Goal: Task Accomplishment & Management: Use online tool/utility

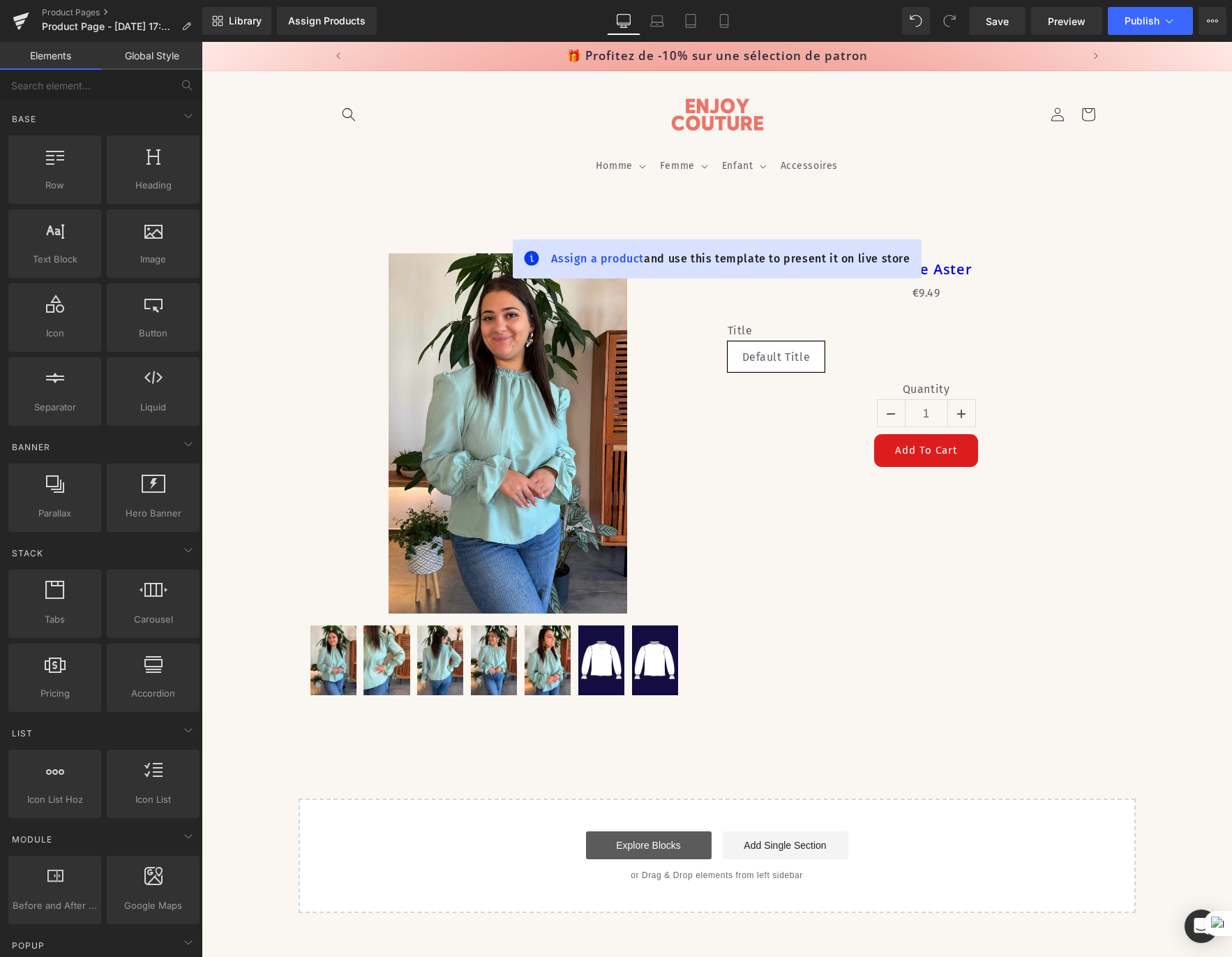
click at [678, 849] on link "Explore Blocks" at bounding box center [648, 845] width 125 height 28
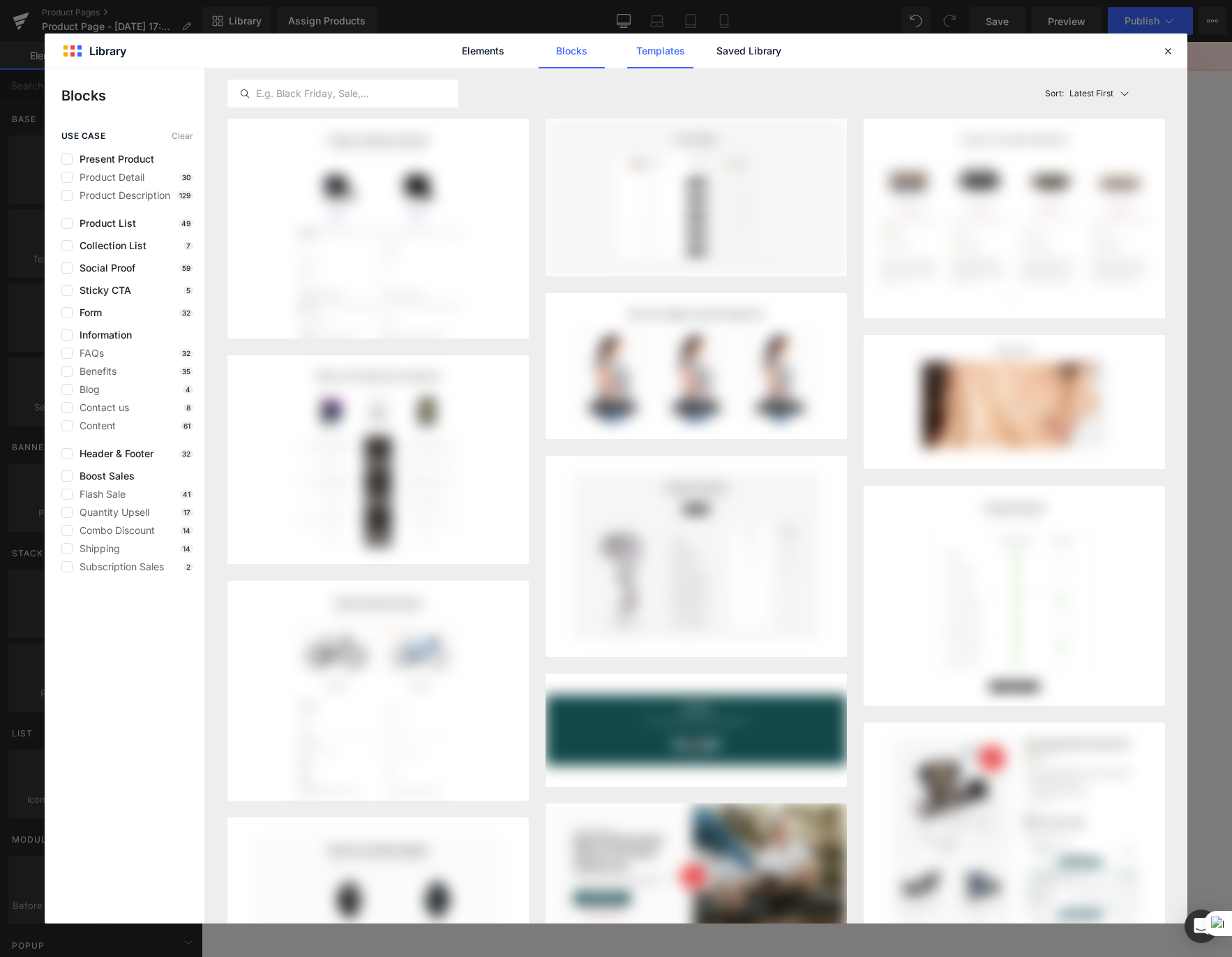
click at [685, 54] on link "Templates" at bounding box center [660, 51] width 66 height 35
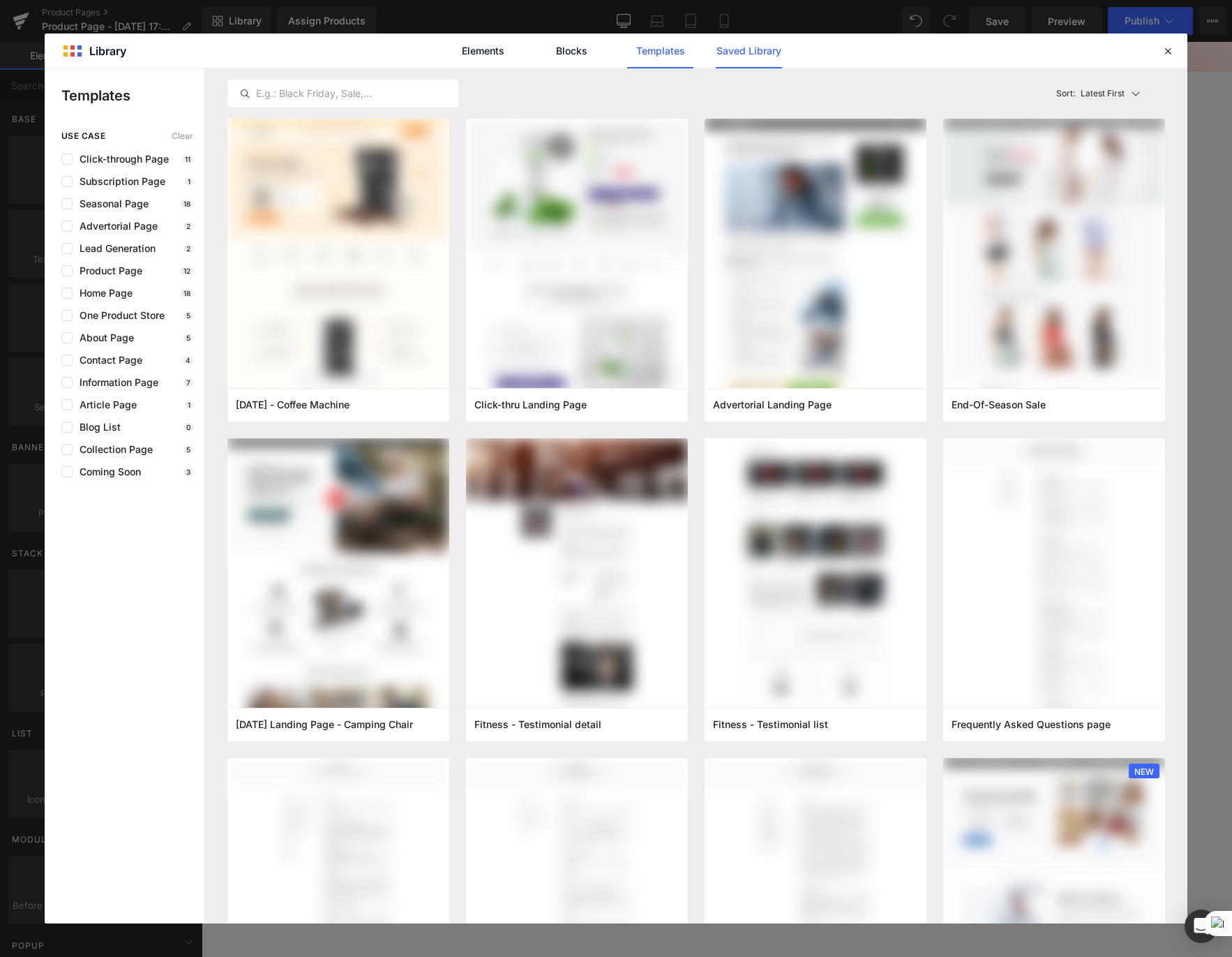
click at [723, 49] on link "Saved Library" at bounding box center [749, 51] width 66 height 35
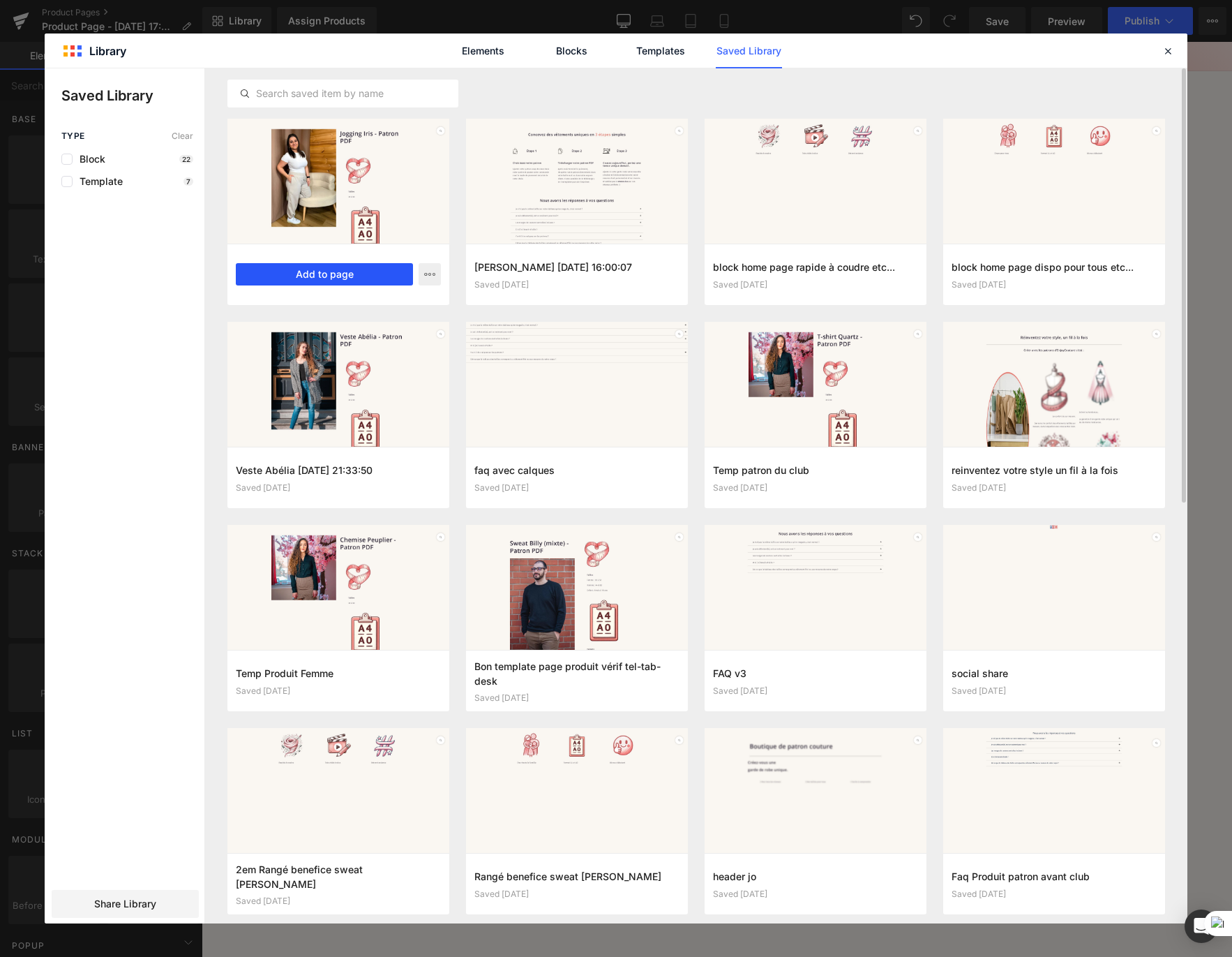
click at [344, 276] on button "Add to page" at bounding box center [324, 275] width 177 height 22
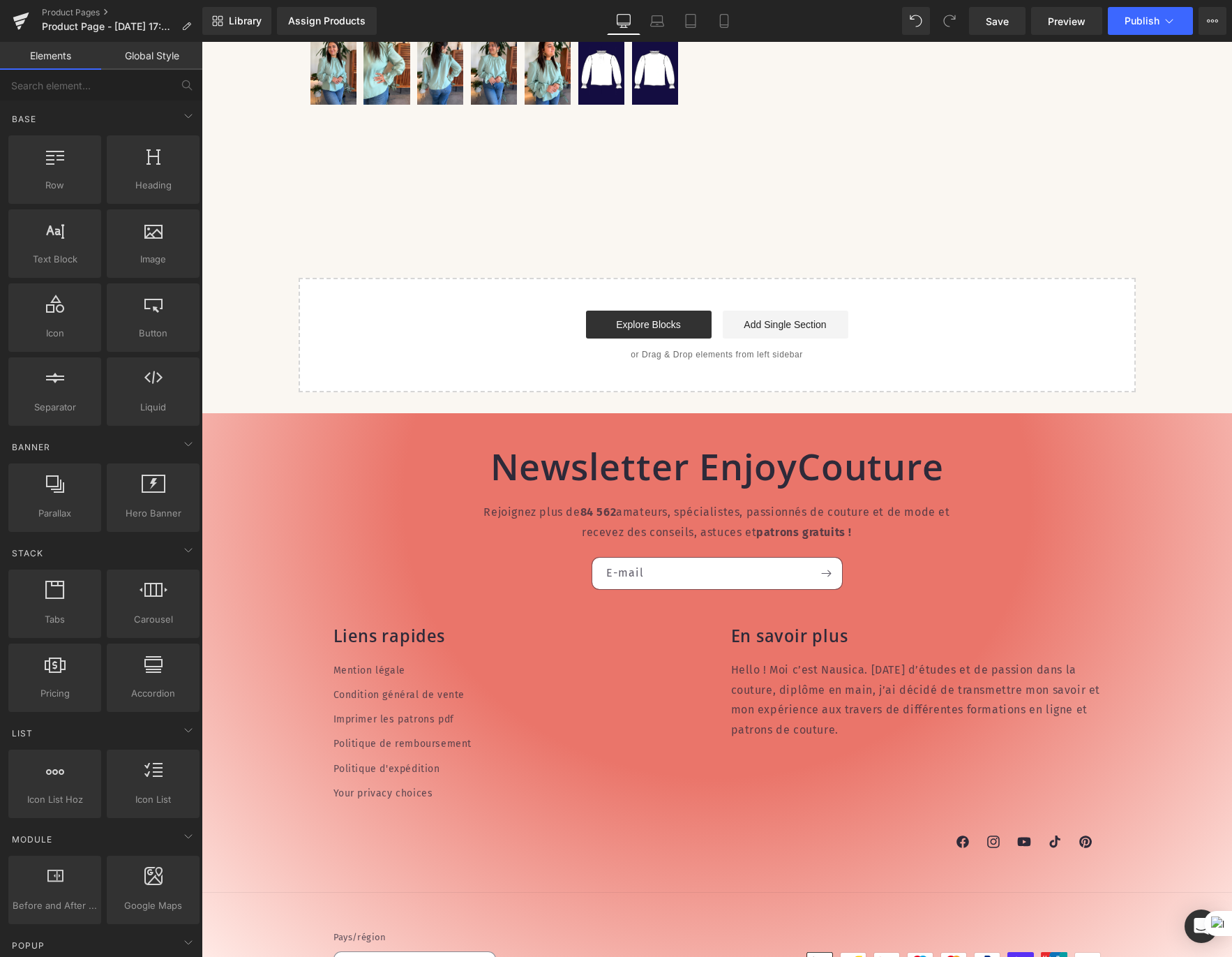
scroll to position [617, 0]
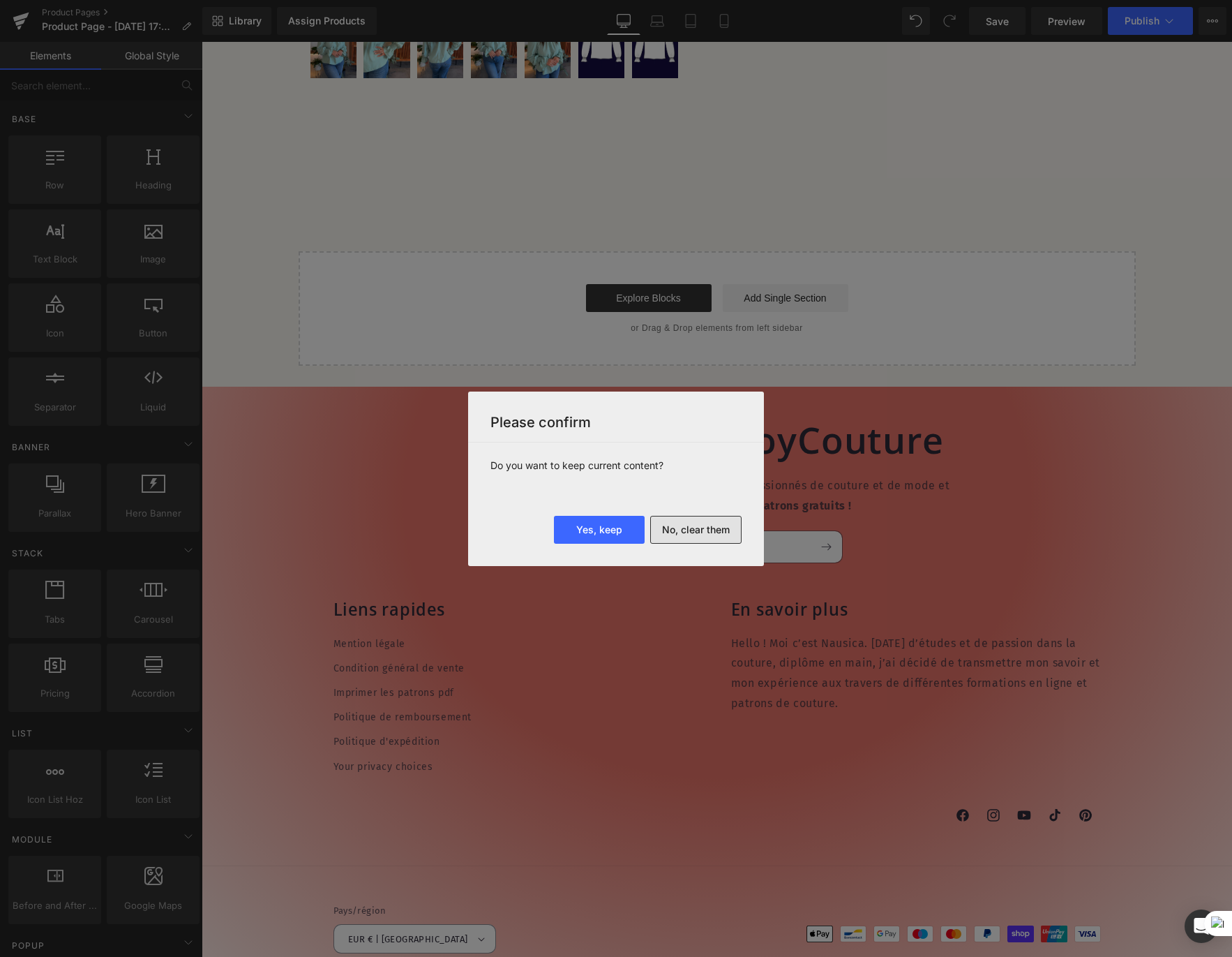
click at [698, 528] on button "No, clear them" at bounding box center [696, 529] width 92 height 28
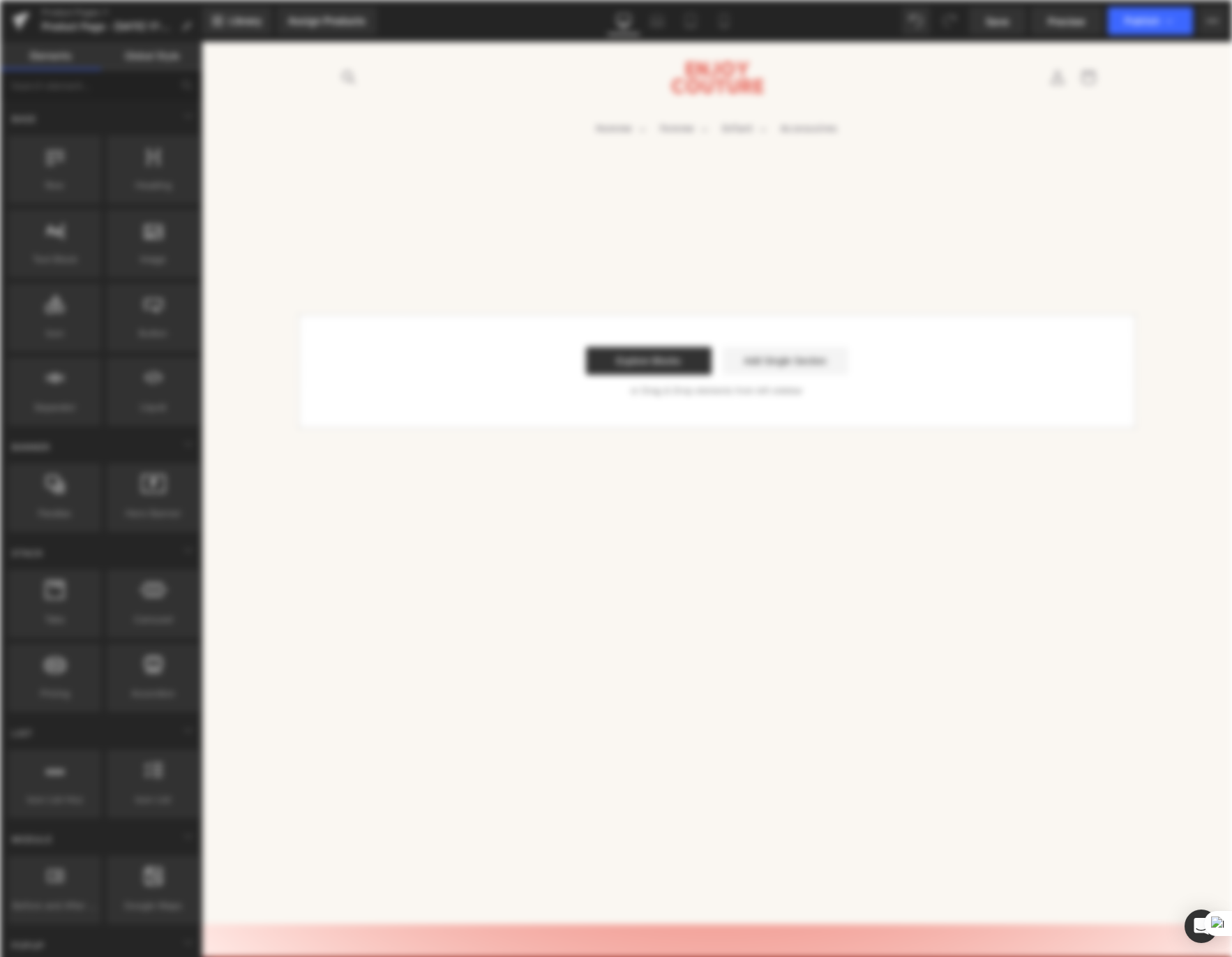
scroll to position [0, 0]
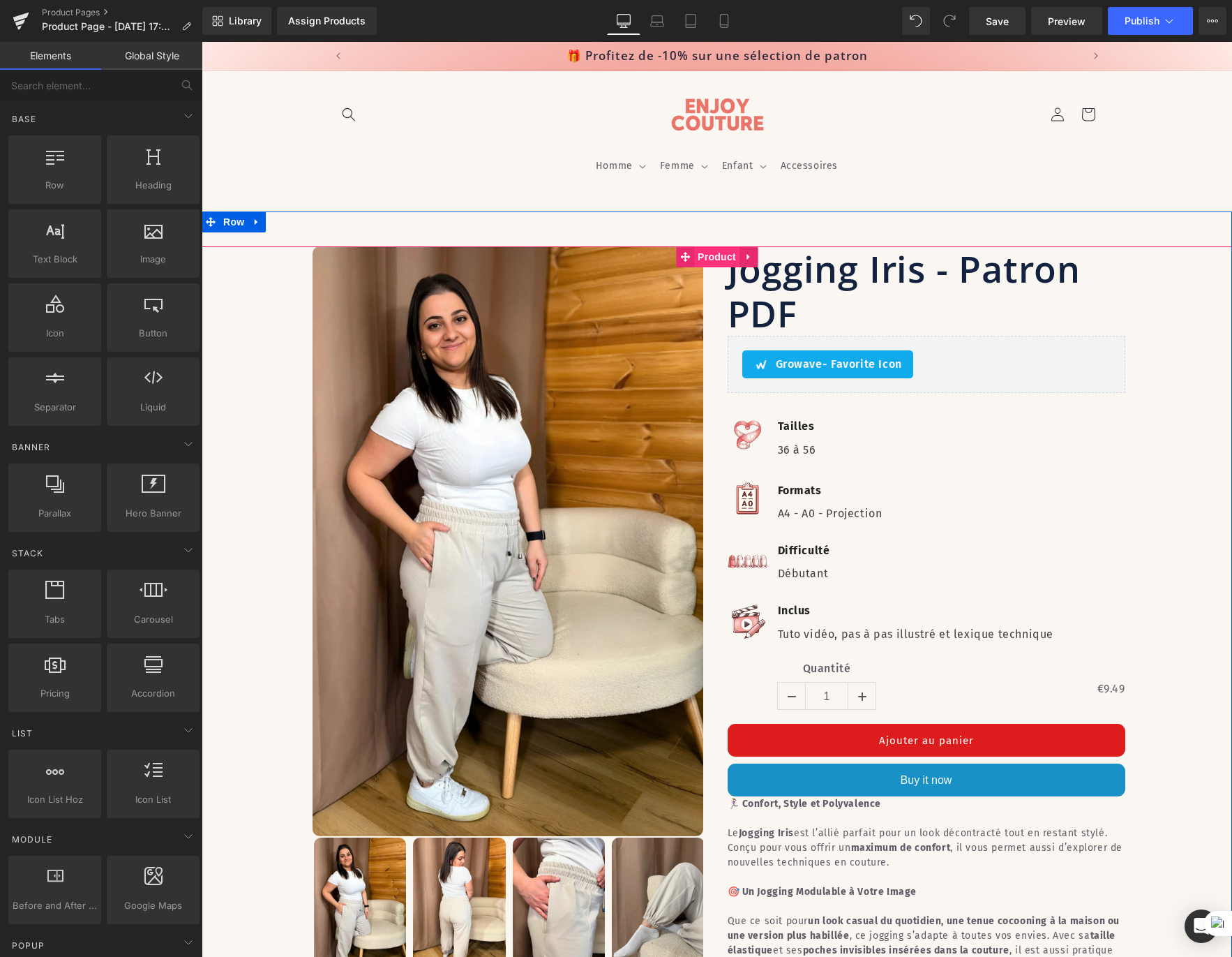
click at [712, 257] on span "Product" at bounding box center [717, 257] width 46 height 21
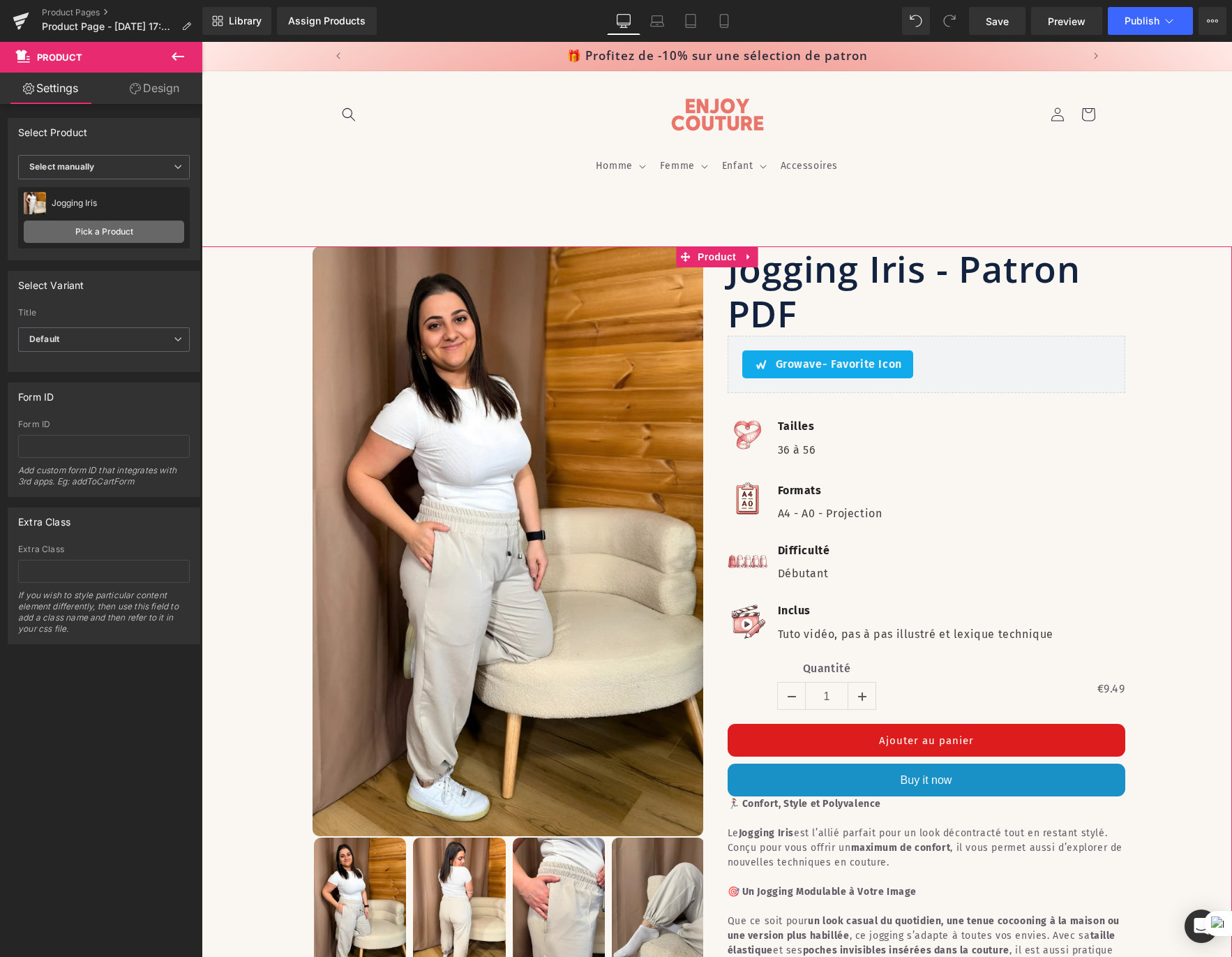
click at [103, 225] on link "Pick a Product" at bounding box center [104, 231] width 161 height 22
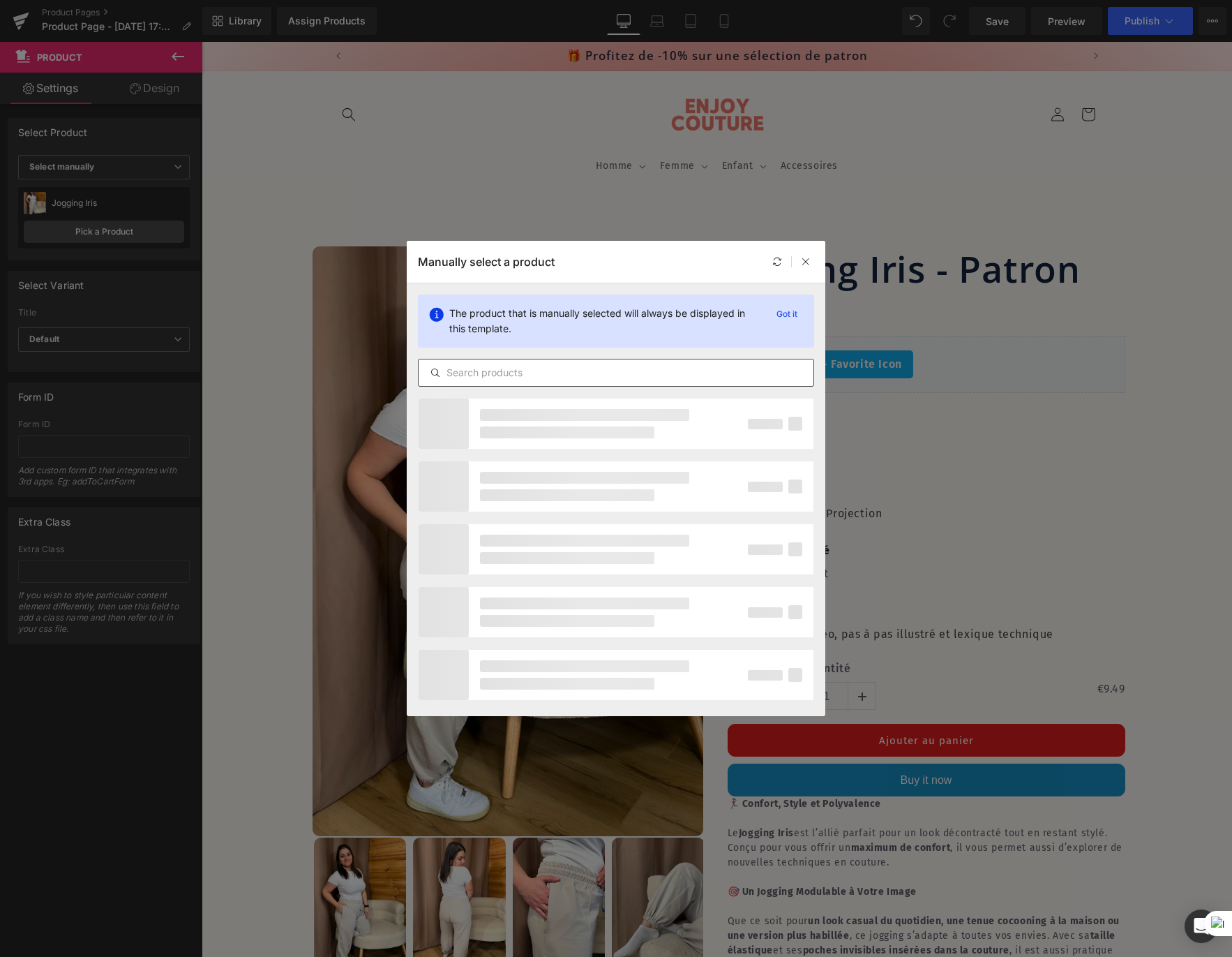
click at [569, 377] on input "text" at bounding box center [616, 372] width 395 height 16
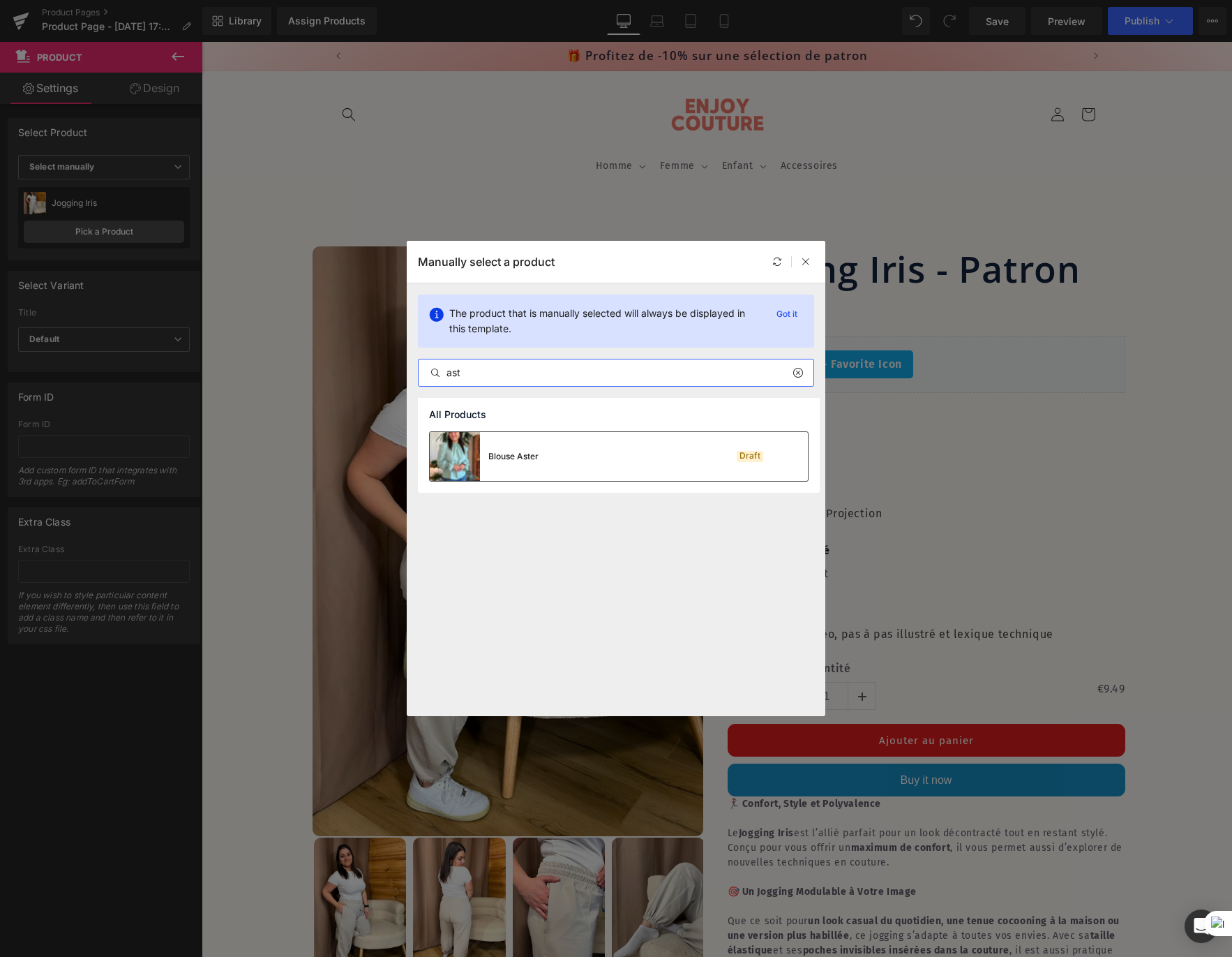
type input "ast"
click at [603, 460] on div "Blouse Aster Draft" at bounding box center [619, 456] width 378 height 49
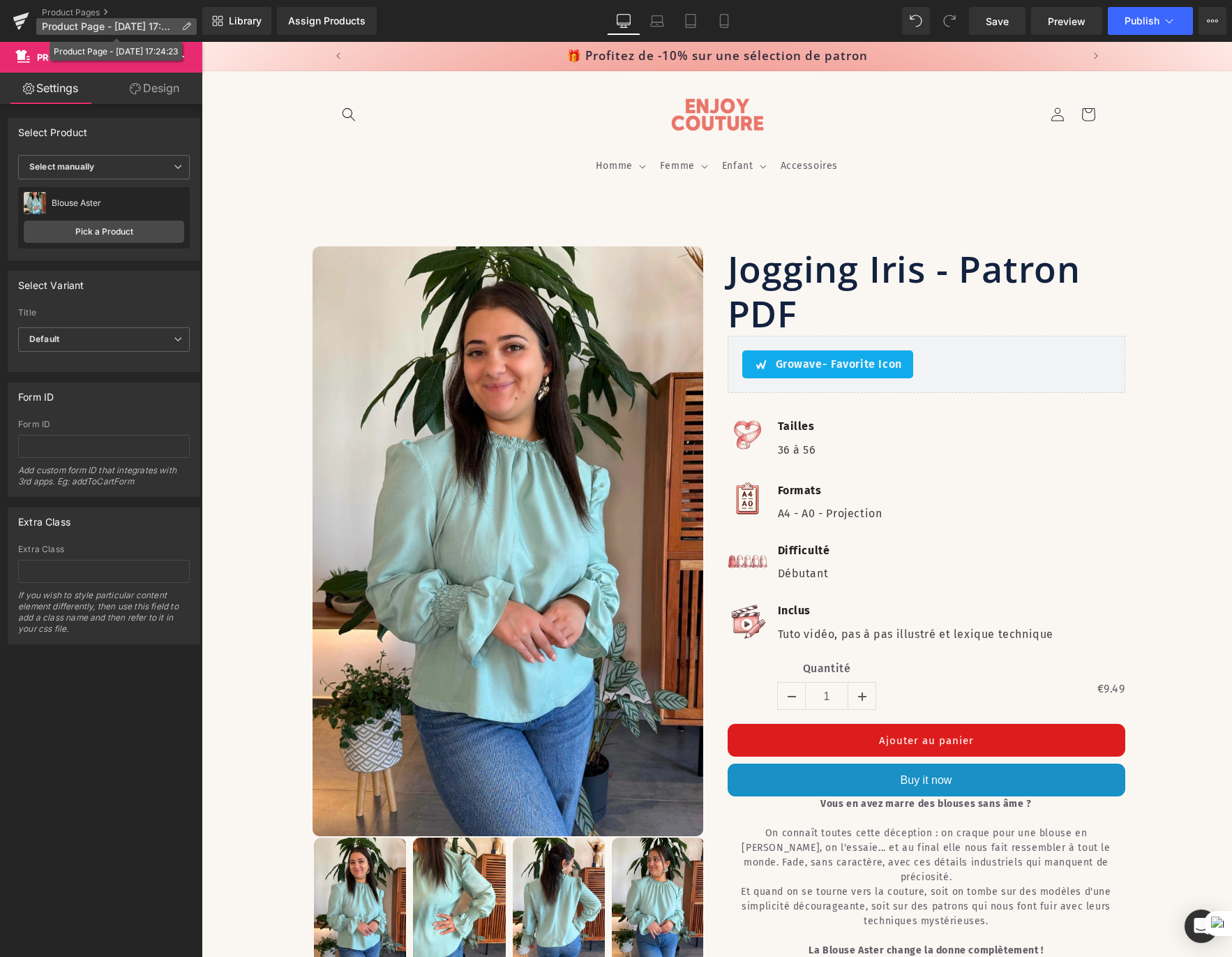
click at [181, 26] on icon at bounding box center [186, 26] width 9 height 10
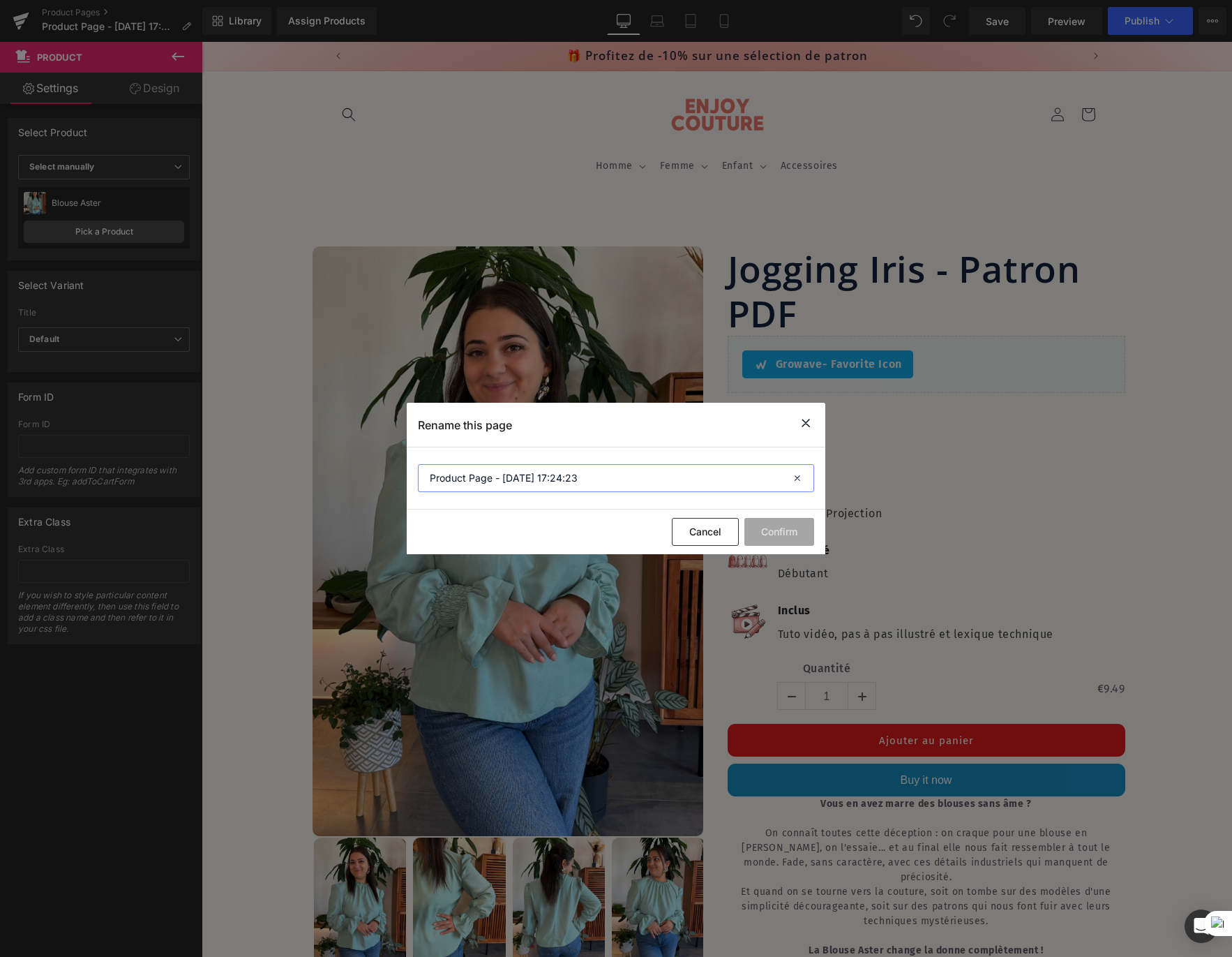
click at [522, 482] on input "Product Page - [DATE] 17:24:23" at bounding box center [616, 478] width 396 height 28
type input "Blouse Aster"
click at [777, 536] on button "Confirm" at bounding box center [779, 532] width 70 height 28
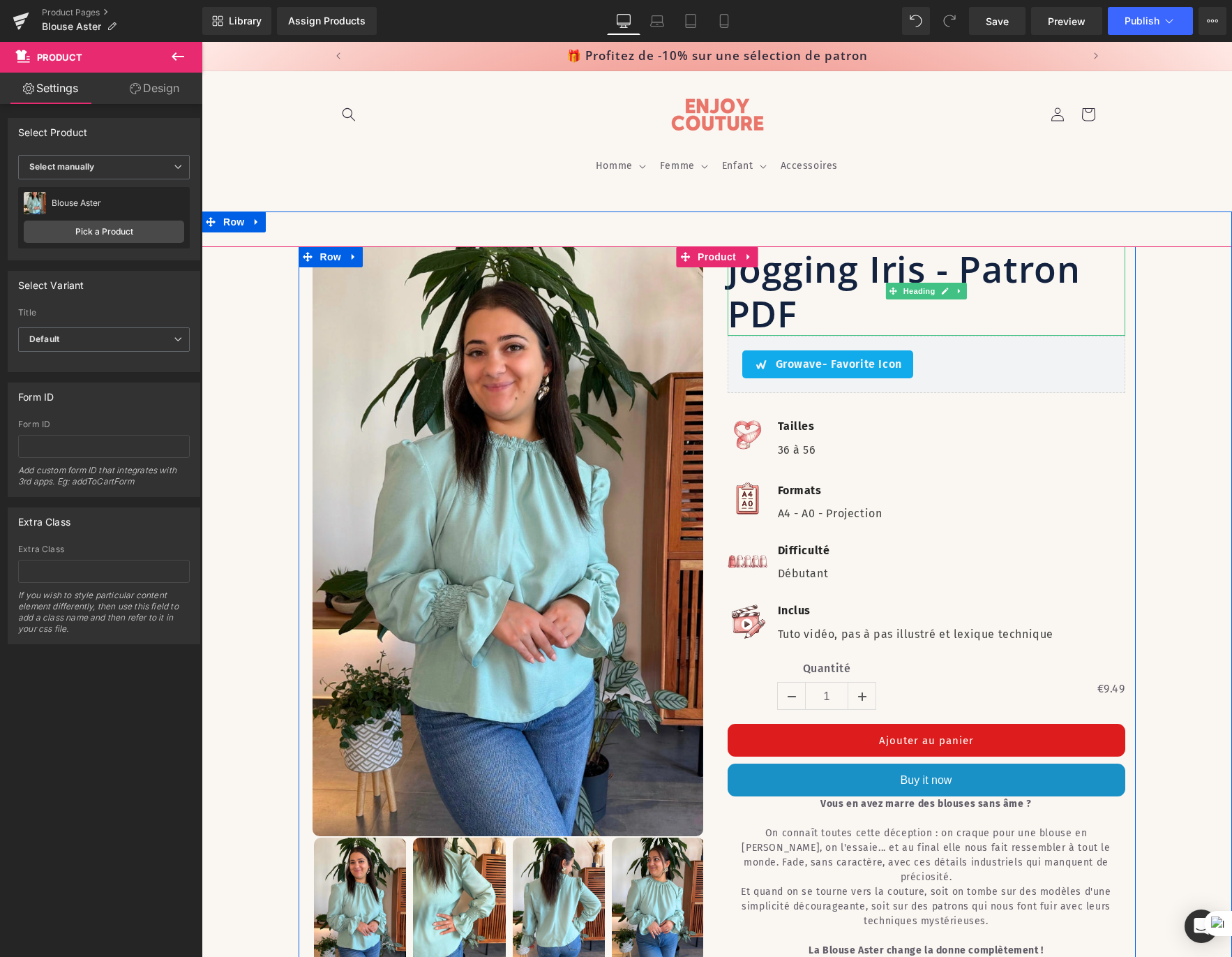
click at [811, 273] on h1 "Jogging Iris - Patron PDF" at bounding box center [926, 290] width 398 height 89
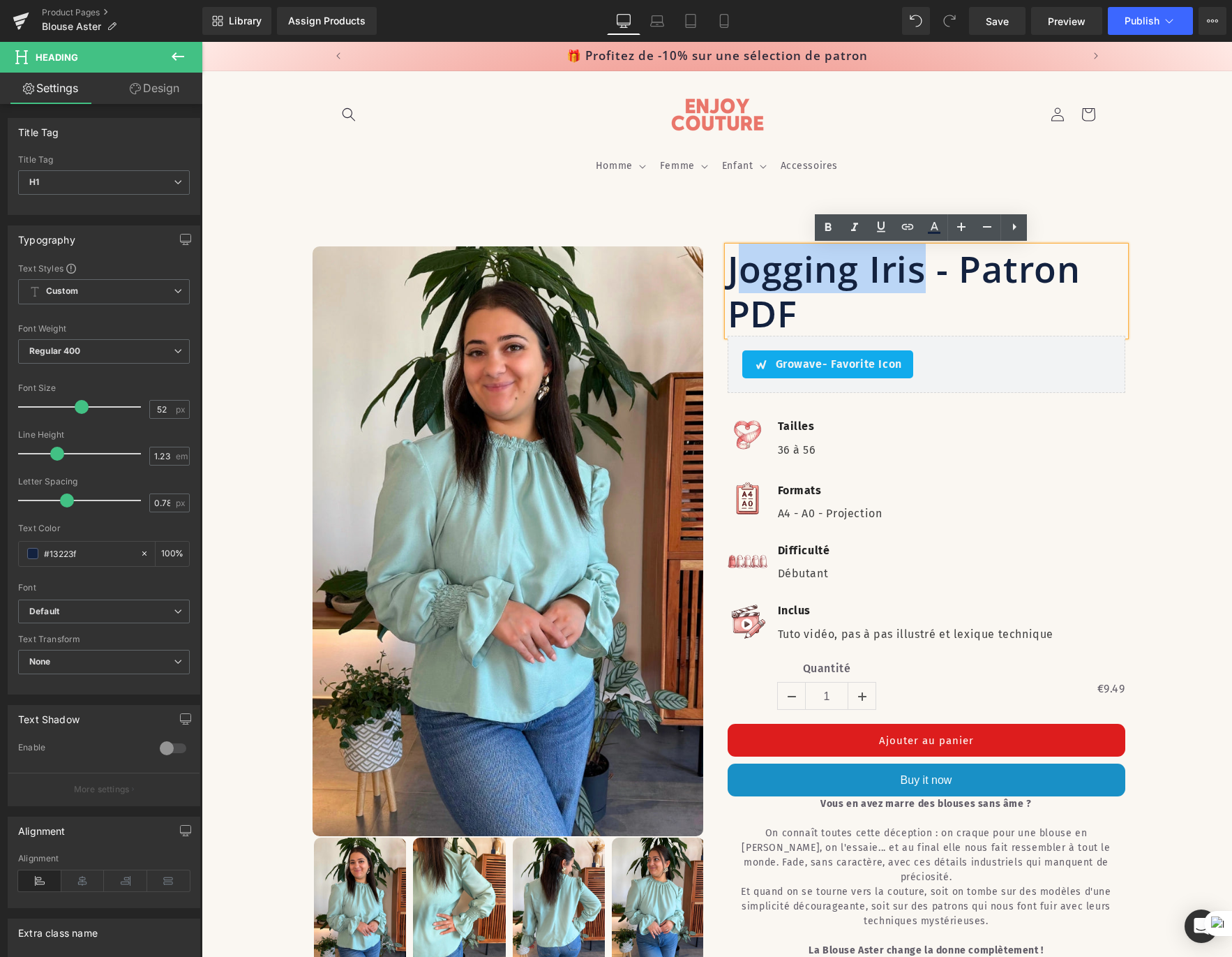
drag, startPoint x: 913, startPoint y: 271, endPoint x: 736, endPoint y: 271, distance: 177.0
click at [736, 271] on h1 "Jogging Iris - Patron PDF" at bounding box center [926, 290] width 398 height 89
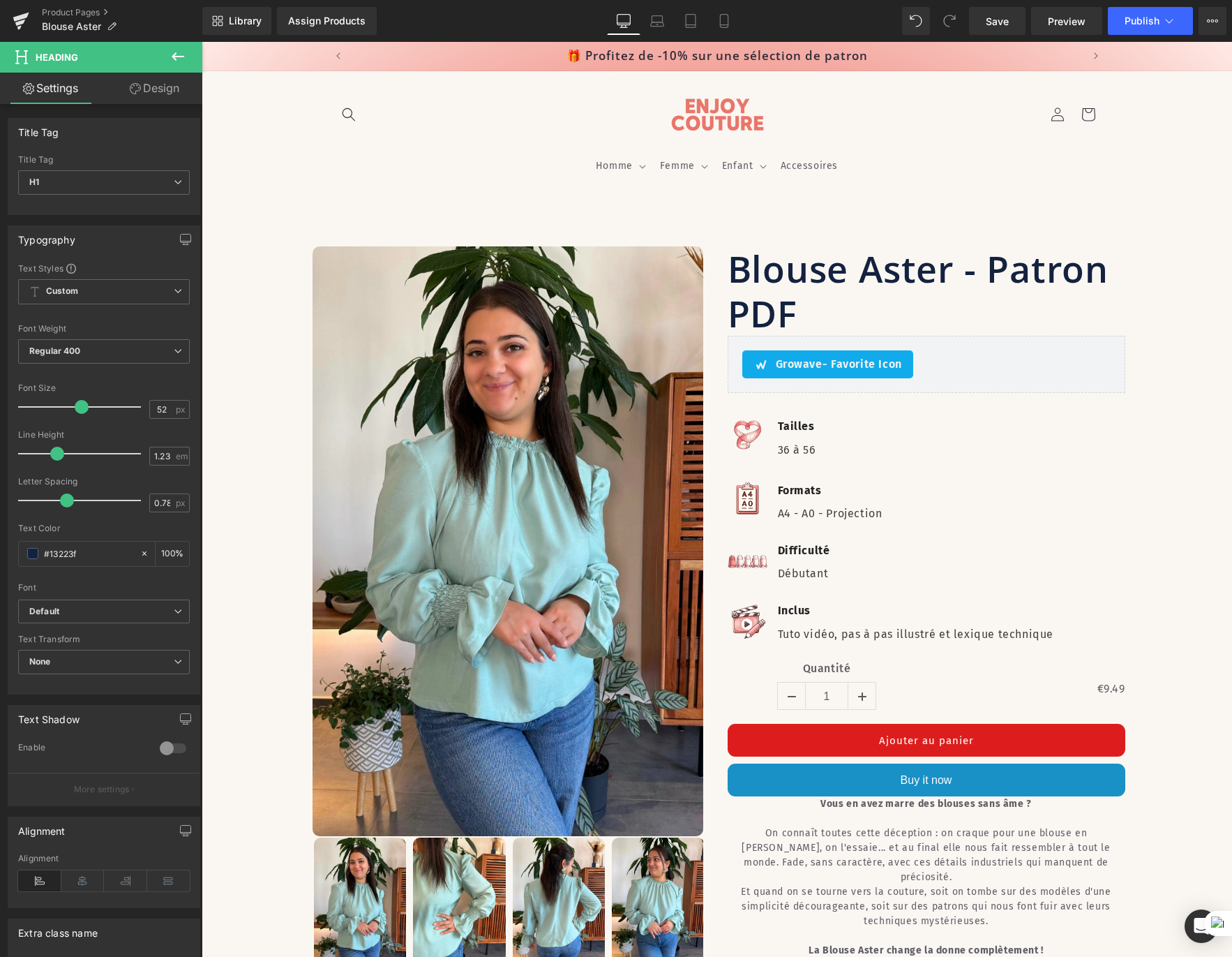
click at [151, 82] on link "Design" at bounding box center [154, 88] width 101 height 31
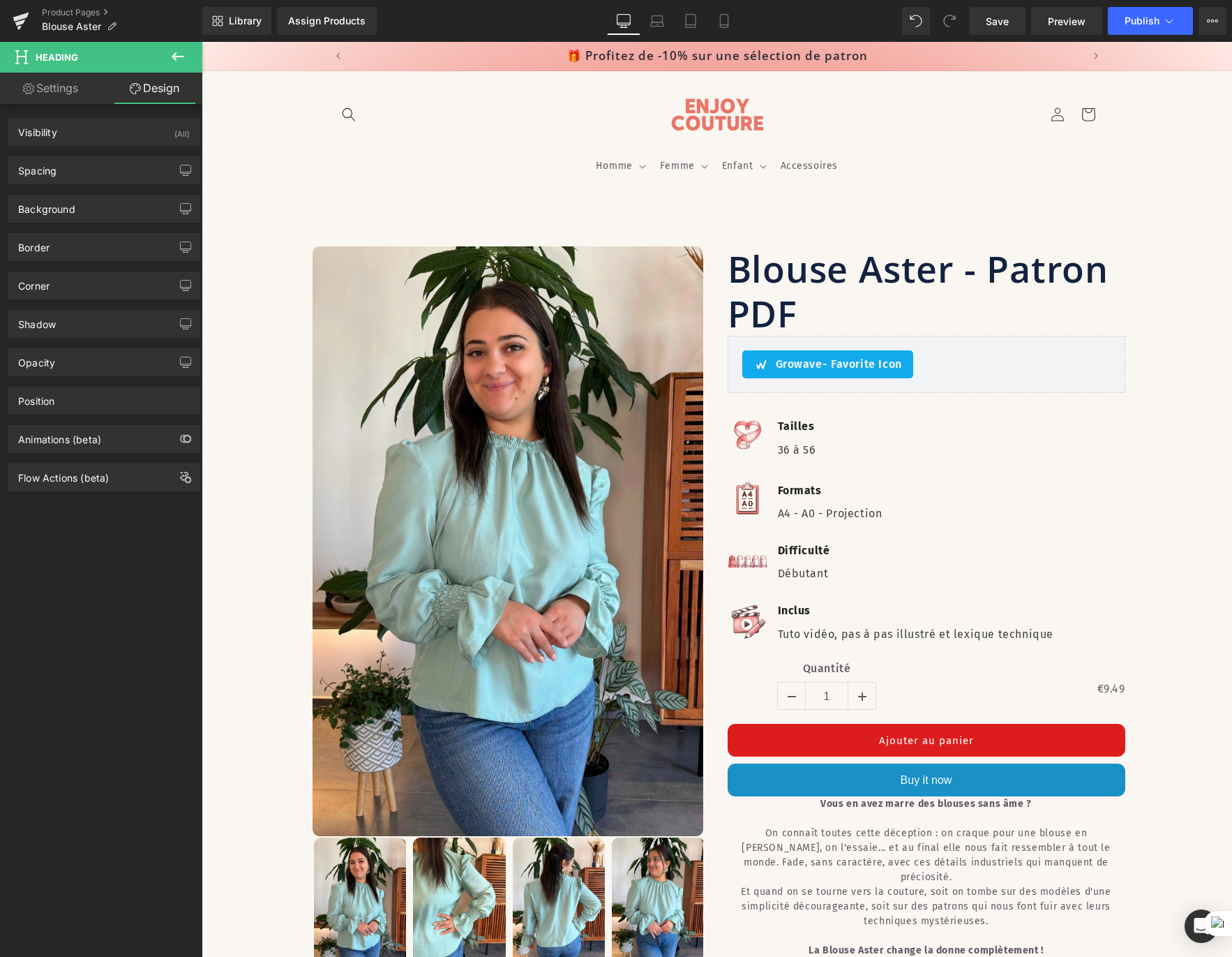
click at [177, 54] on icon at bounding box center [177, 56] width 16 height 16
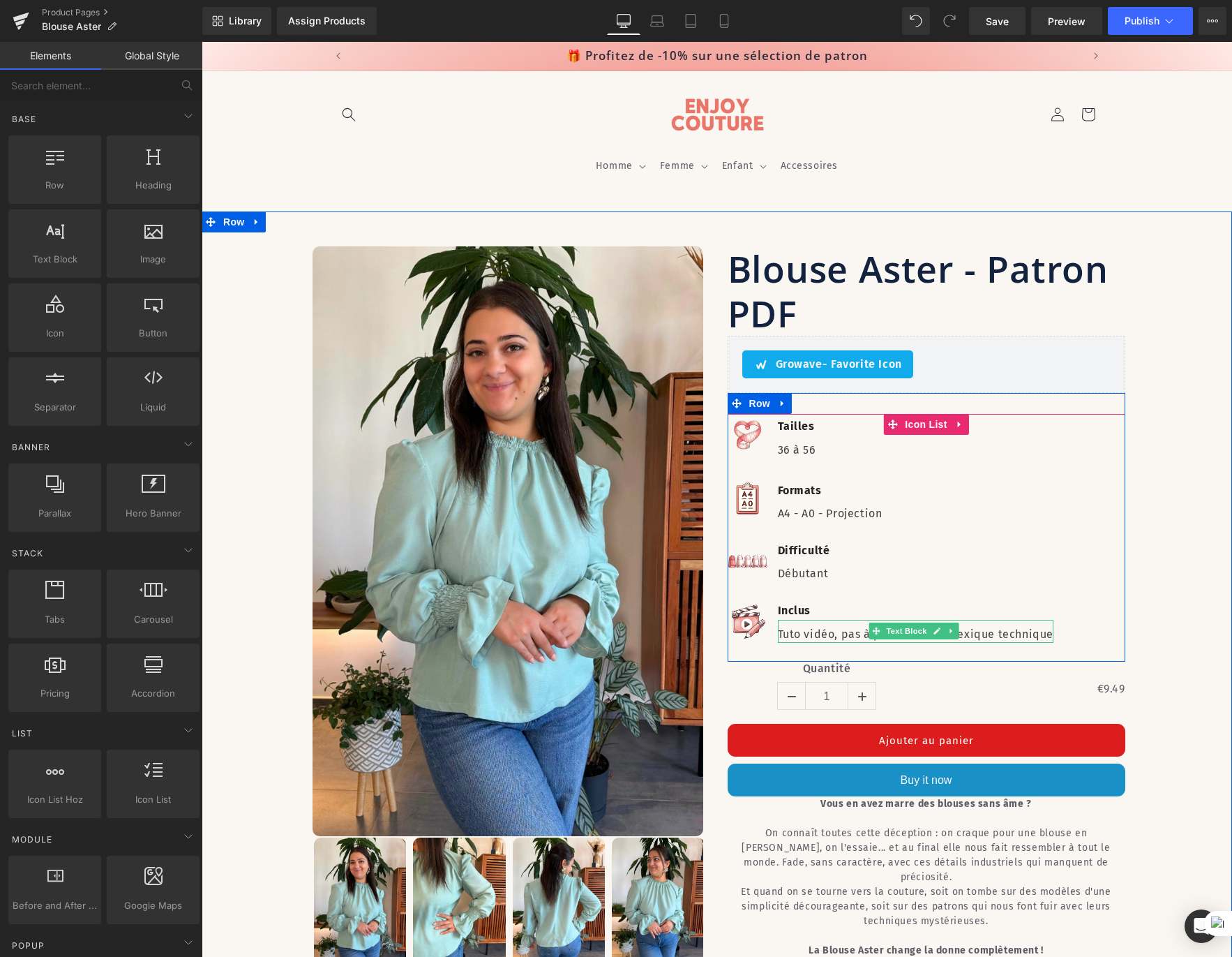
click at [994, 624] on div "Tuto vidéo, pas à pas illustré et lexique technique" at bounding box center [916, 631] width 276 height 23
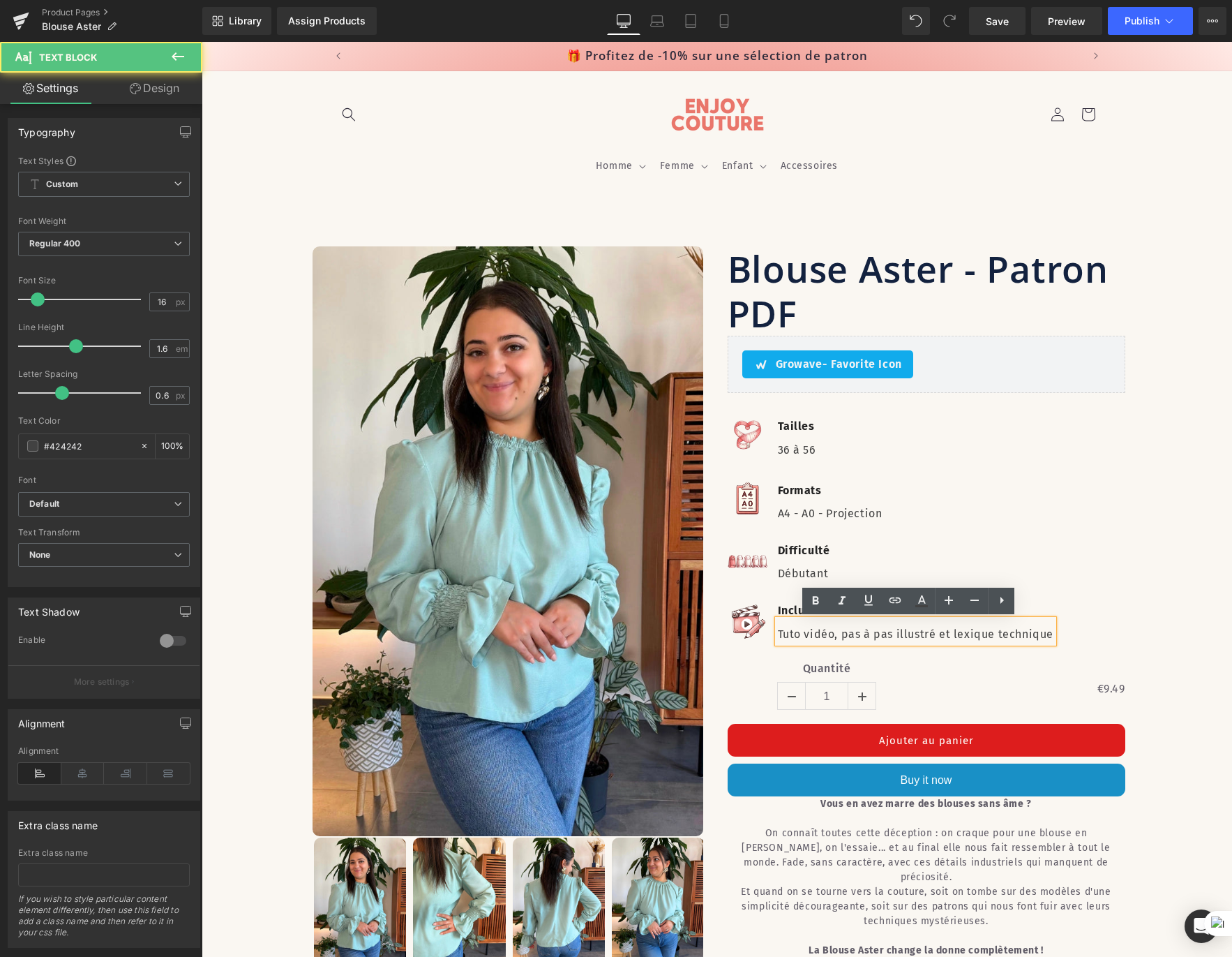
click at [1166, 638] on div "Sale Off (P) Image ‹" at bounding box center [717, 903] width 1031 height 1315
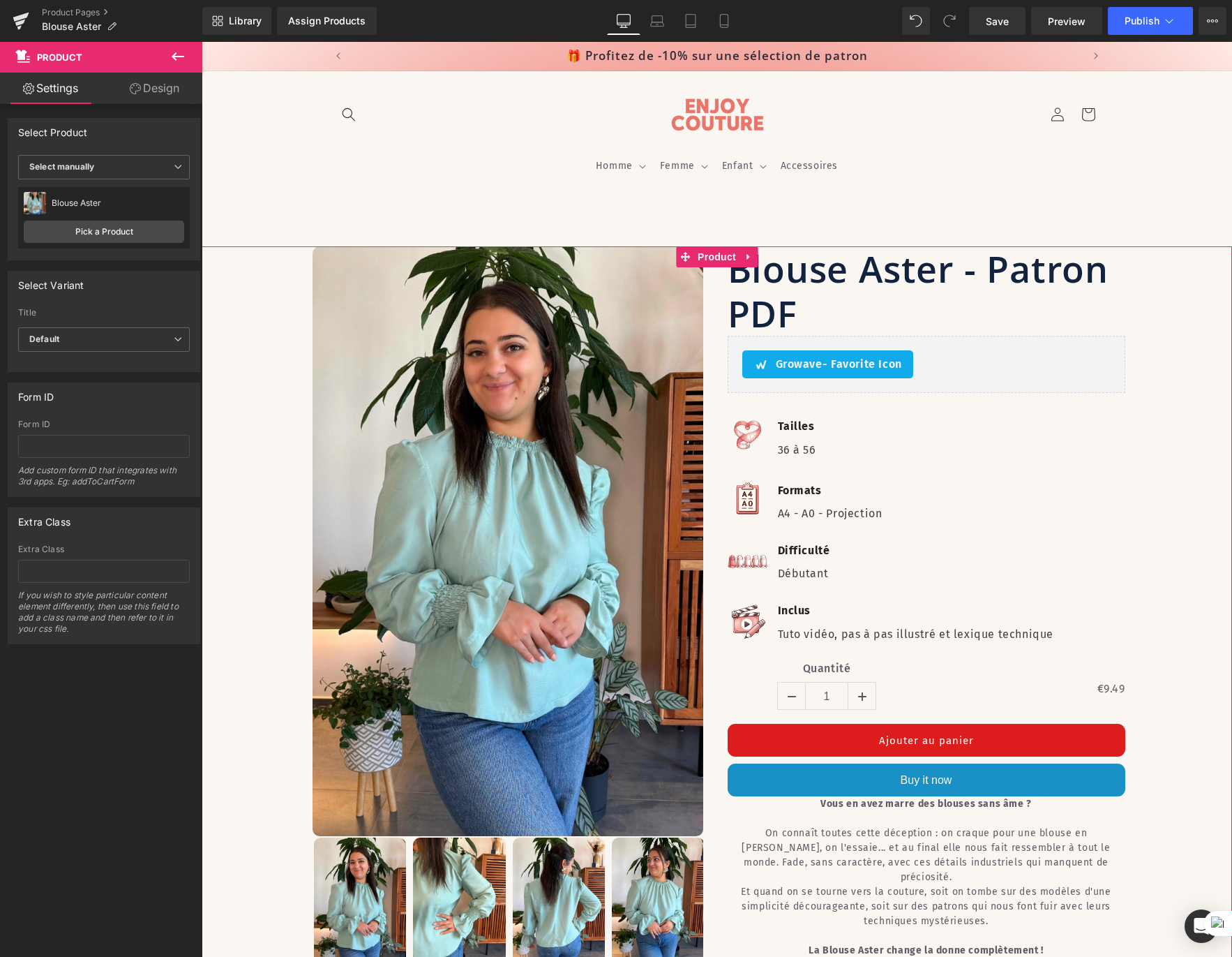
click at [138, 90] on icon at bounding box center [135, 88] width 11 height 11
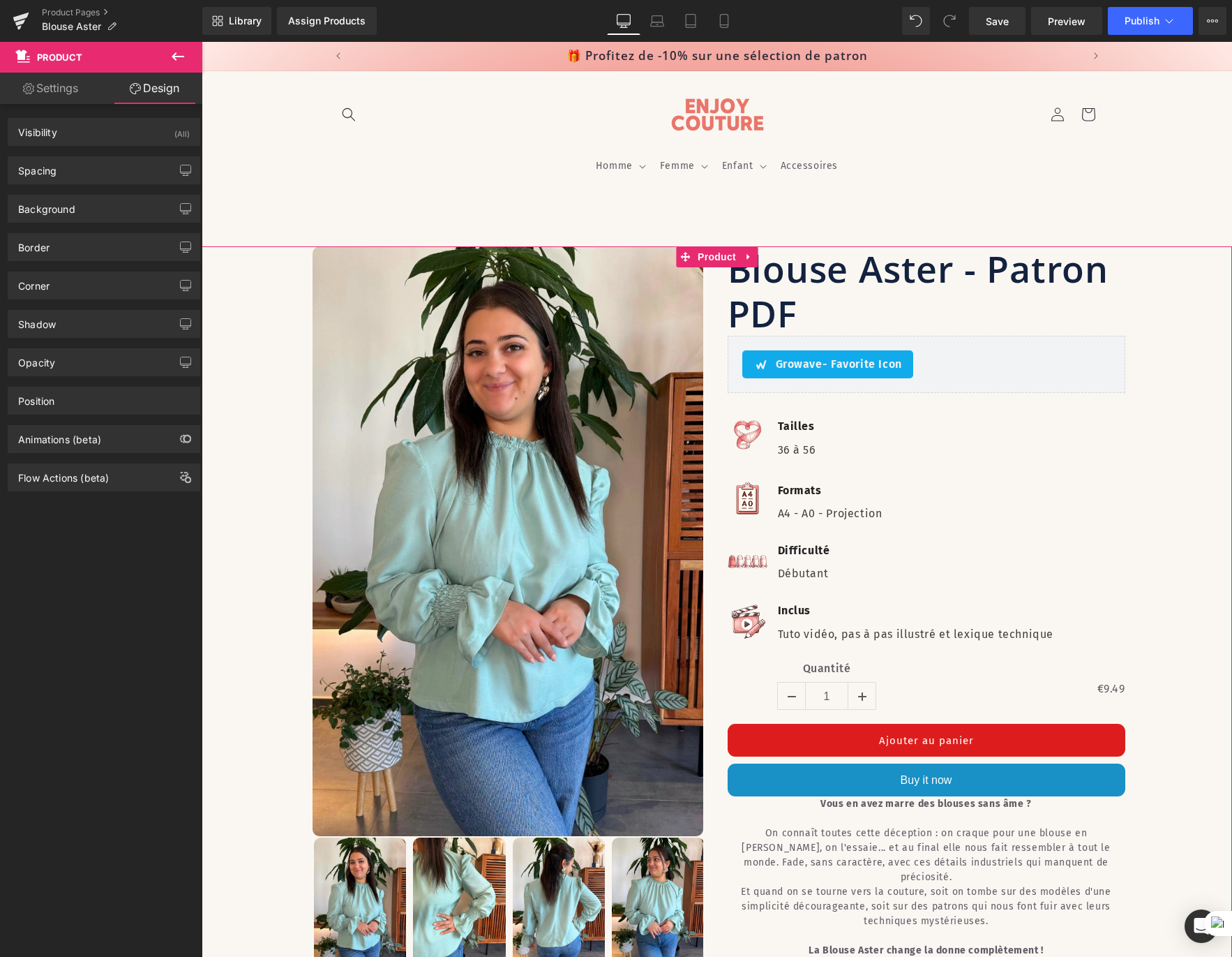
click at [62, 85] on link "Settings" at bounding box center [50, 88] width 101 height 31
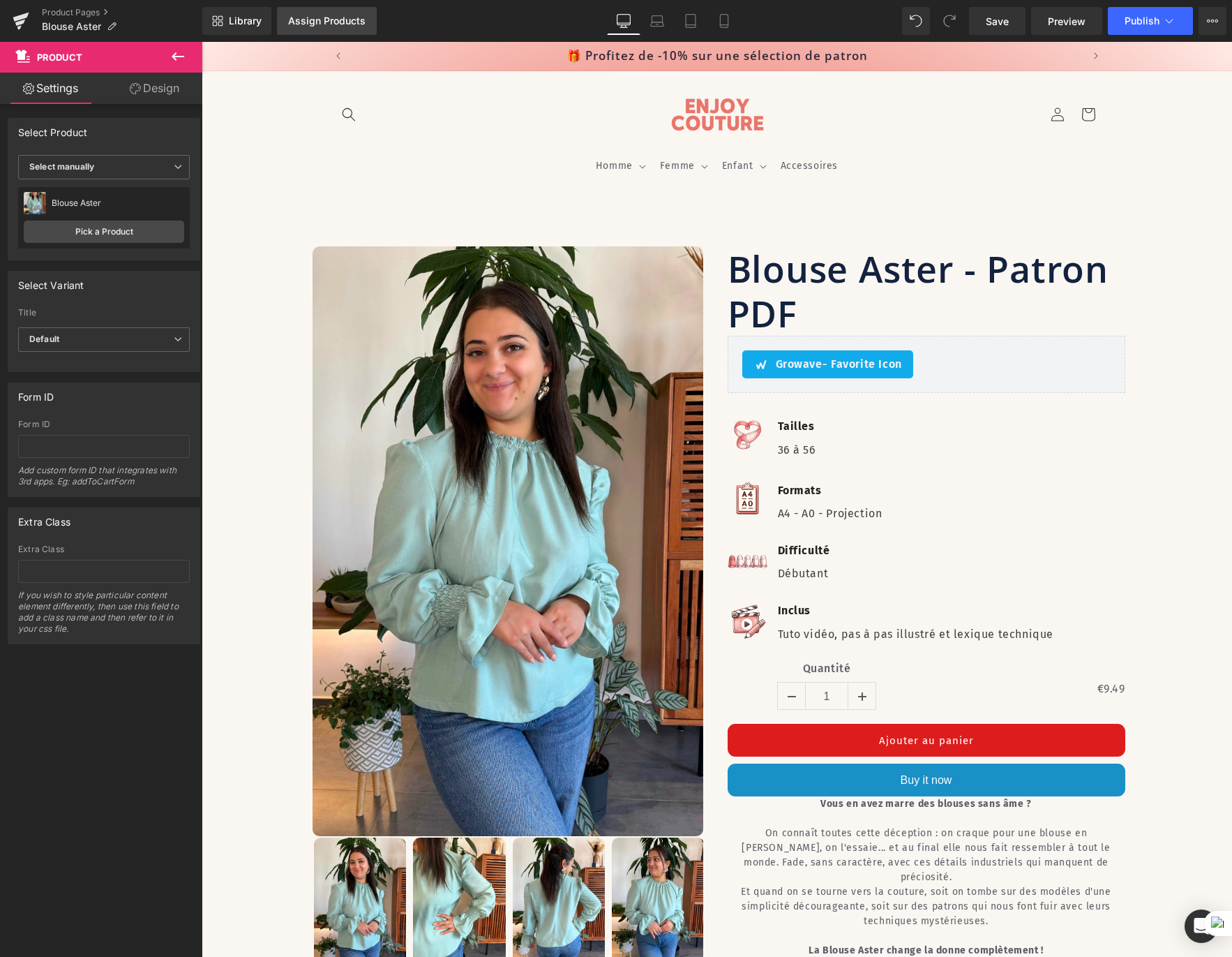
click at [314, 23] on div "Assign Products" at bounding box center [327, 21] width 78 height 11
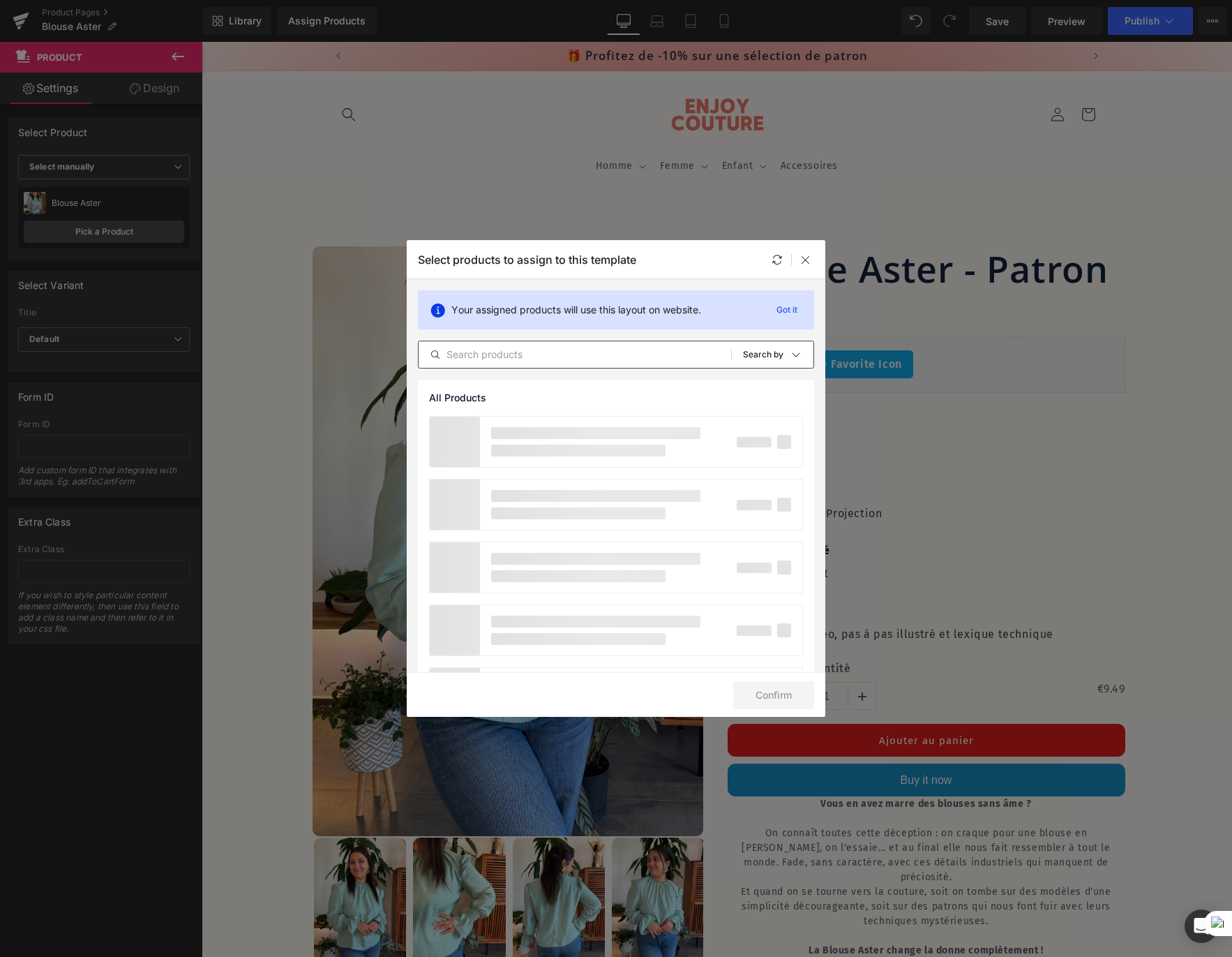
click at [546, 355] on input "text" at bounding box center [575, 354] width 313 height 16
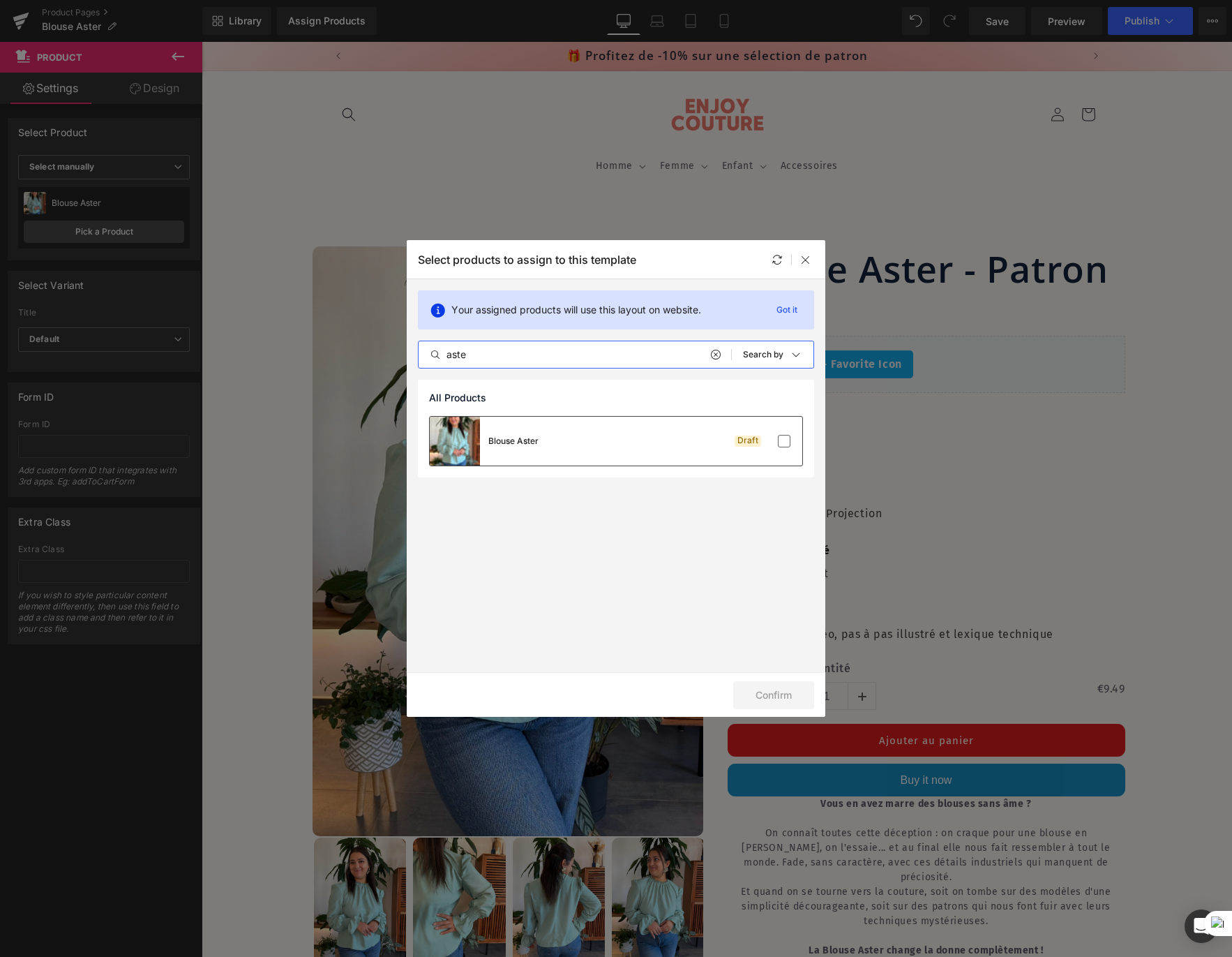
type input "aste"
click at [591, 444] on div "Blouse Aster Draft" at bounding box center [616, 440] width 373 height 49
click at [769, 697] on button "Confirm" at bounding box center [774, 695] width 81 height 28
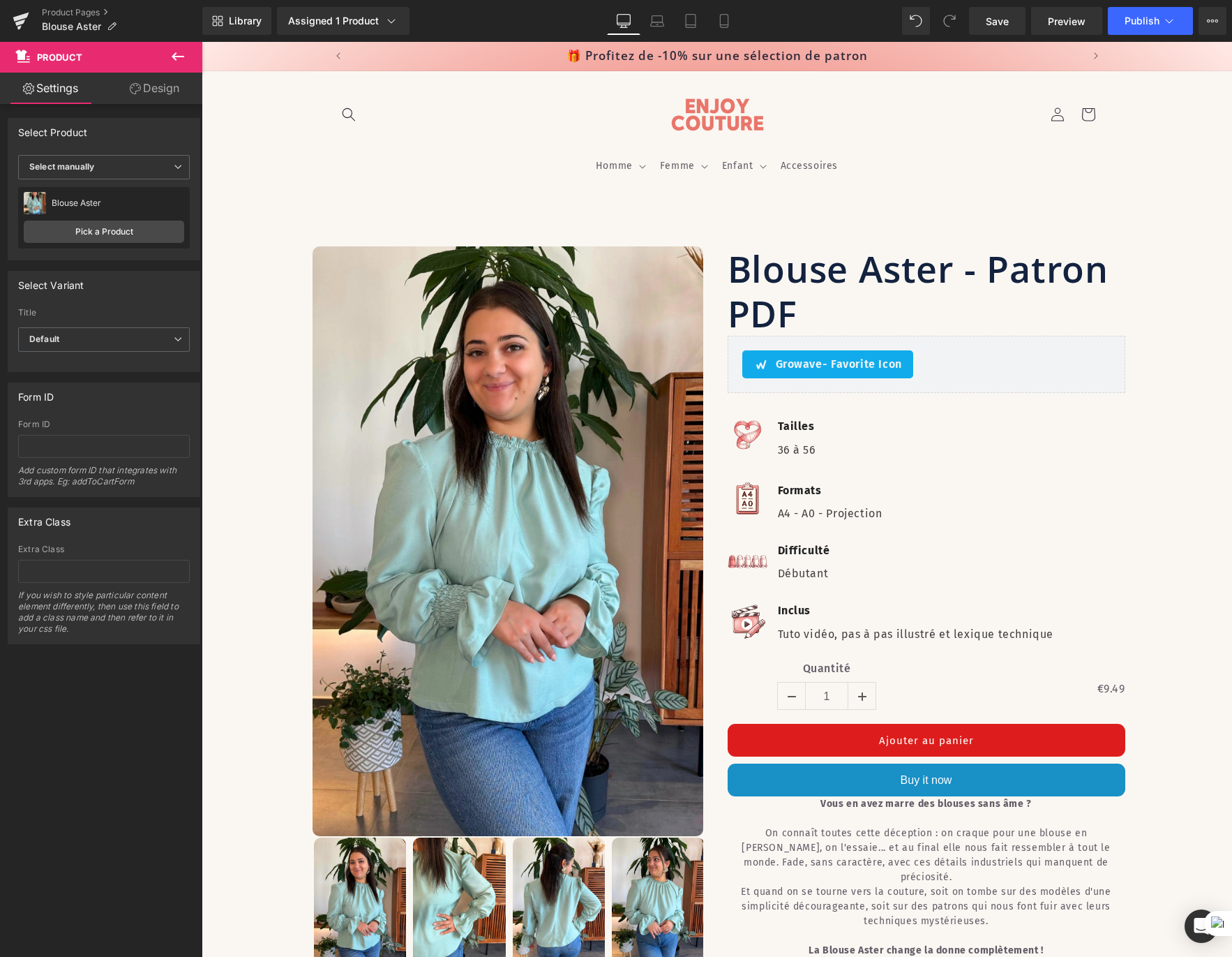
click at [174, 57] on icon at bounding box center [178, 57] width 13 height 9
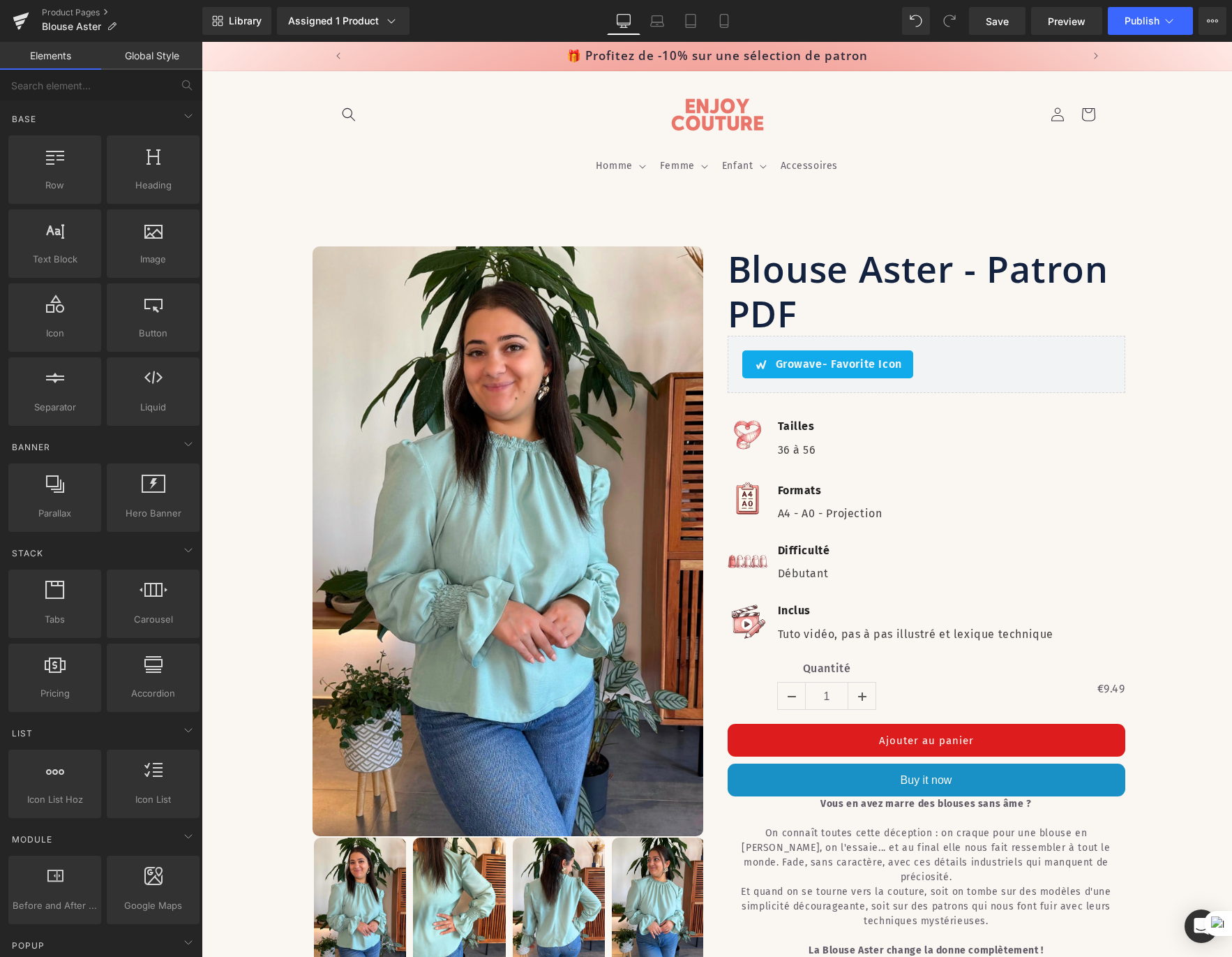
click at [155, 55] on link "Global Style" at bounding box center [151, 55] width 101 height 28
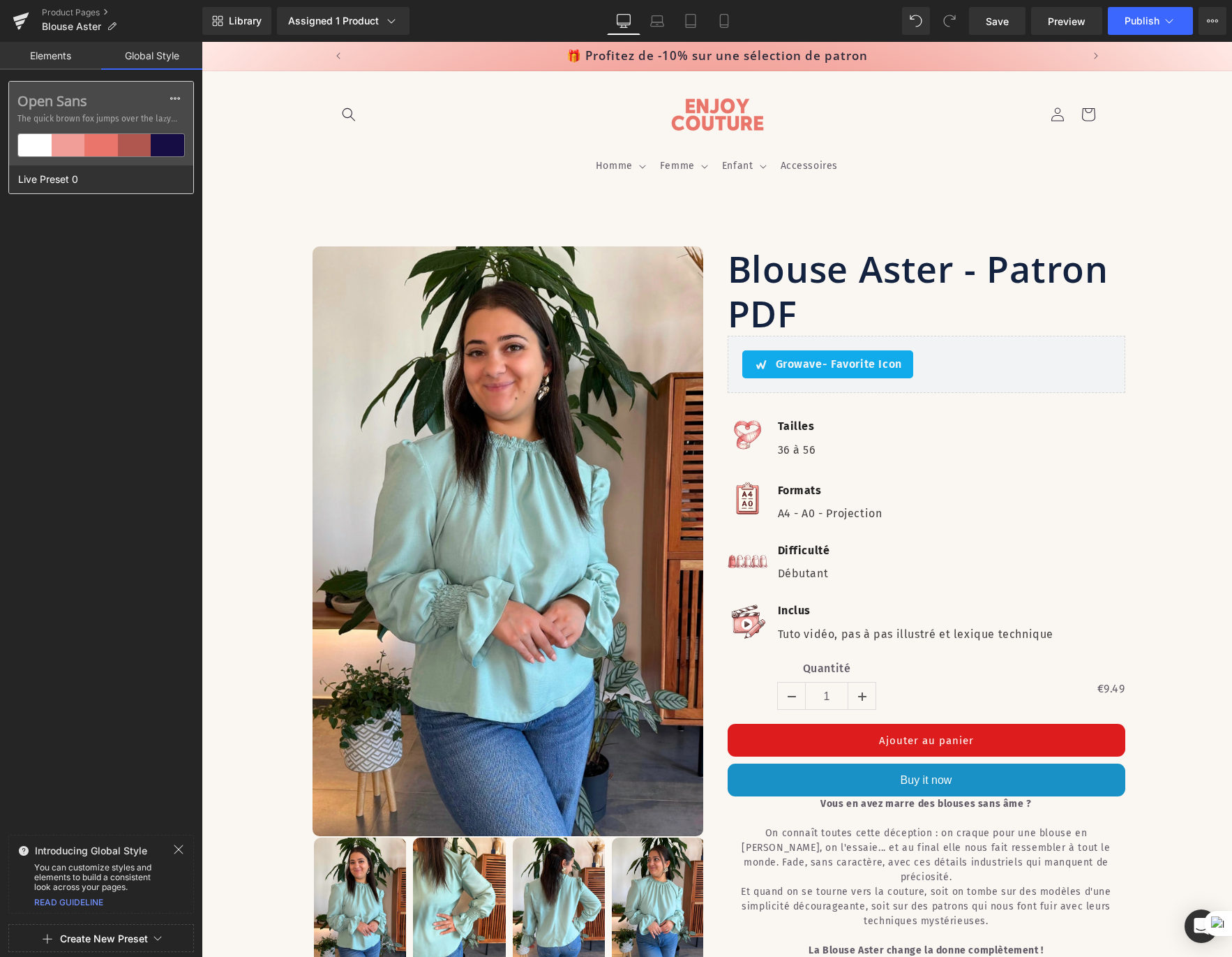
click at [124, 128] on div "Open Sans The quick brown fox jumps over the lazy..." at bounding box center [101, 124] width 184 height 84
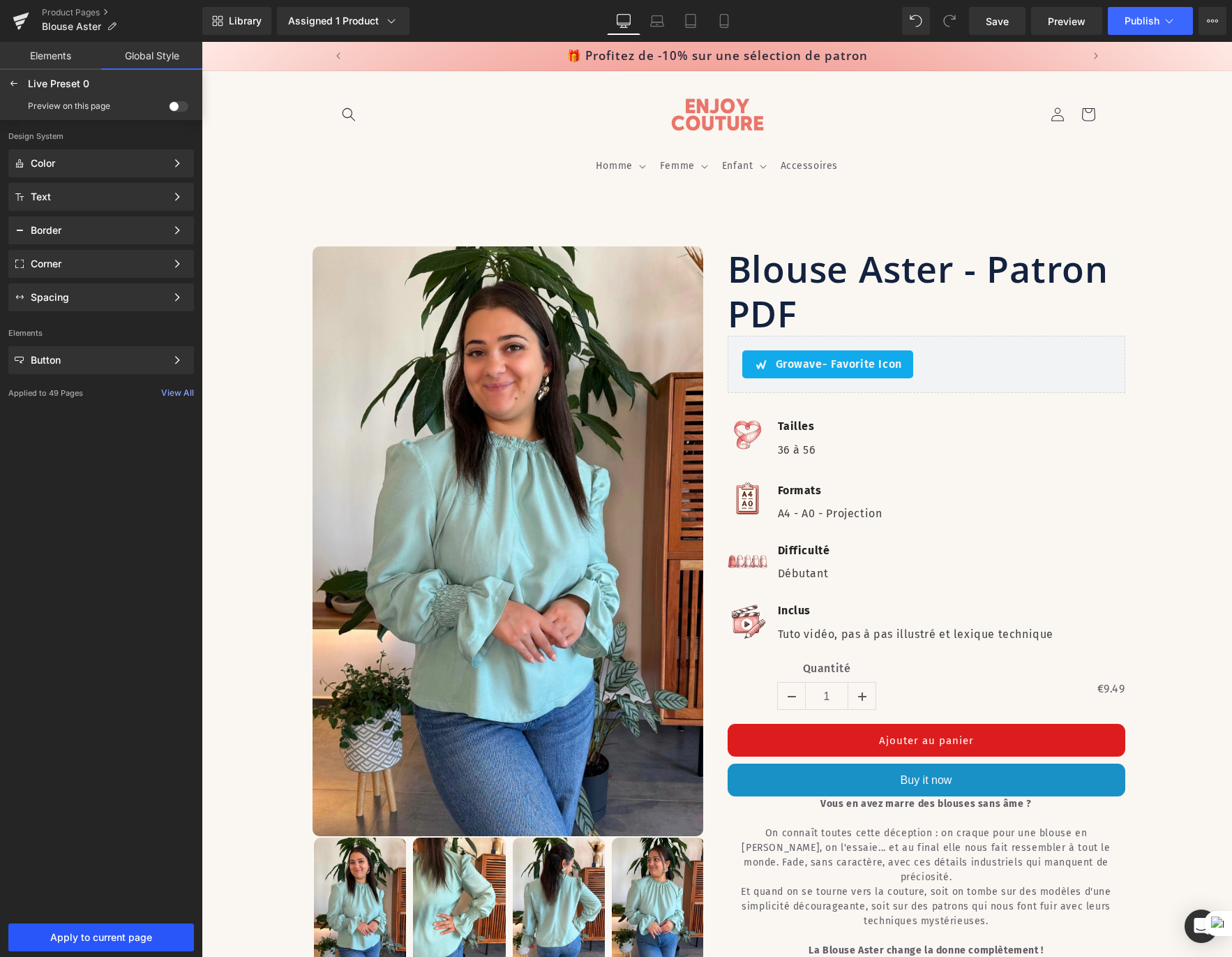
click at [130, 929] on button "Apply to current page" at bounding box center [101, 937] width 186 height 28
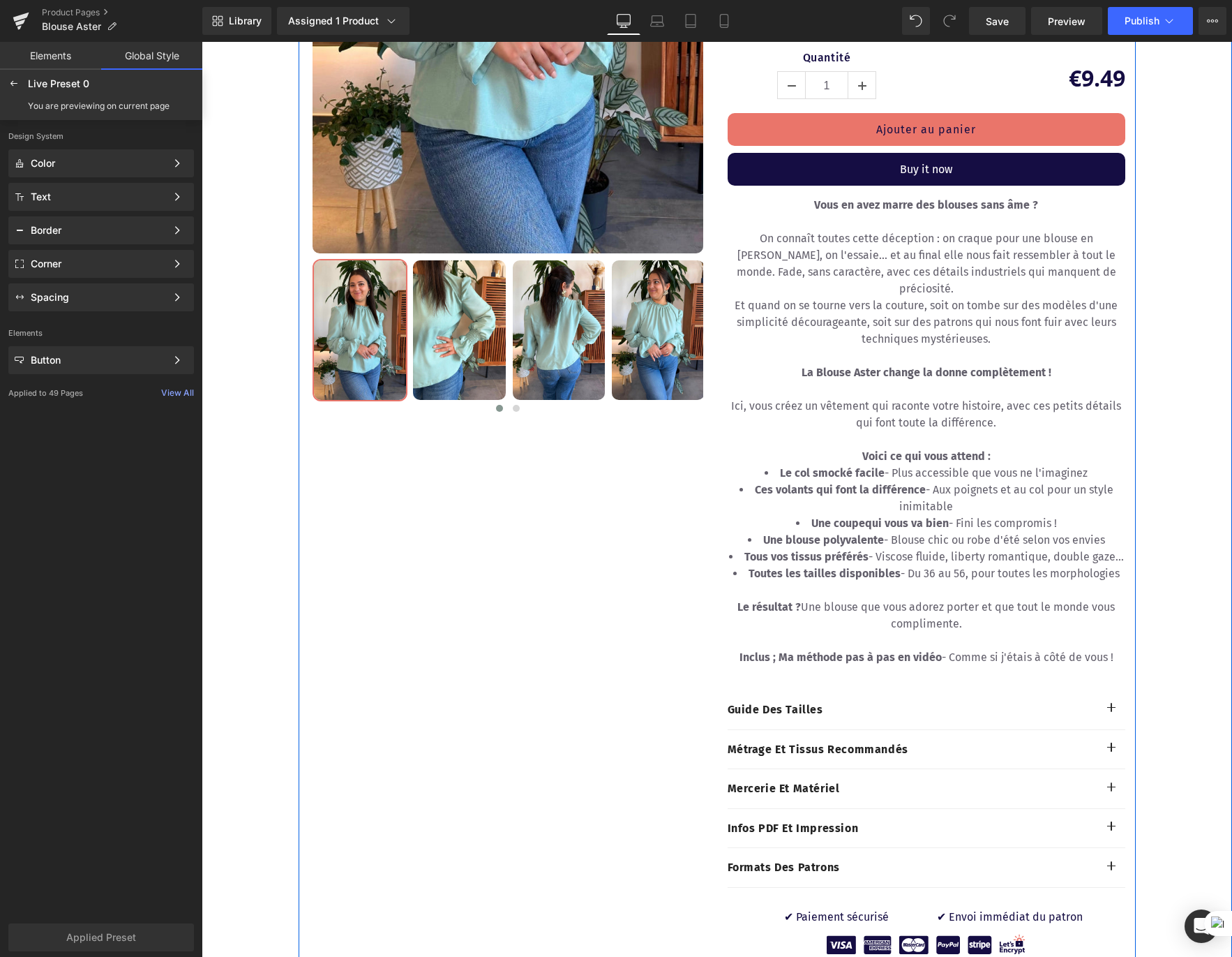
scroll to position [655, 0]
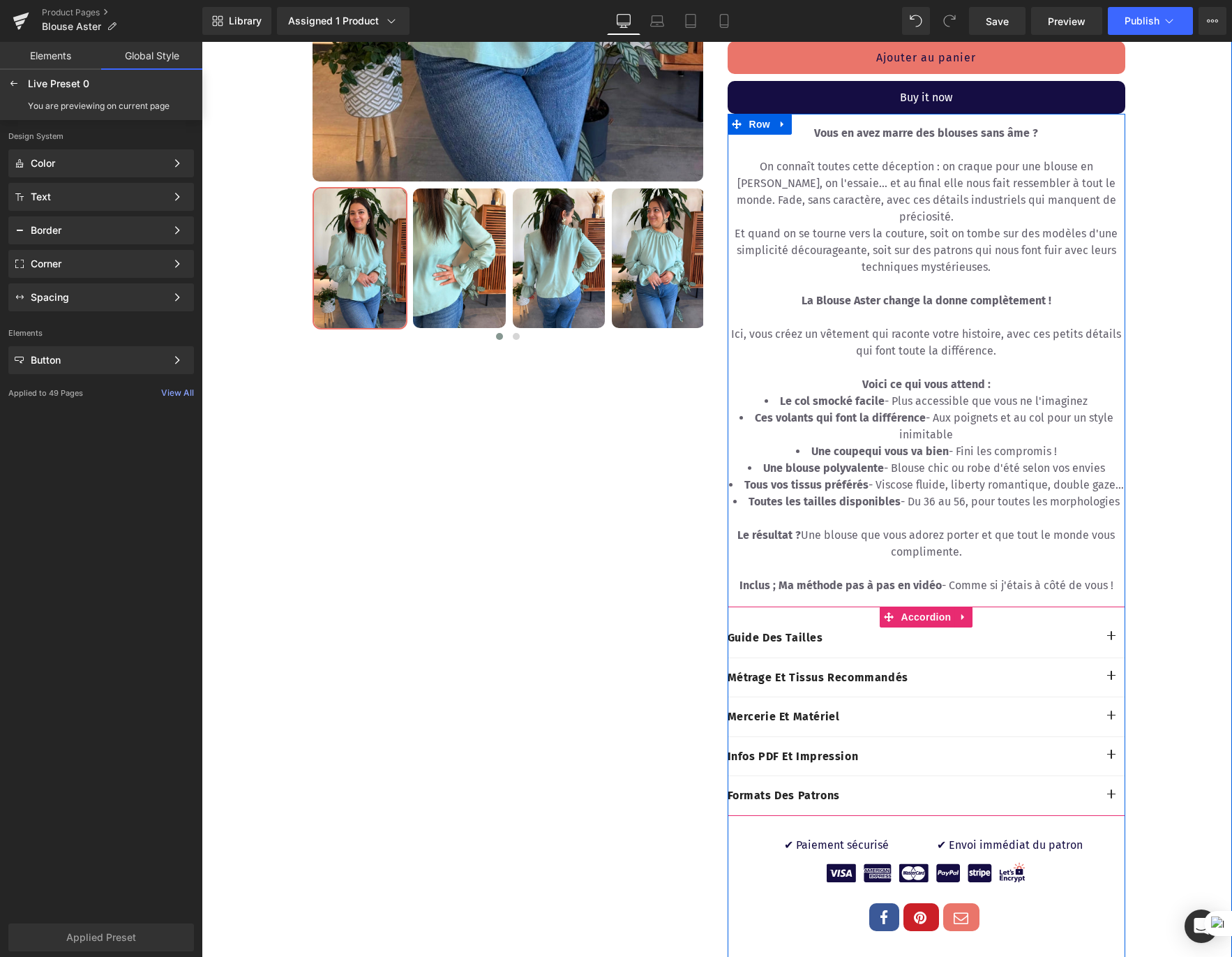
click at [1103, 620] on button "button" at bounding box center [1111, 637] width 28 height 39
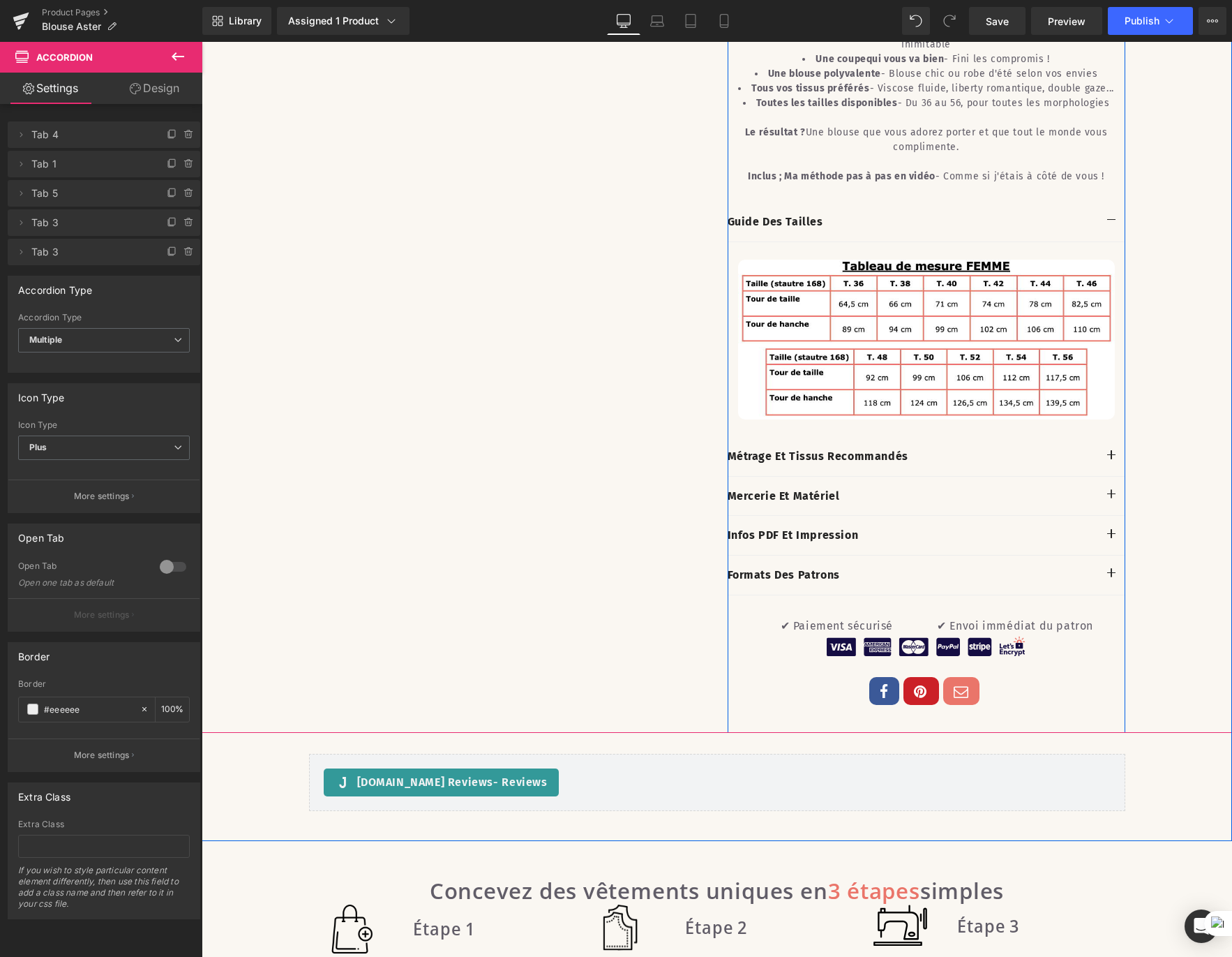
scroll to position [1014, 0]
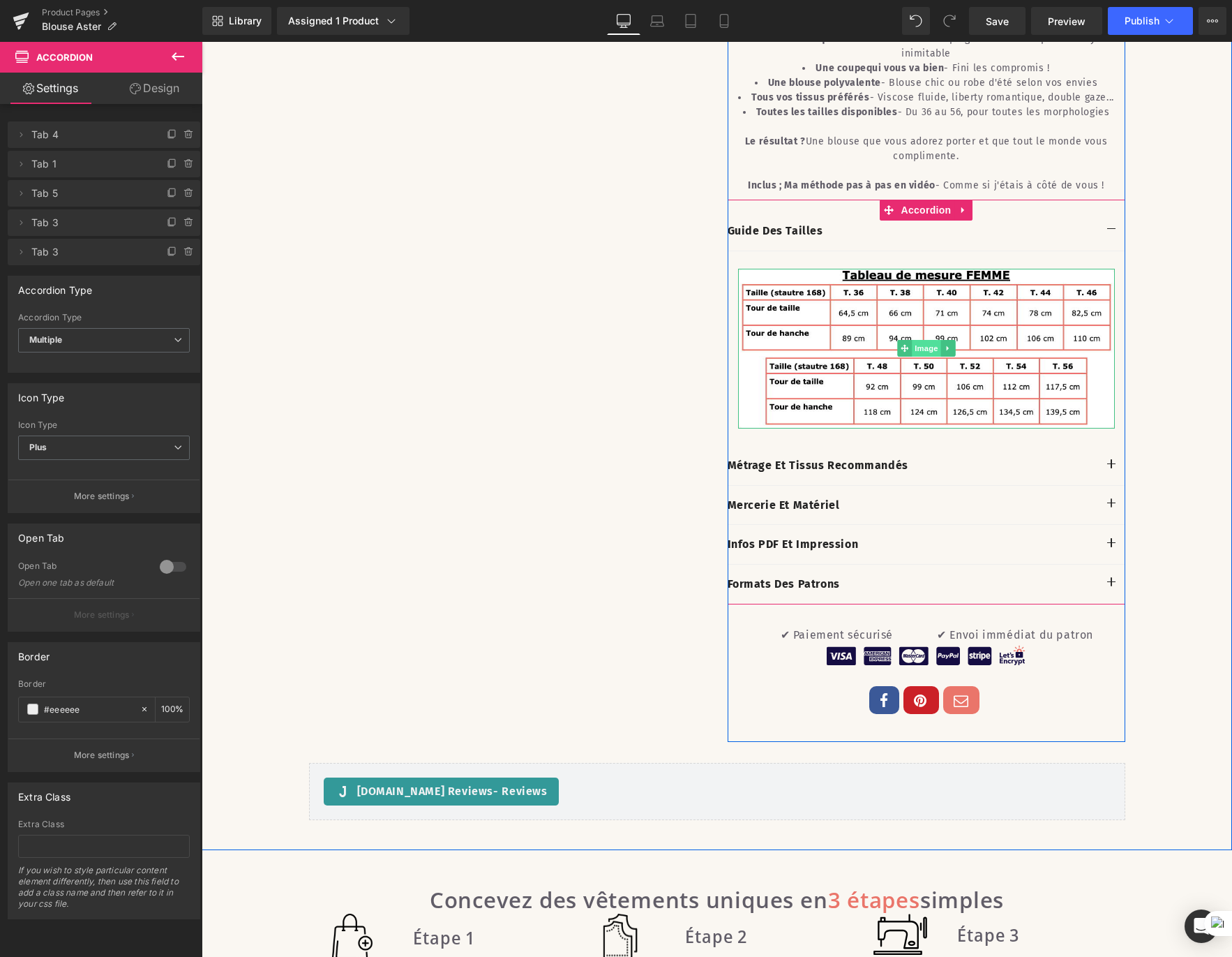
click at [914, 357] on span "Image" at bounding box center [926, 348] width 29 height 16
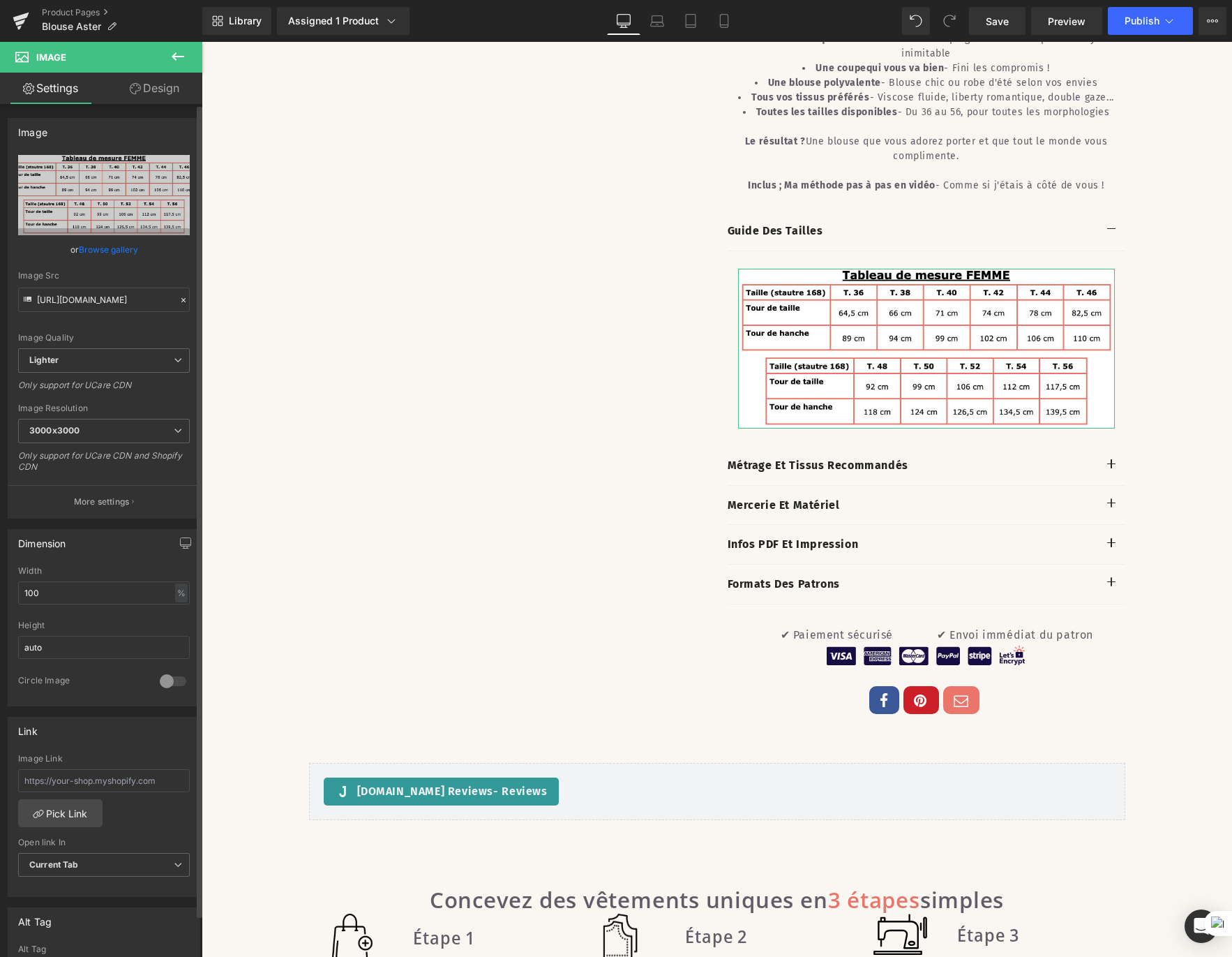
click at [107, 242] on link "Browse gallery" at bounding box center [108, 250] width 60 height 24
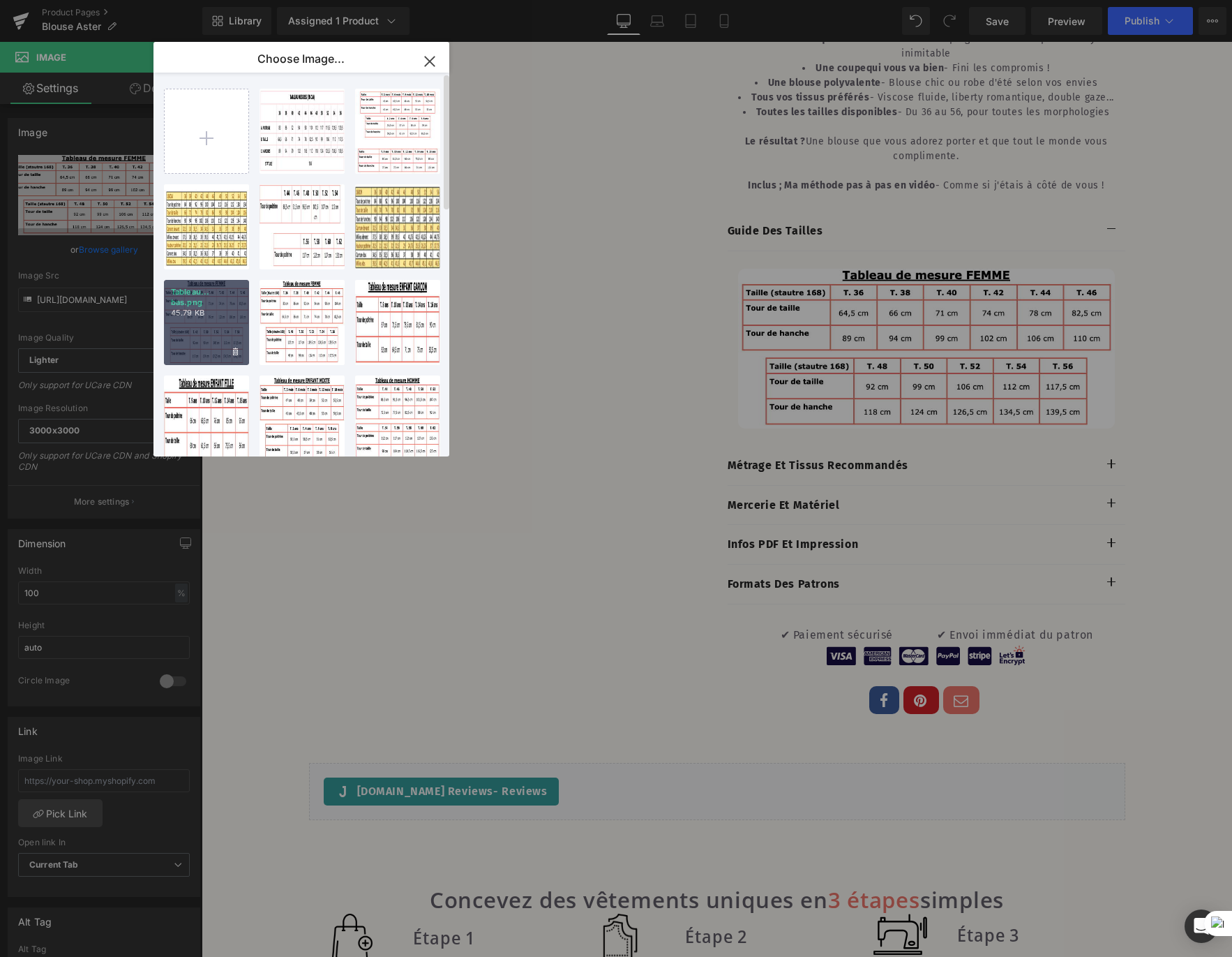
click at [220, 314] on div "Tableau... bas.png 45.79 KB" at bounding box center [206, 322] width 85 height 86
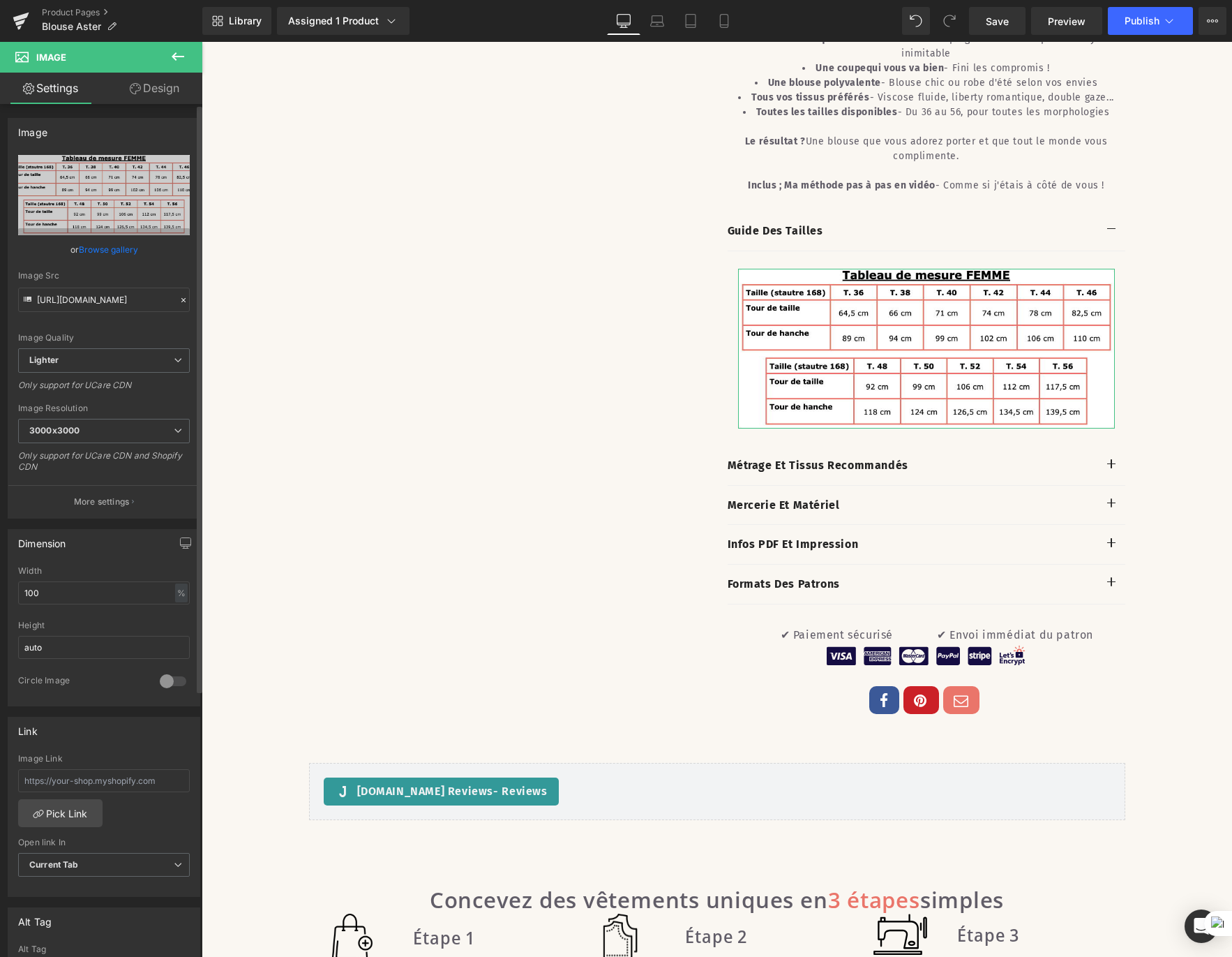
click at [86, 242] on link "Browse gallery" at bounding box center [108, 250] width 60 height 24
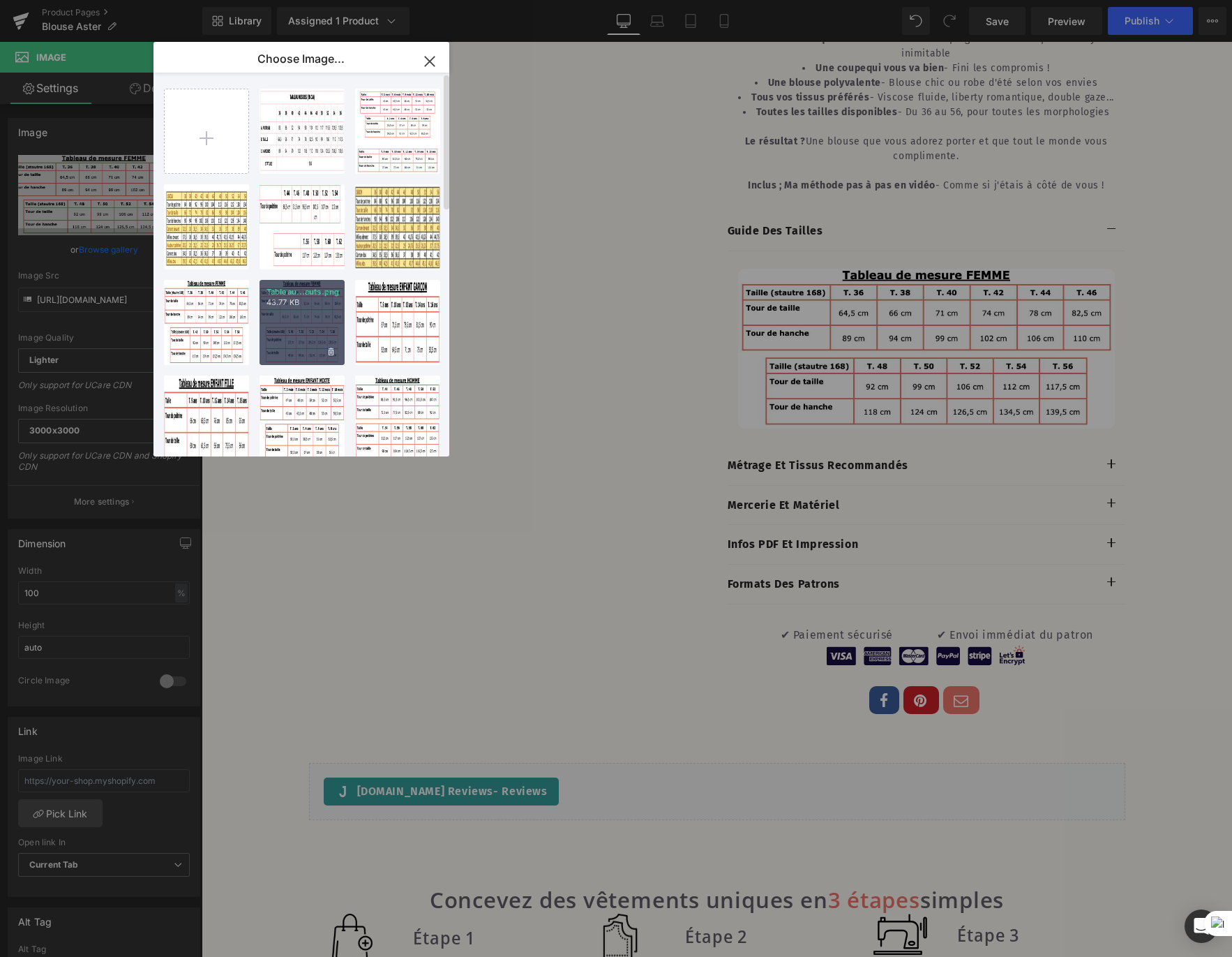
click at [278, 322] on div "Tableau...auts.png 43.77 KB" at bounding box center [302, 322] width 85 height 86
type input "[URL][DOMAIN_NAME]"
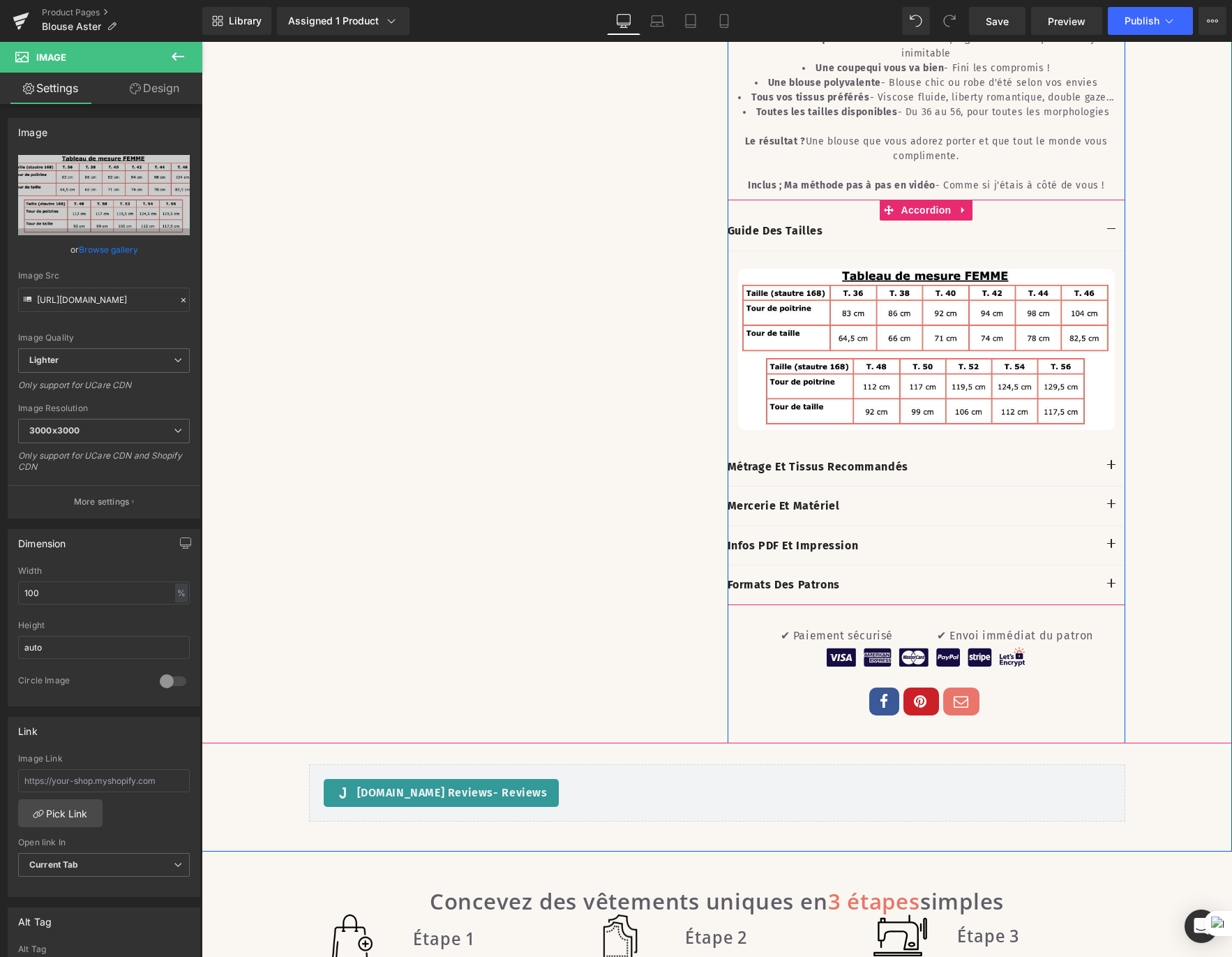
click at [1111, 470] on span "button" at bounding box center [1111, 470] width 0 height 0
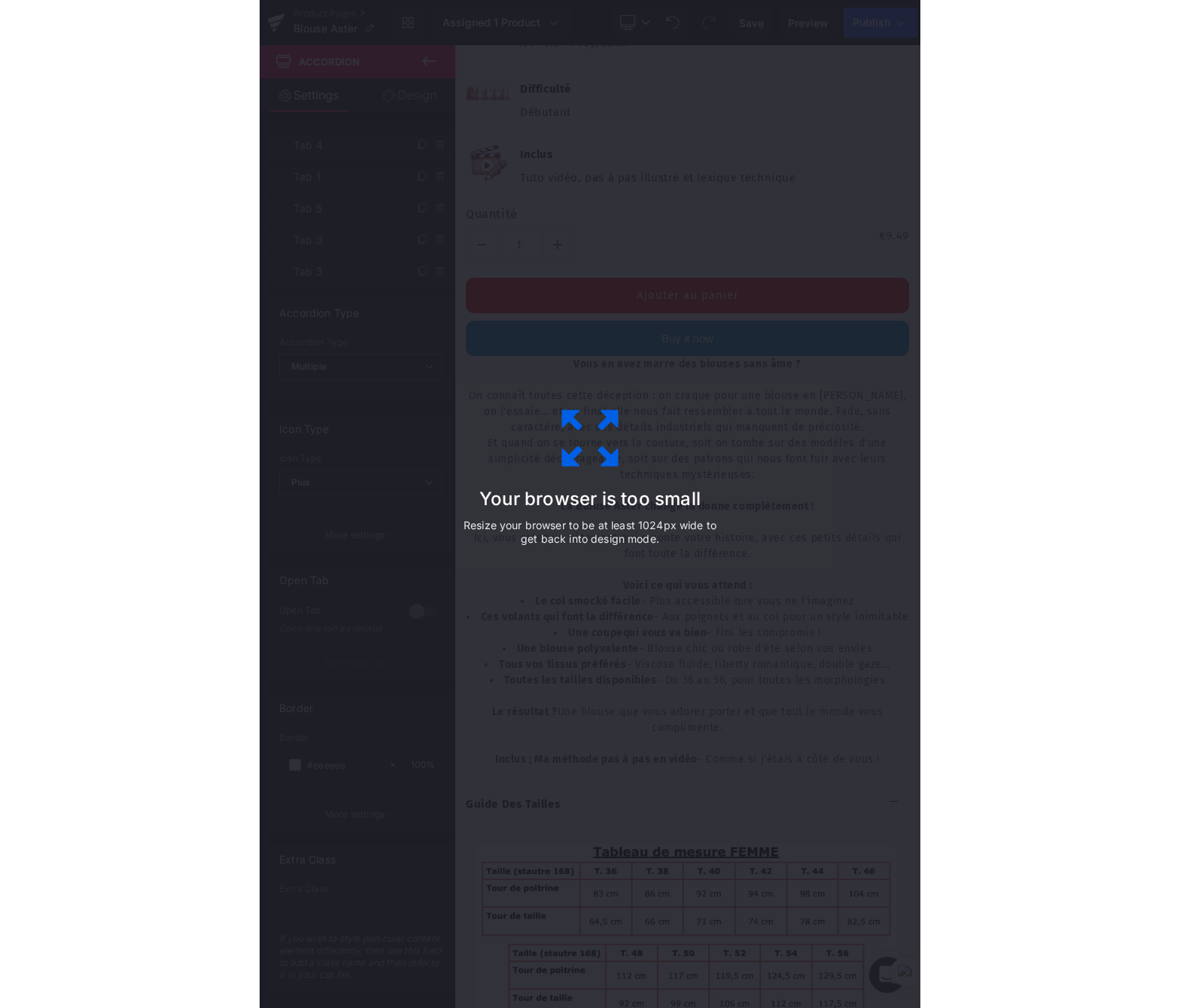
scroll to position [1142, 0]
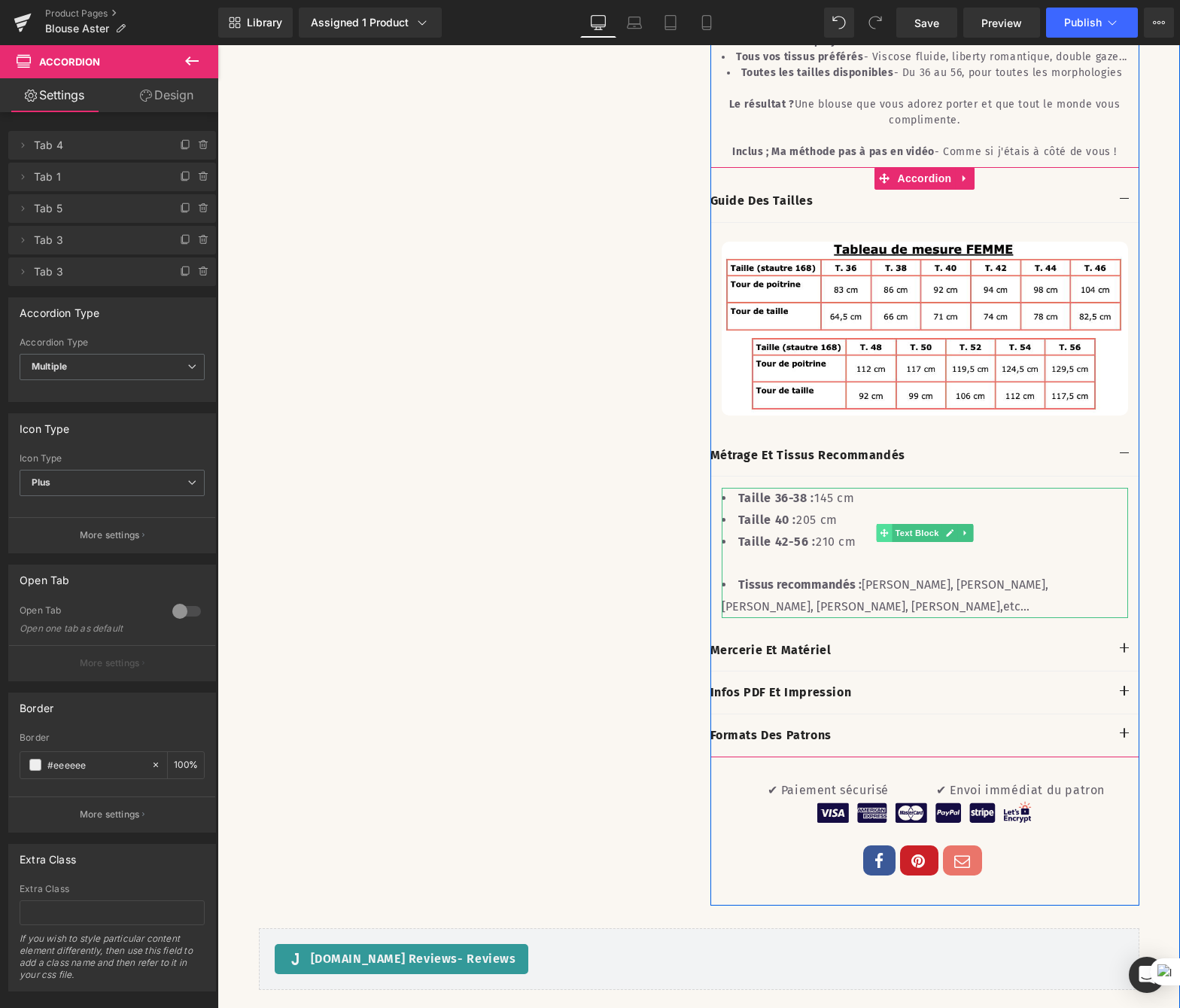
click at [911, 542] on span "Text Block" at bounding box center [916, 532] width 49 height 18
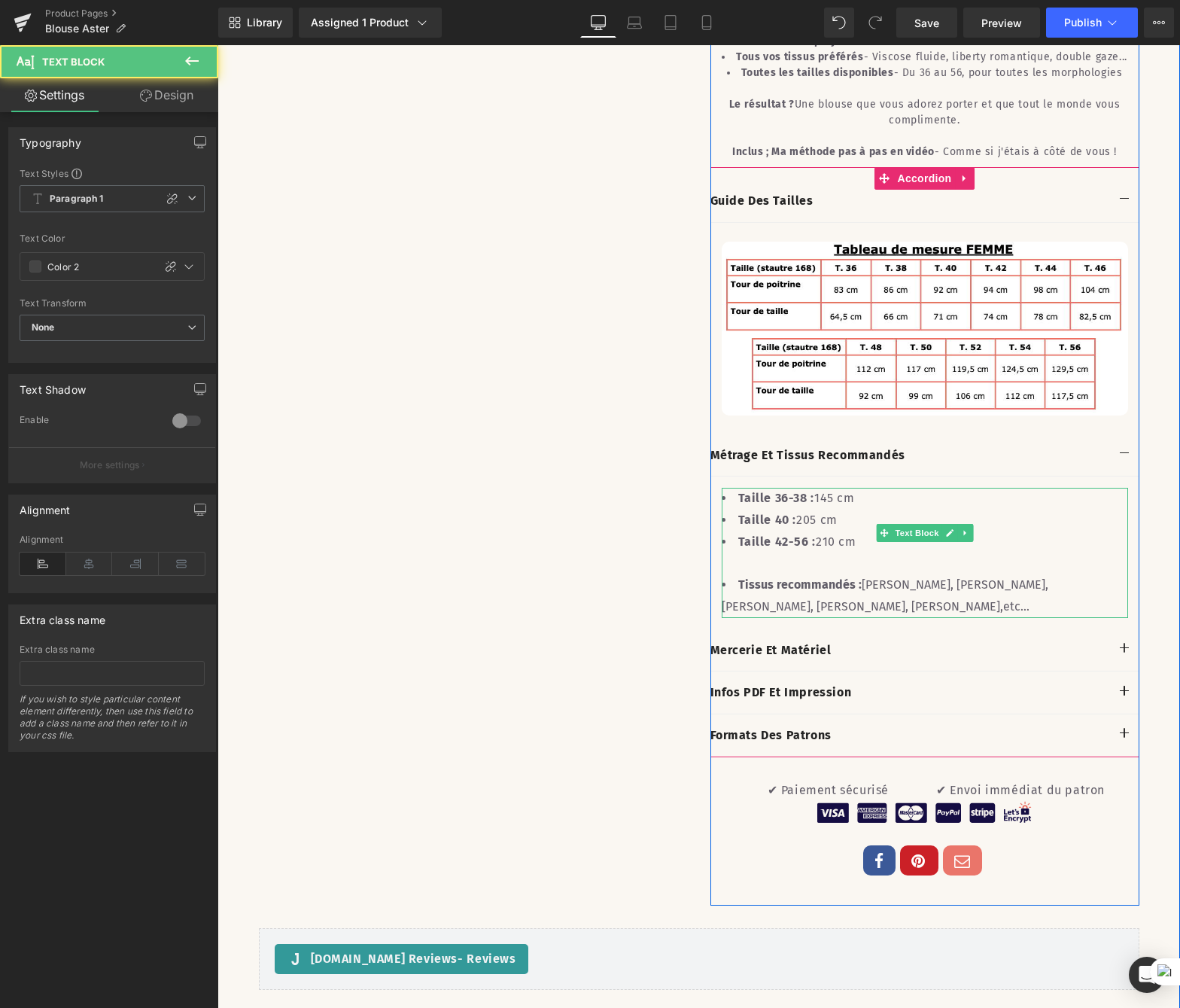
click at [856, 553] on li "Taille 42-56 : 210 cm" at bounding box center [925, 542] width 406 height 21
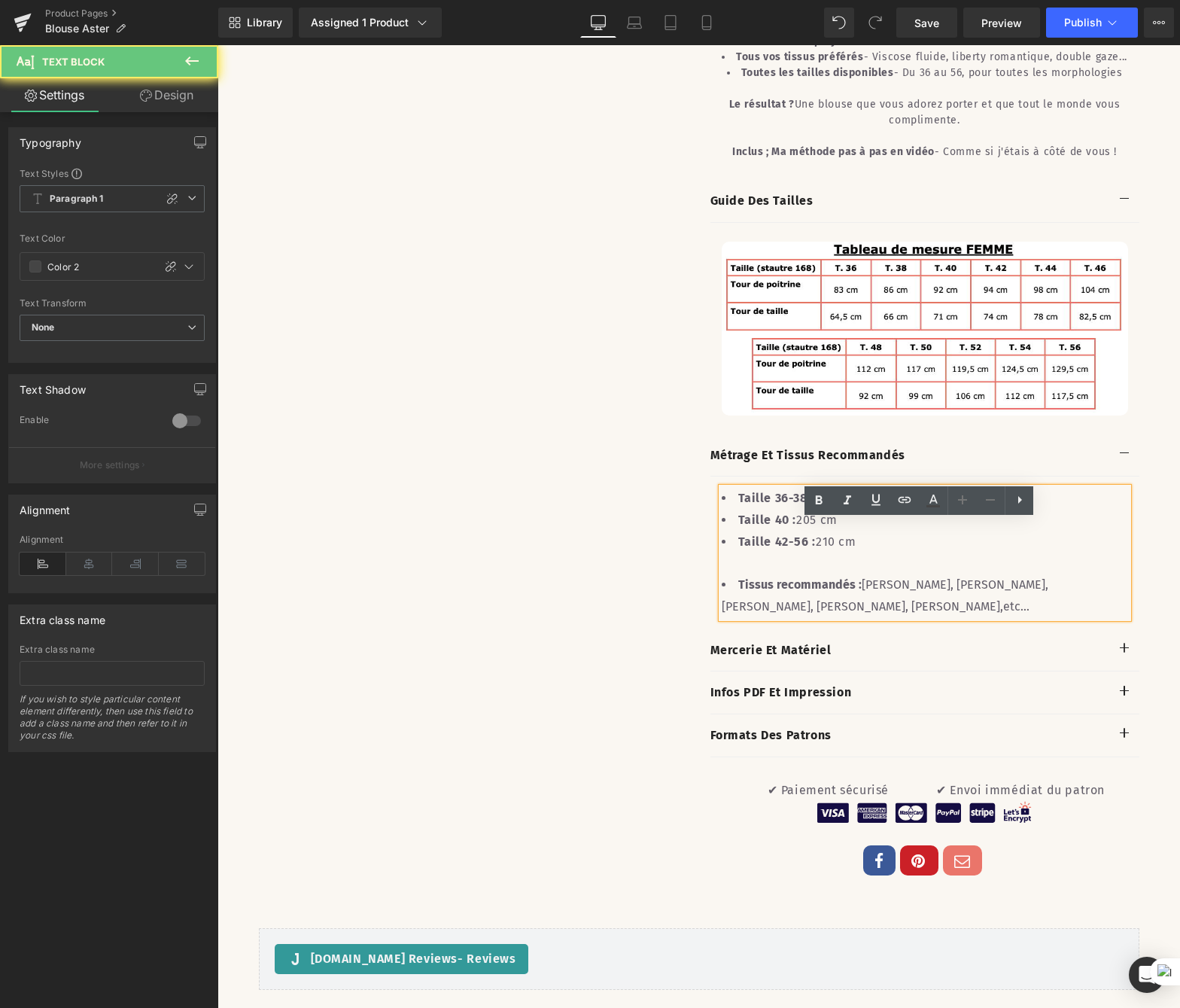
click at [845, 553] on li "Taille 42-56 : 210 cm" at bounding box center [925, 542] width 406 height 21
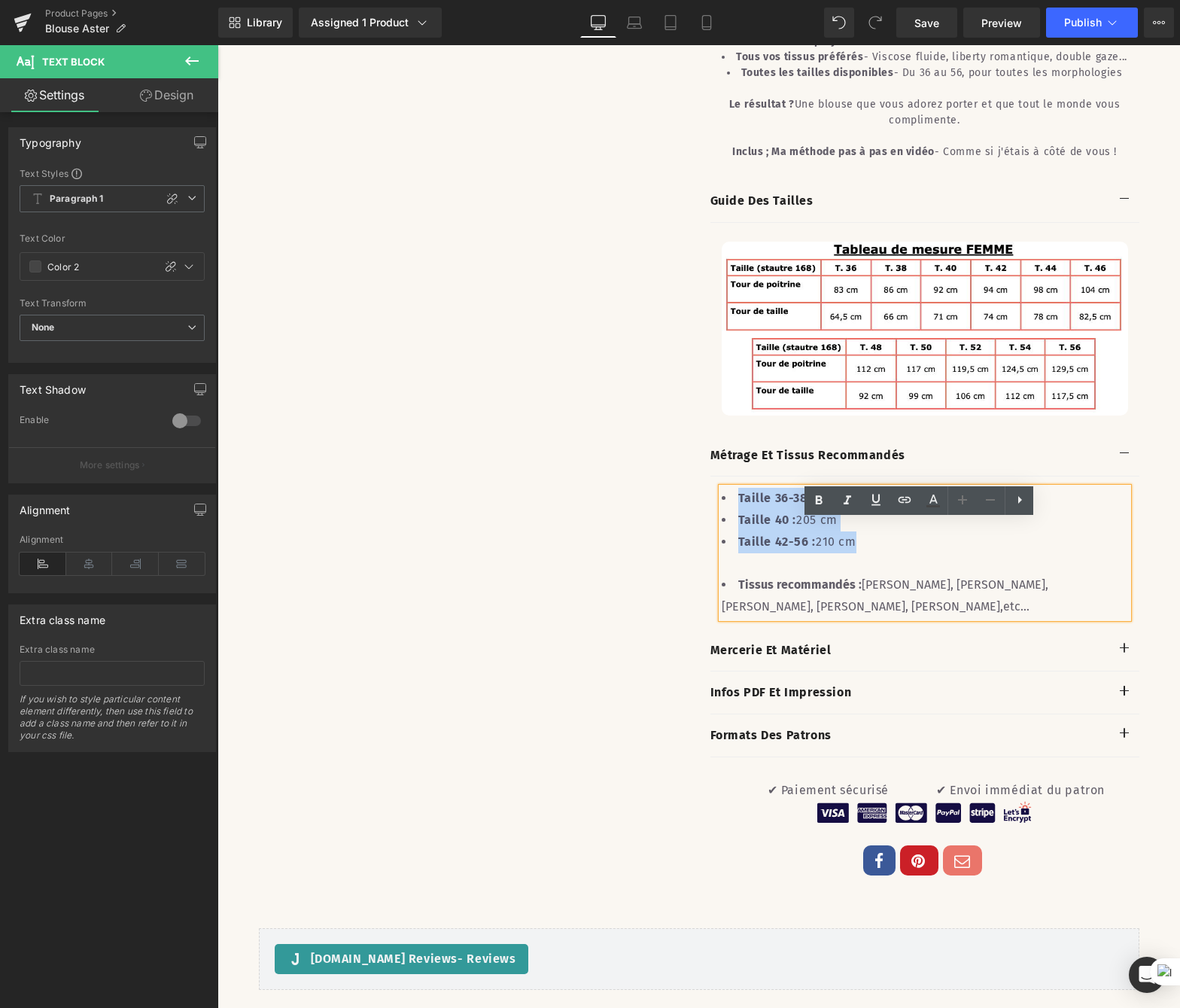
drag, startPoint x: 853, startPoint y: 565, endPoint x: 734, endPoint y: 524, distance: 125.9
click at [734, 524] on ul "Taille 36-38 : 145 cm Taille 40 : 205 cm Taille 42-56 : 210 cm" at bounding box center [925, 520] width 406 height 64
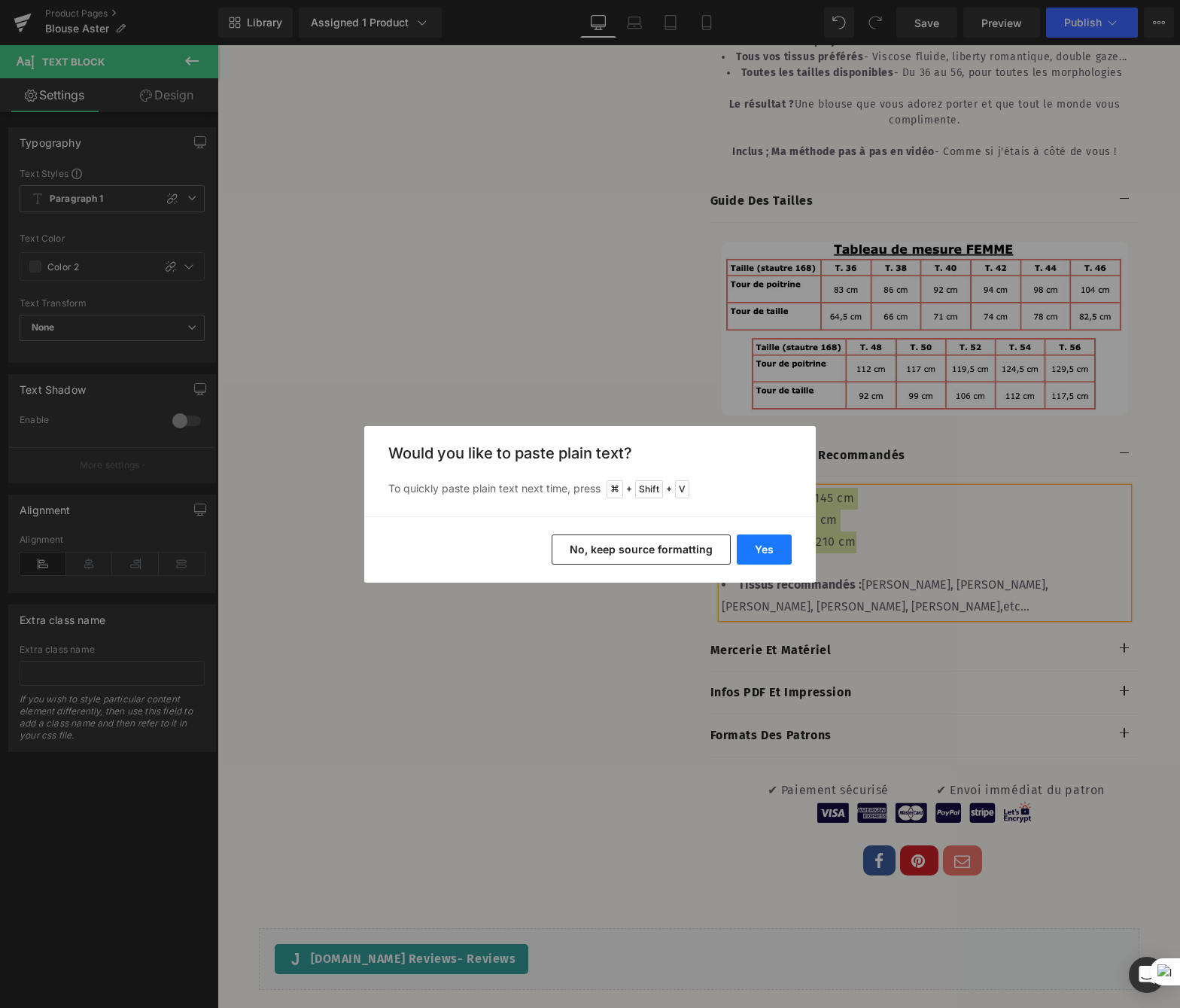
click at [749, 547] on button "Yes" at bounding box center [764, 550] width 55 height 30
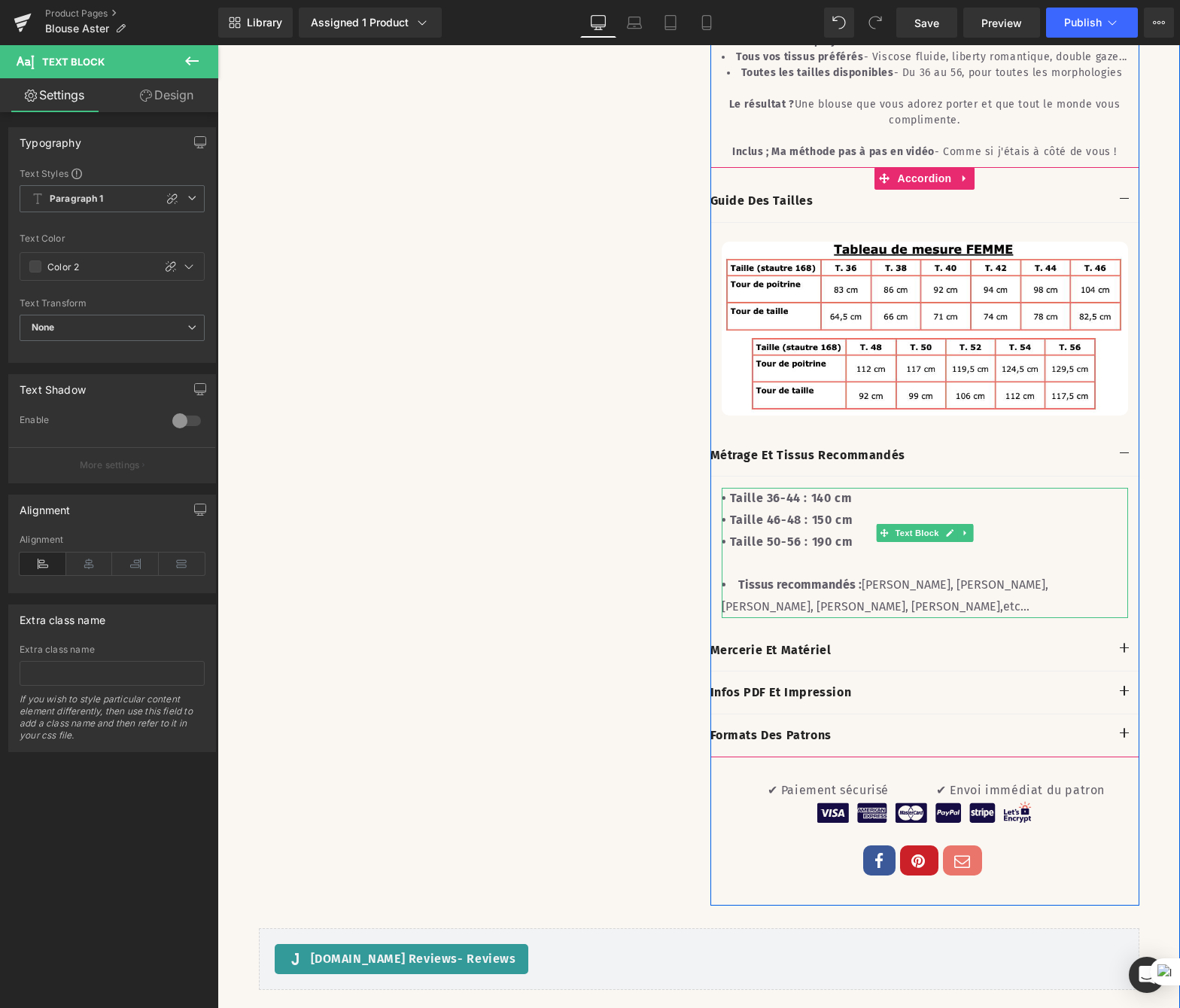
click at [876, 593] on li "Tissus recommandés : [PERSON_NAME], [PERSON_NAME], satin, [PERSON_NAME], [PERSO…" at bounding box center [925, 596] width 406 height 44
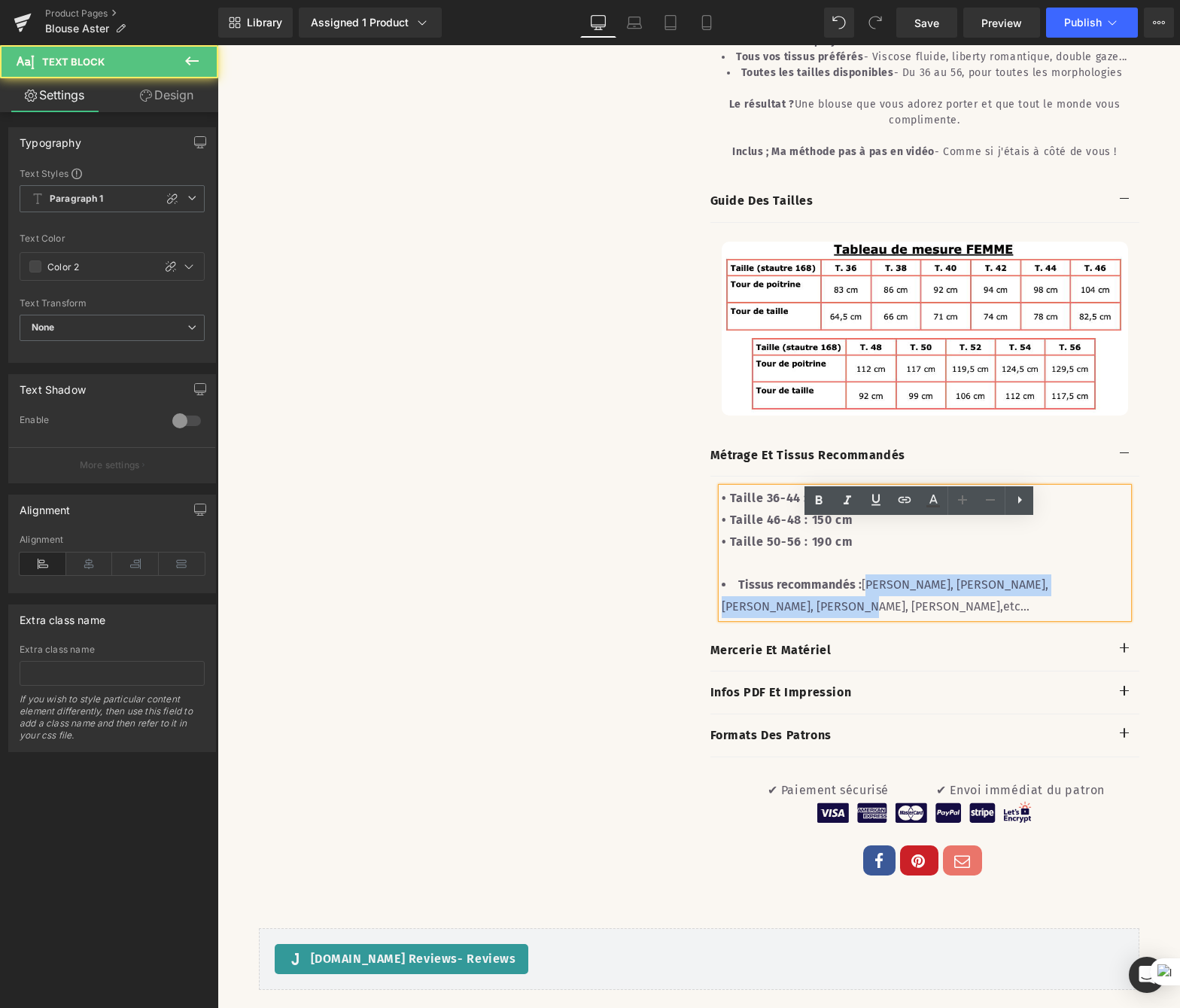
drag, startPoint x: 915, startPoint y: 599, endPoint x: 1117, endPoint y: 602, distance: 202.0
click at [1117, 602] on li "Tissus recommandés : [PERSON_NAME], [PERSON_NAME], satin, [PERSON_NAME], [PERSO…" at bounding box center [925, 596] width 406 height 44
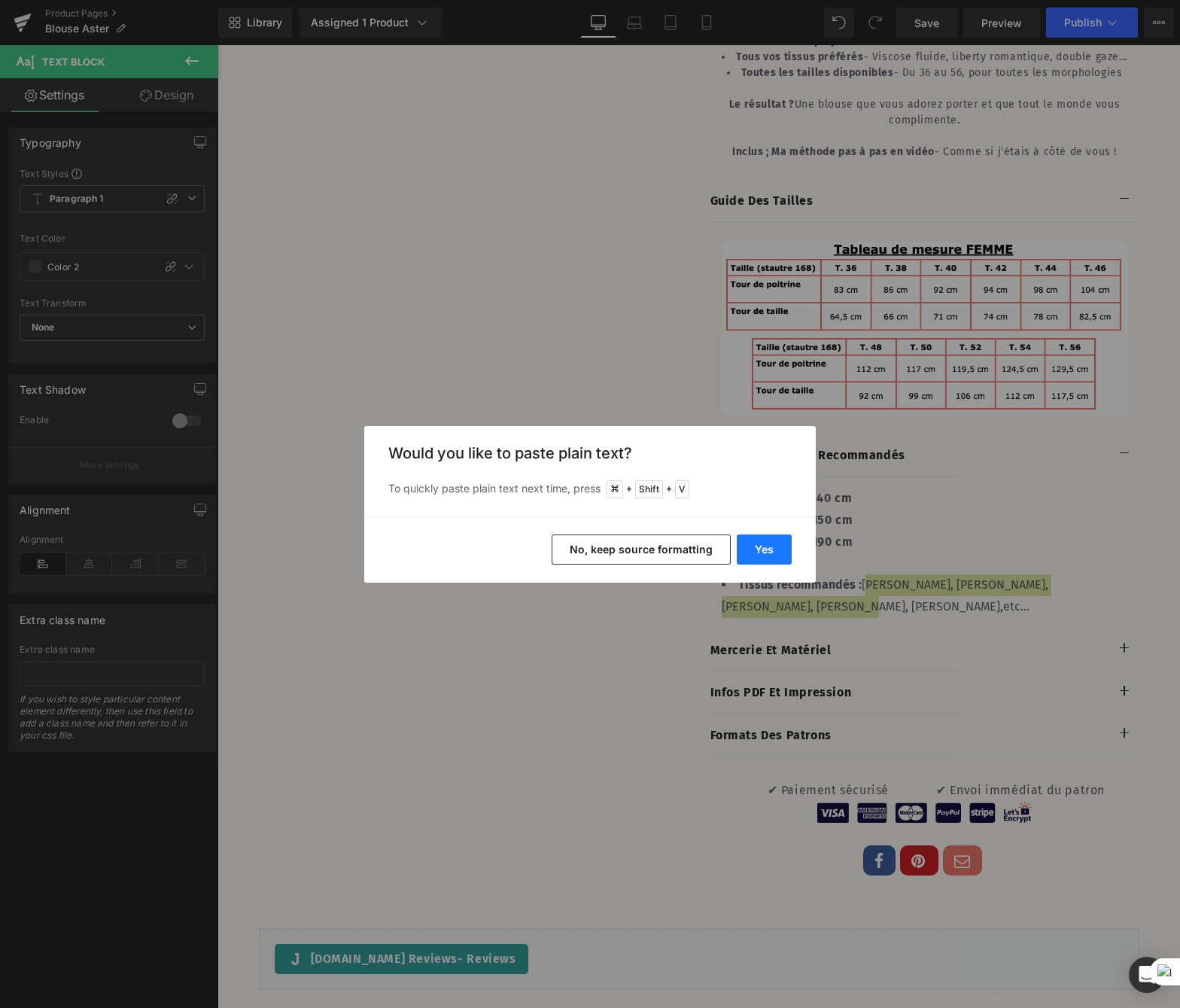
click at [753, 547] on button "Yes" at bounding box center [764, 550] width 55 height 30
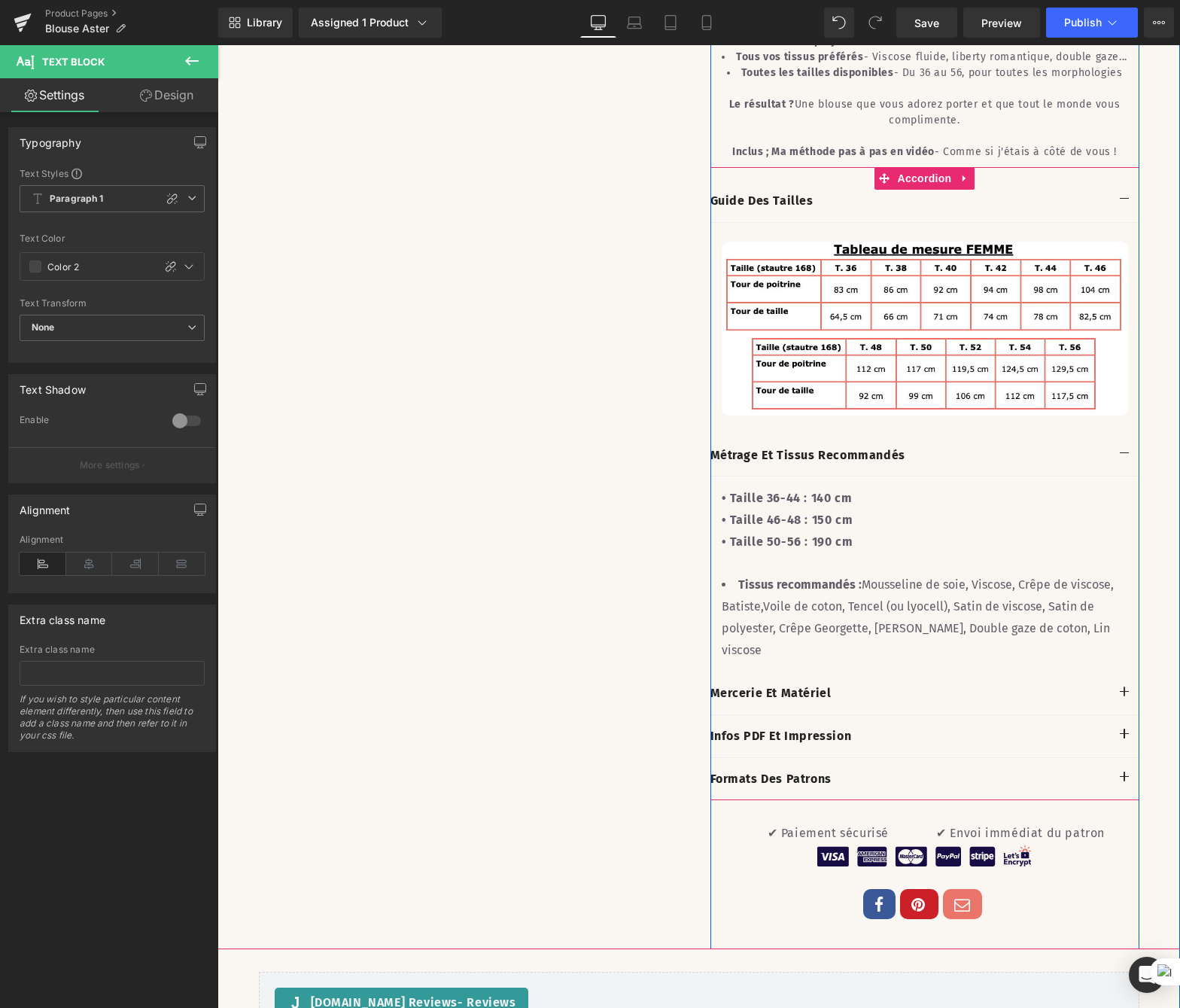
click at [1120, 676] on button "button" at bounding box center [1124, 693] width 30 height 42
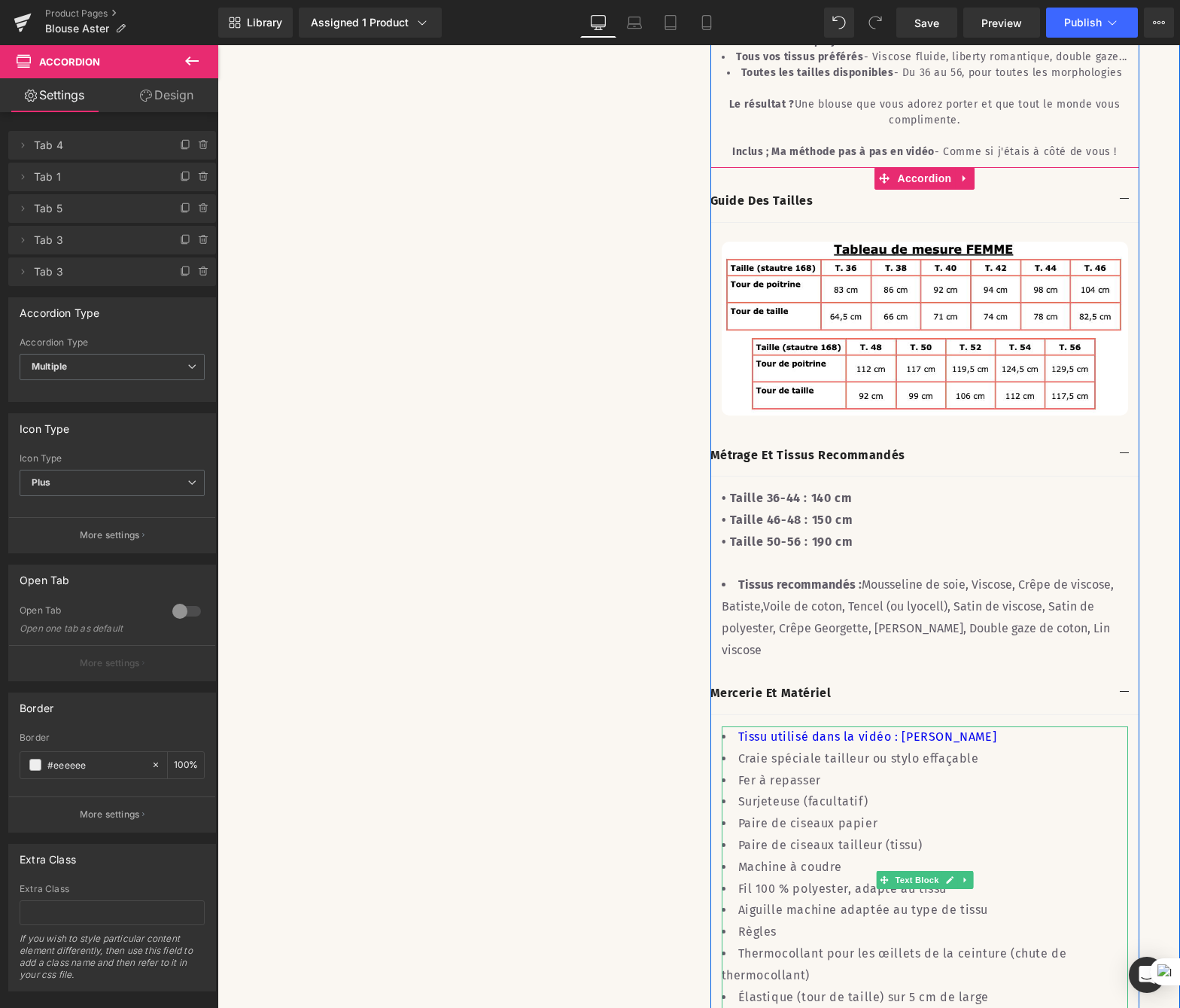
click at [999, 748] on li "Craie spéciale tailleur ou stylo effaçable" at bounding box center [925, 758] width 406 height 21
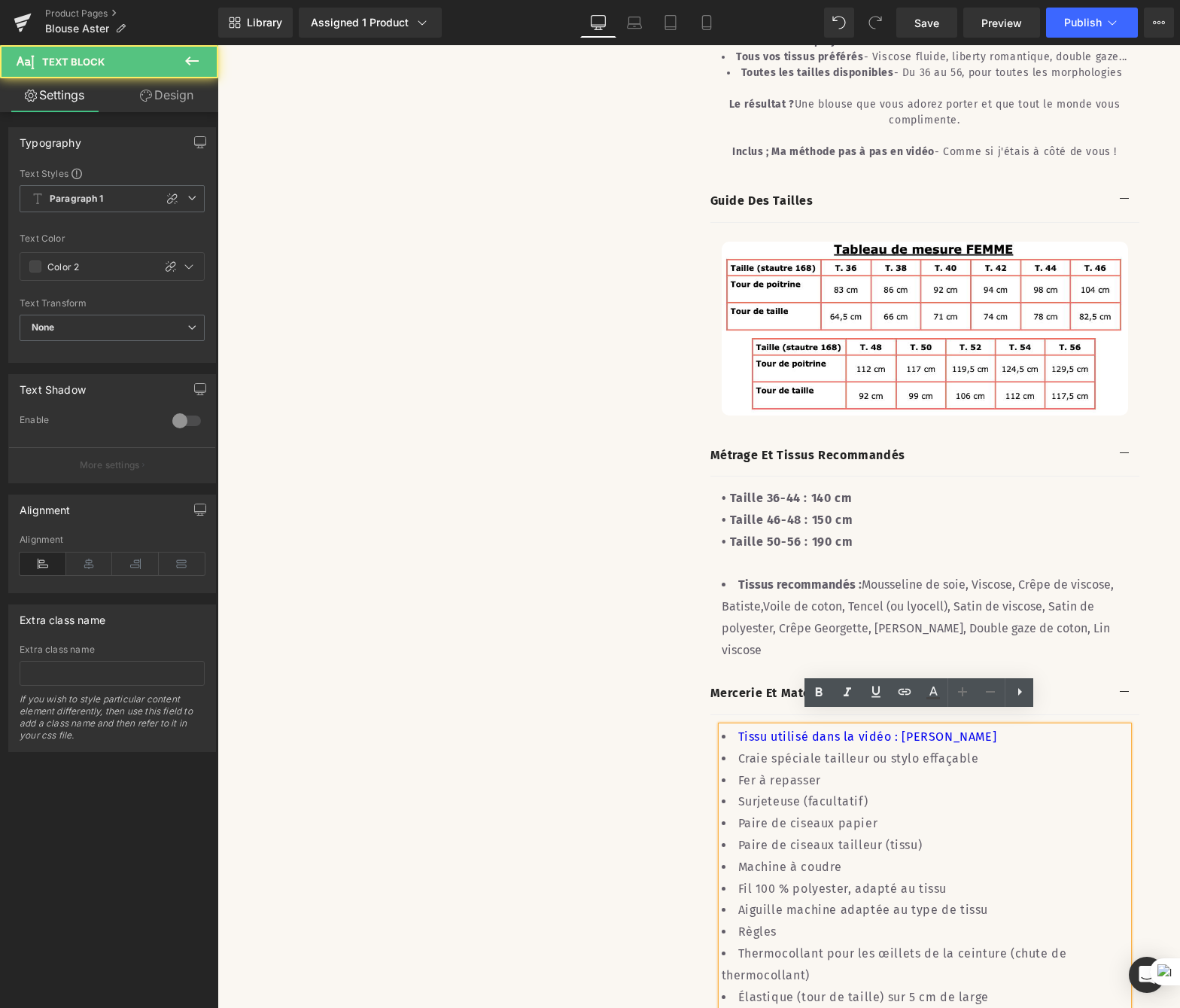
click at [974, 727] on li "Tissu utilisé dans la vidéo : [PERSON_NAME]" at bounding box center [925, 737] width 406 height 21
drag, startPoint x: 954, startPoint y: 718, endPoint x: 881, endPoint y: 715, distance: 73.1
click at [881, 727] on li "Tissu utilisé dans la vidéo : [PERSON_NAME]" at bounding box center [925, 737] width 406 height 21
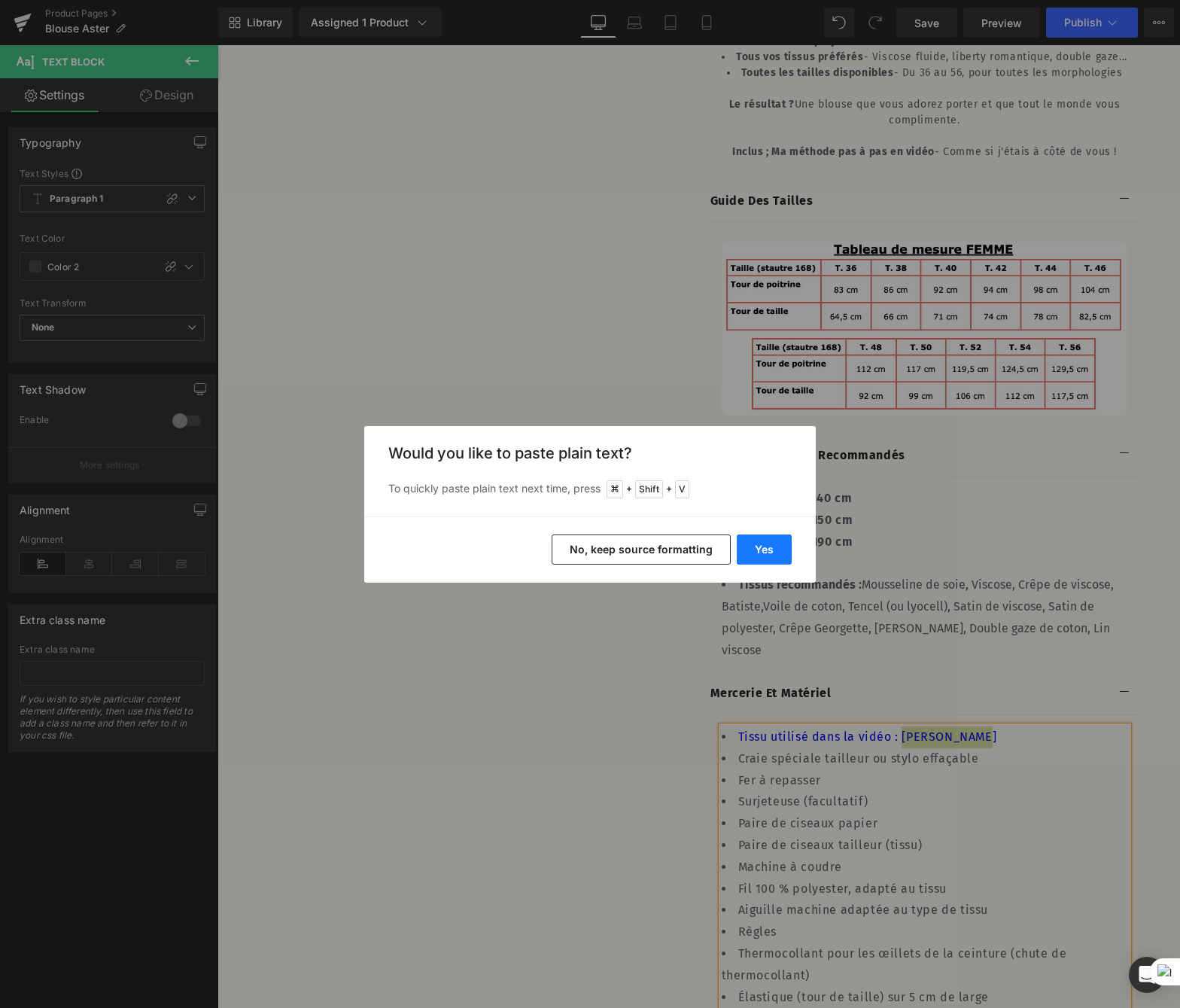
click at [769, 552] on button "Yes" at bounding box center [764, 550] width 55 height 30
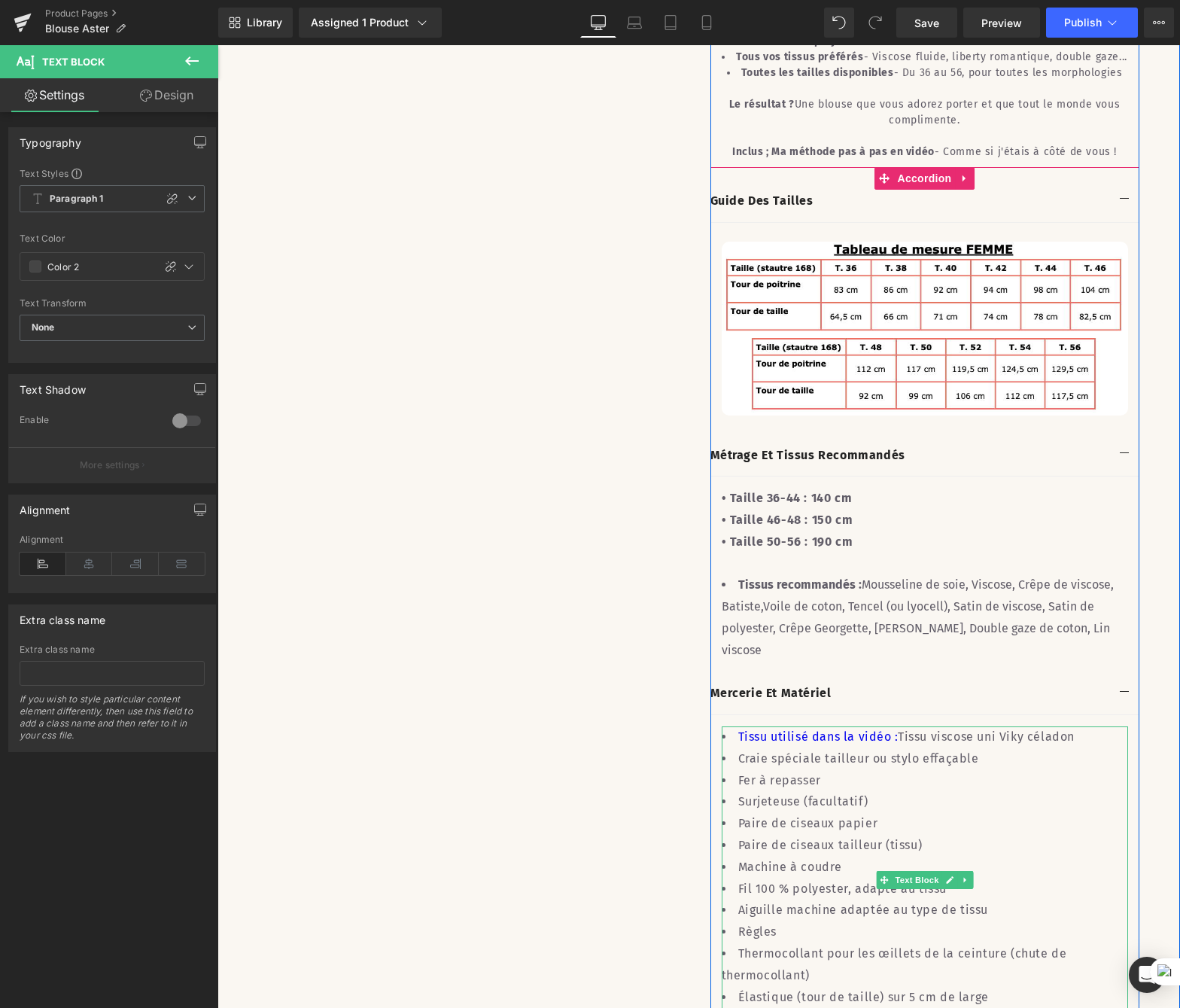
drag, startPoint x: 1032, startPoint y: 726, endPoint x: 1044, endPoint y: 722, distance: 12.6
click at [1031, 727] on li "Tissu utilisé dans la vidéo : Tissu viscose uni Viky céladon" at bounding box center [925, 737] width 406 height 21
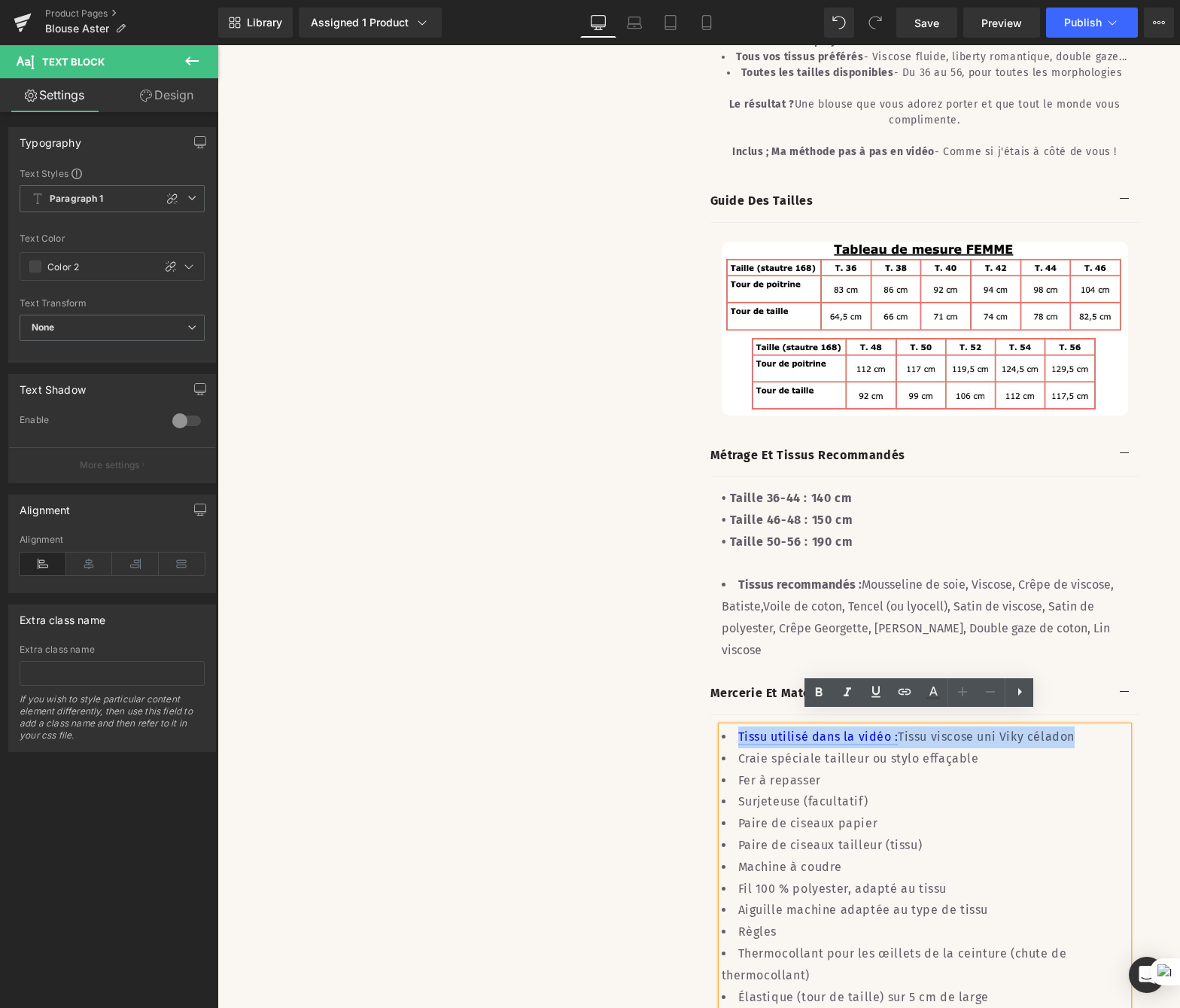
drag, startPoint x: 998, startPoint y: 718, endPoint x: 731, endPoint y: 715, distance: 267.0
click at [731, 727] on li "Tissu utilisé dans la vidéo : Tissu viscose uni Viky céladon" at bounding box center [925, 737] width 406 height 21
click at [916, 697] on link at bounding box center [904, 692] width 29 height 29
click at [974, 749] on input "text" at bounding box center [929, 754] width 232 height 37
paste input "[URL][DOMAIN_NAME]"
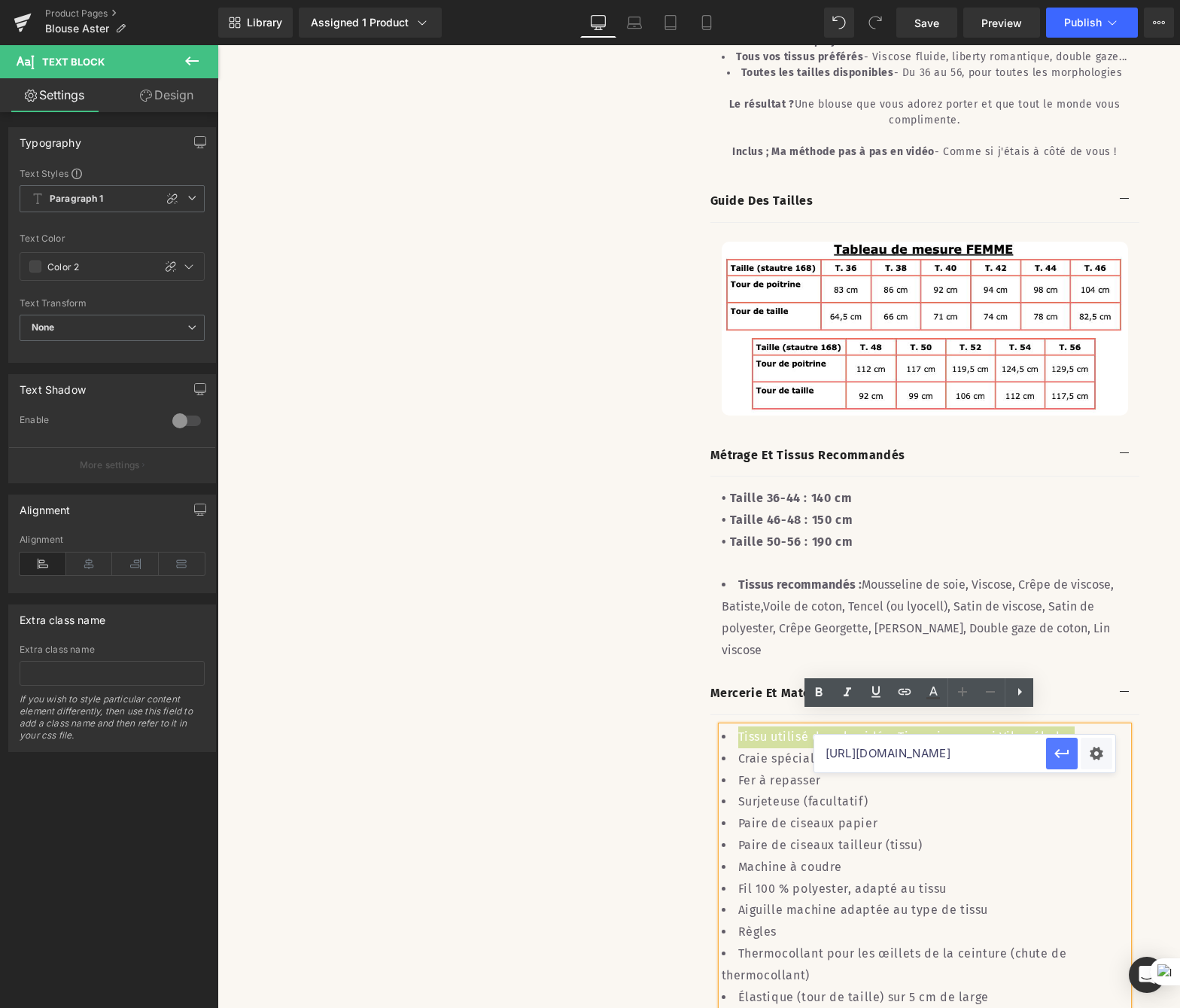
scroll to position [0, 206]
type input "[URL][DOMAIN_NAME]"
click at [1057, 757] on icon "button" at bounding box center [1062, 753] width 18 height 18
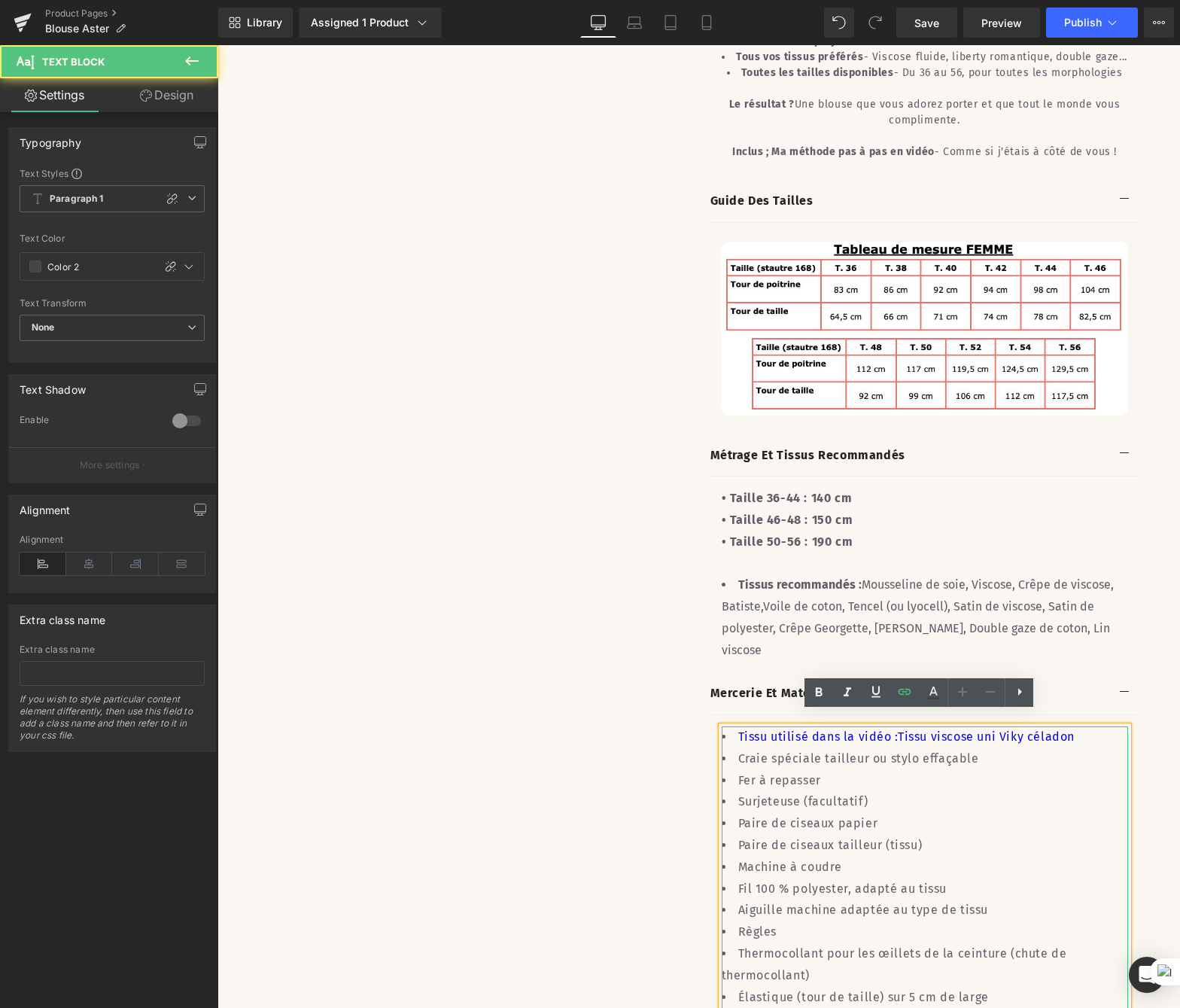
click at [1082, 727] on li "Tissu utilisé dans la vidéo : Tissu viscose uni Viky céladon" at bounding box center [925, 737] width 406 height 21
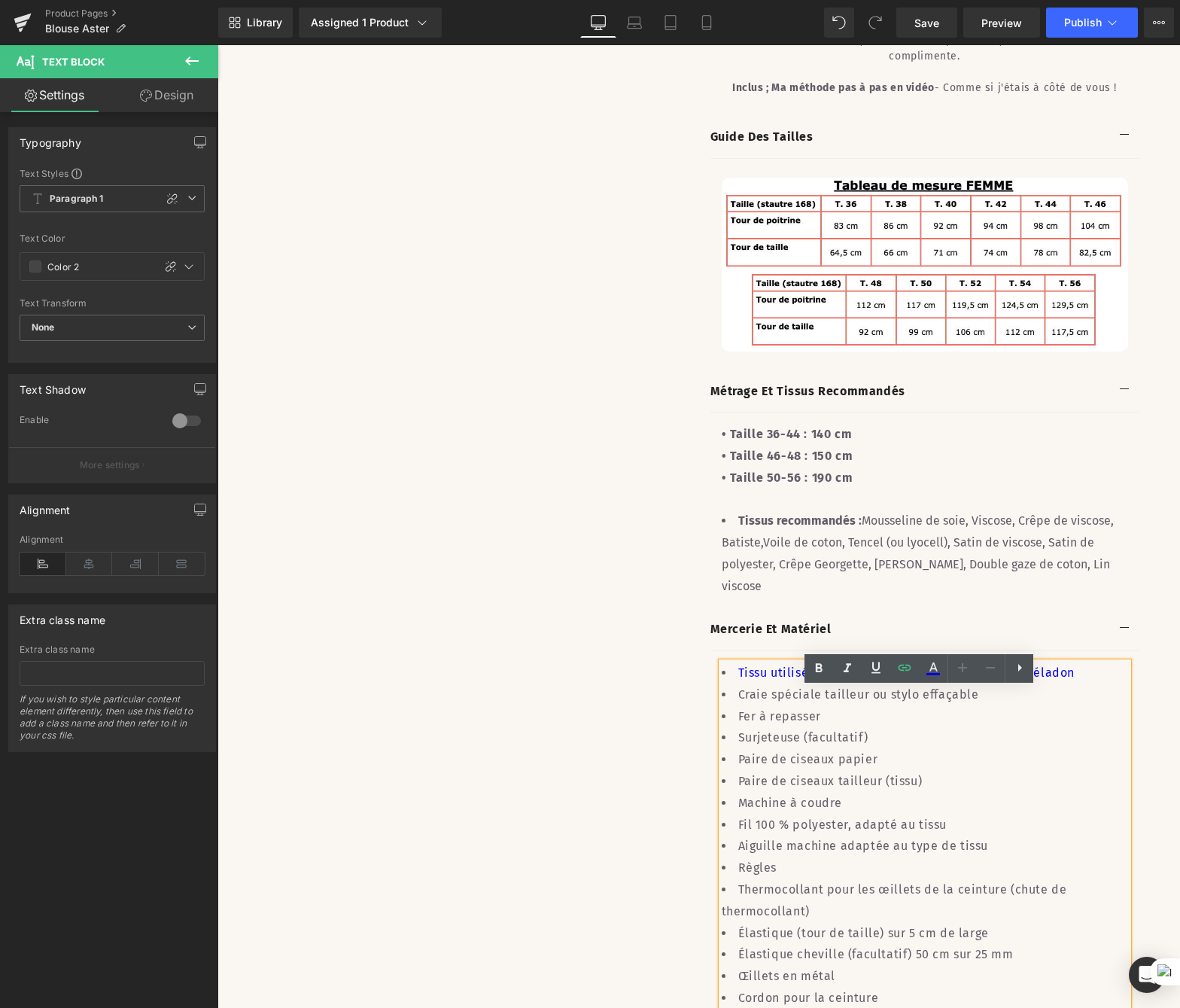
scroll to position [1261, 0]
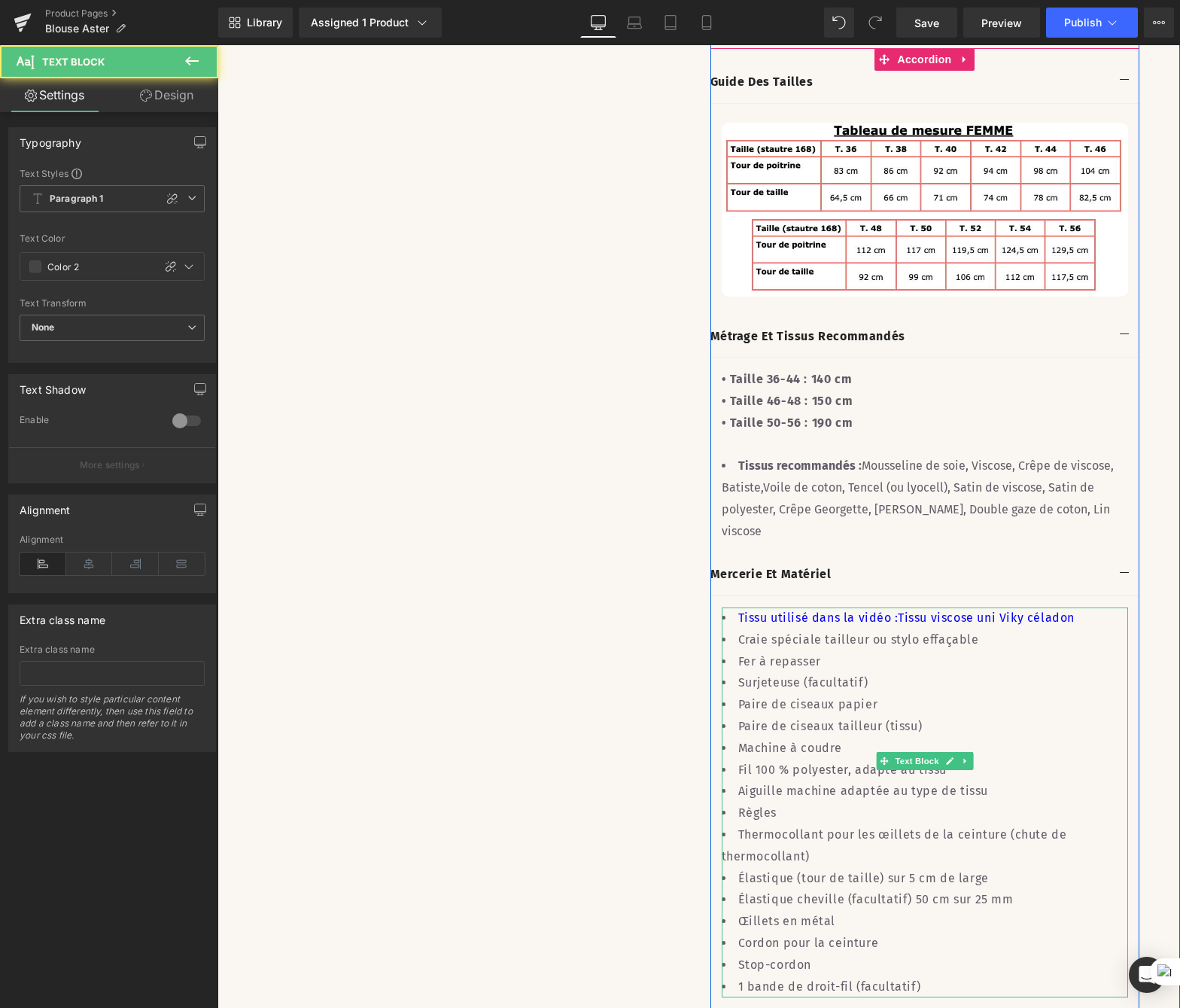
click at [872, 976] on li "1 bande de droit-fil (facultatif)" at bounding box center [925, 987] width 406 height 21
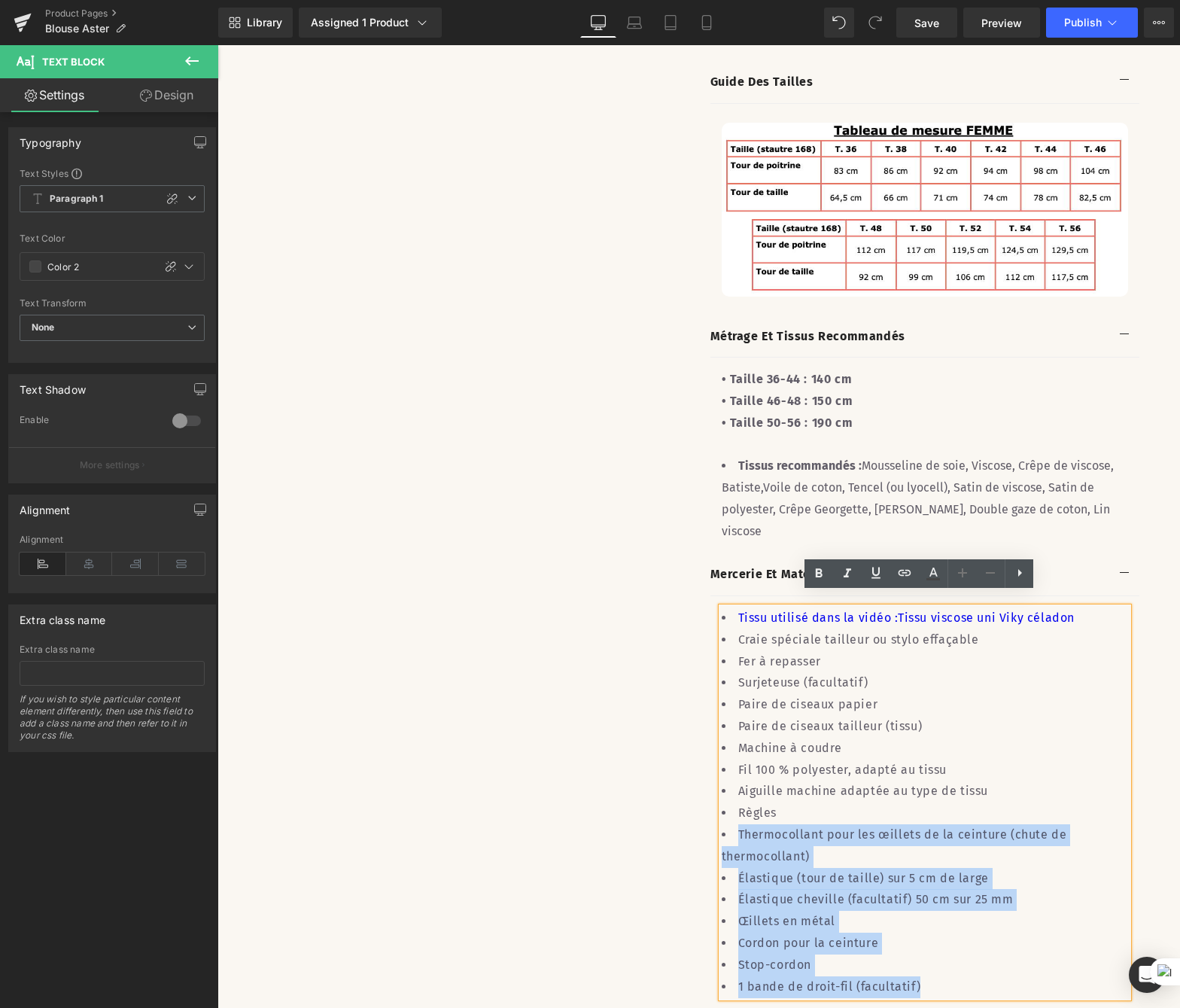
drag, startPoint x: 885, startPoint y: 892, endPoint x: 731, endPoint y: 786, distance: 187.0
click at [731, 786] on ul "Tissu utilisé dans la vidéo : Tissu viscose uni Viky céladon Craie spéciale tai…" at bounding box center [925, 802] width 406 height 390
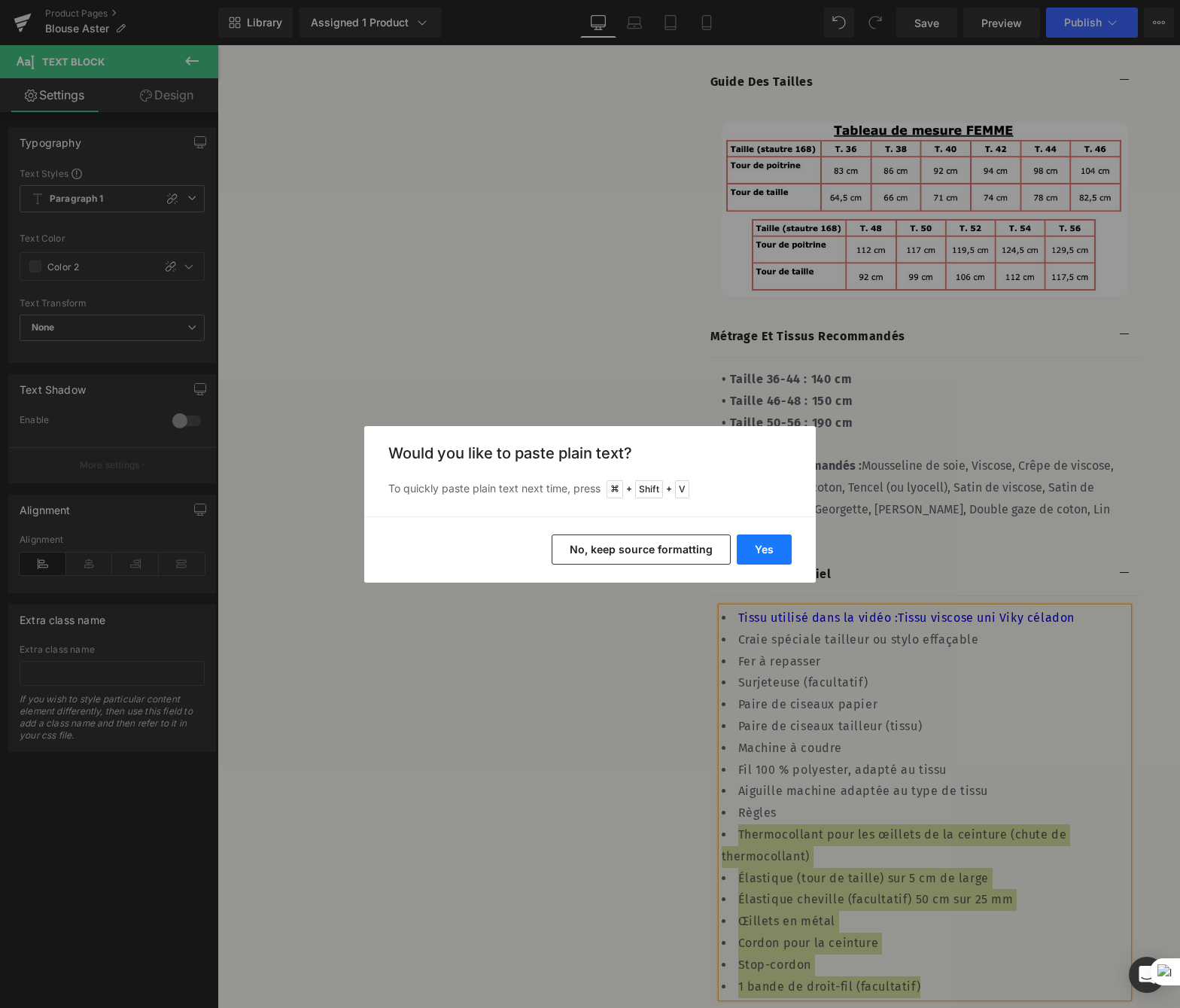
click at [772, 552] on button "Yes" at bounding box center [764, 550] width 55 height 30
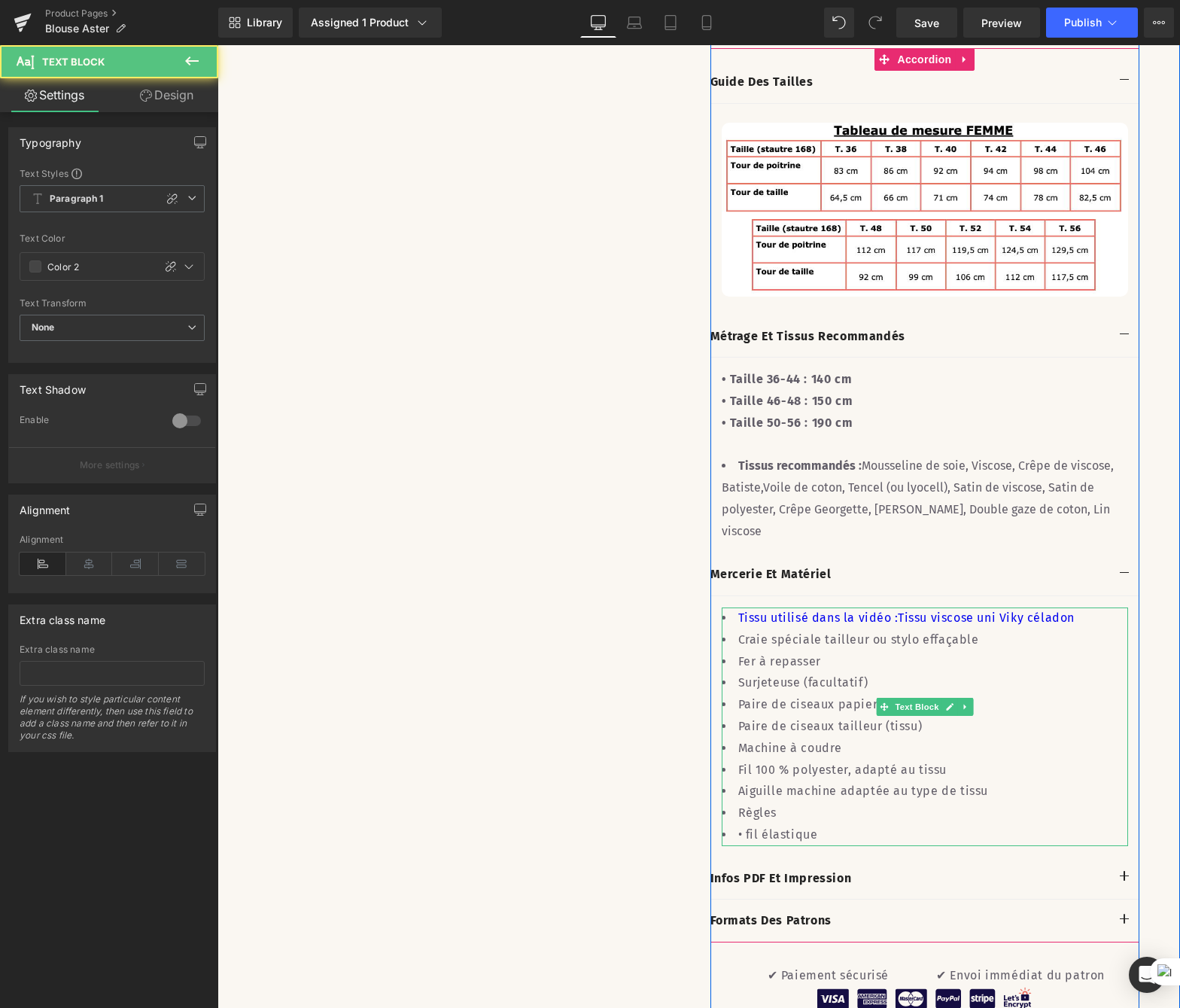
click at [741, 824] on li "• fil élastique" at bounding box center [925, 835] width 406 height 21
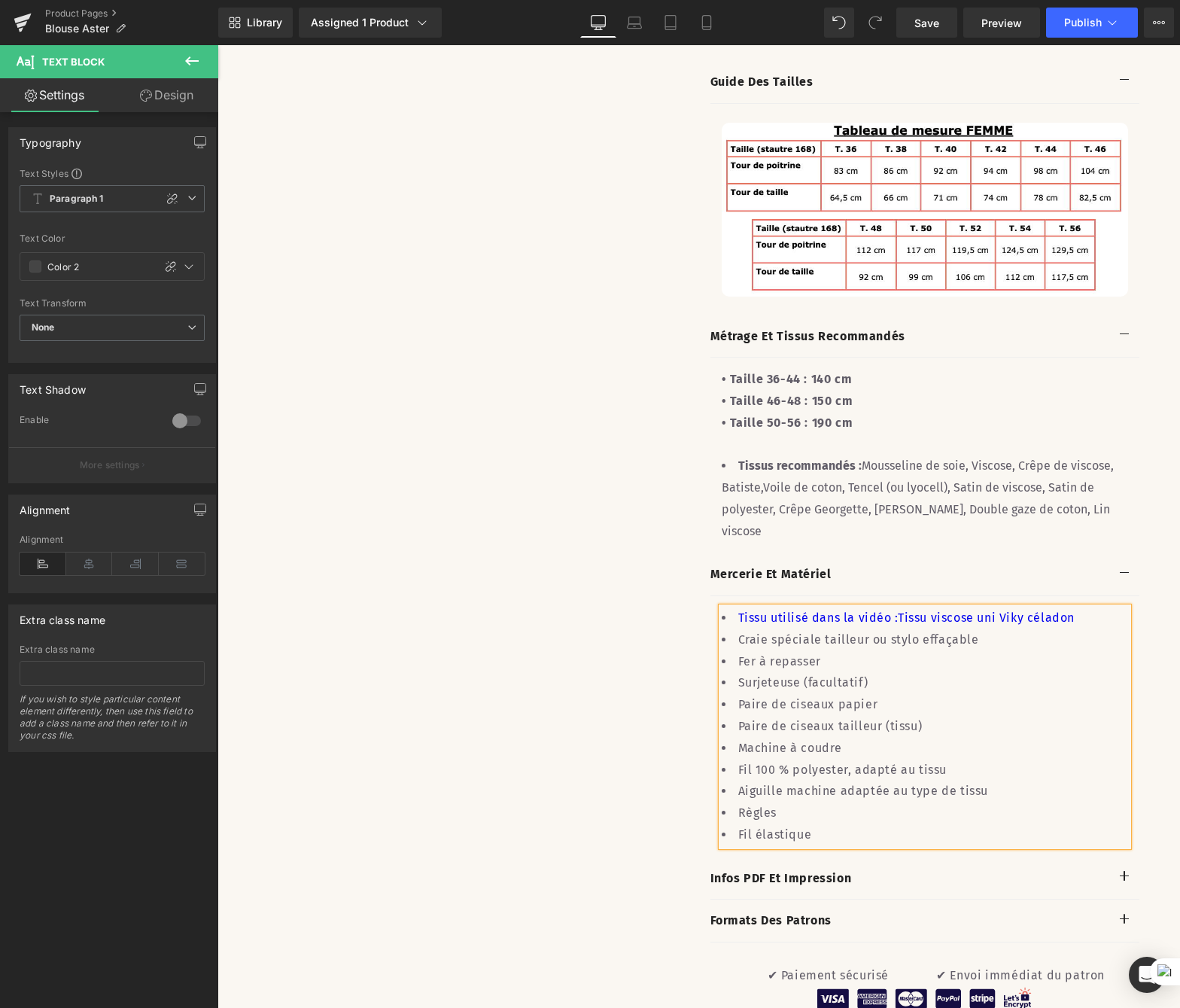
click at [1114, 857] on button "button" at bounding box center [1124, 878] width 30 height 42
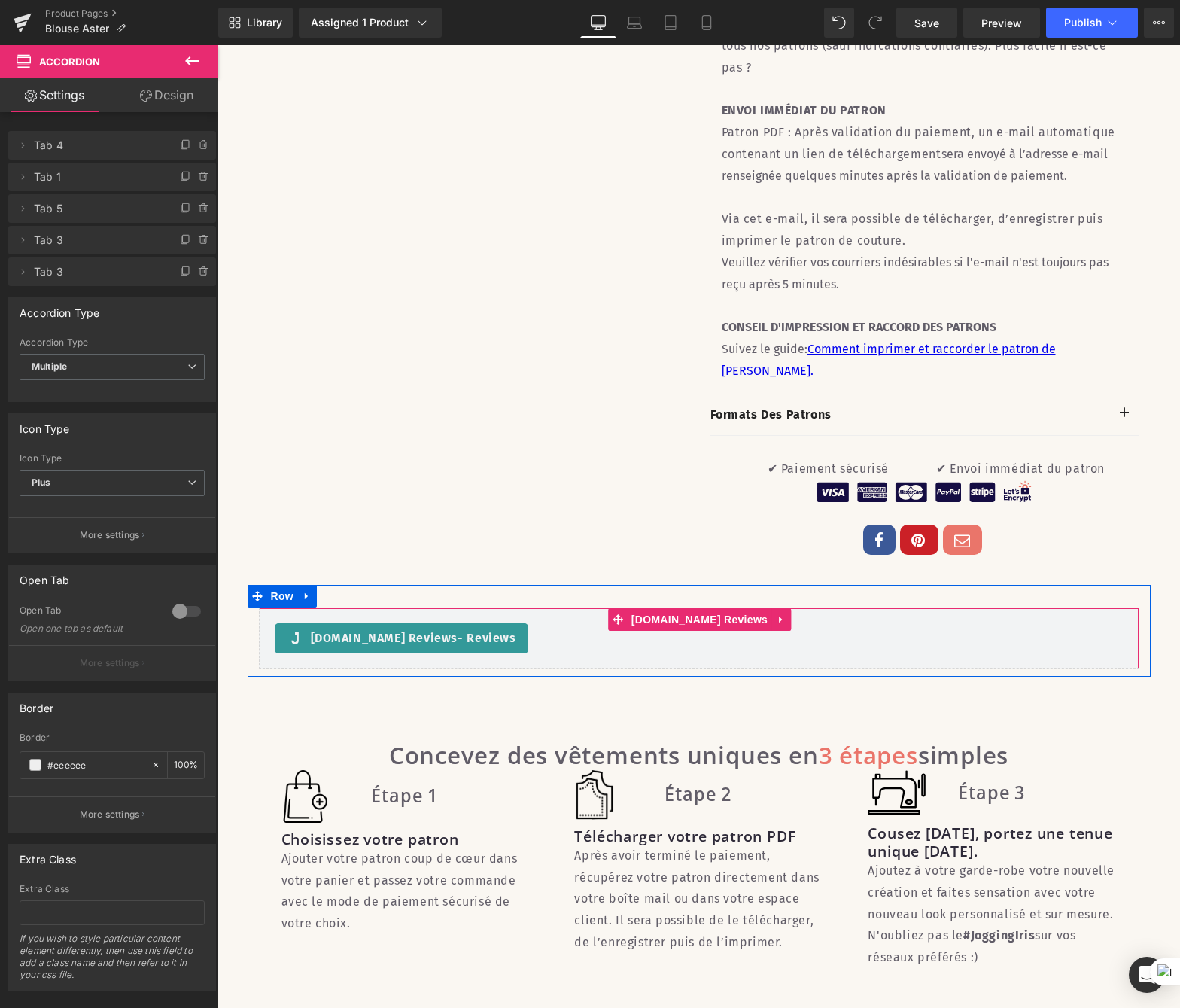
scroll to position [2412, 0]
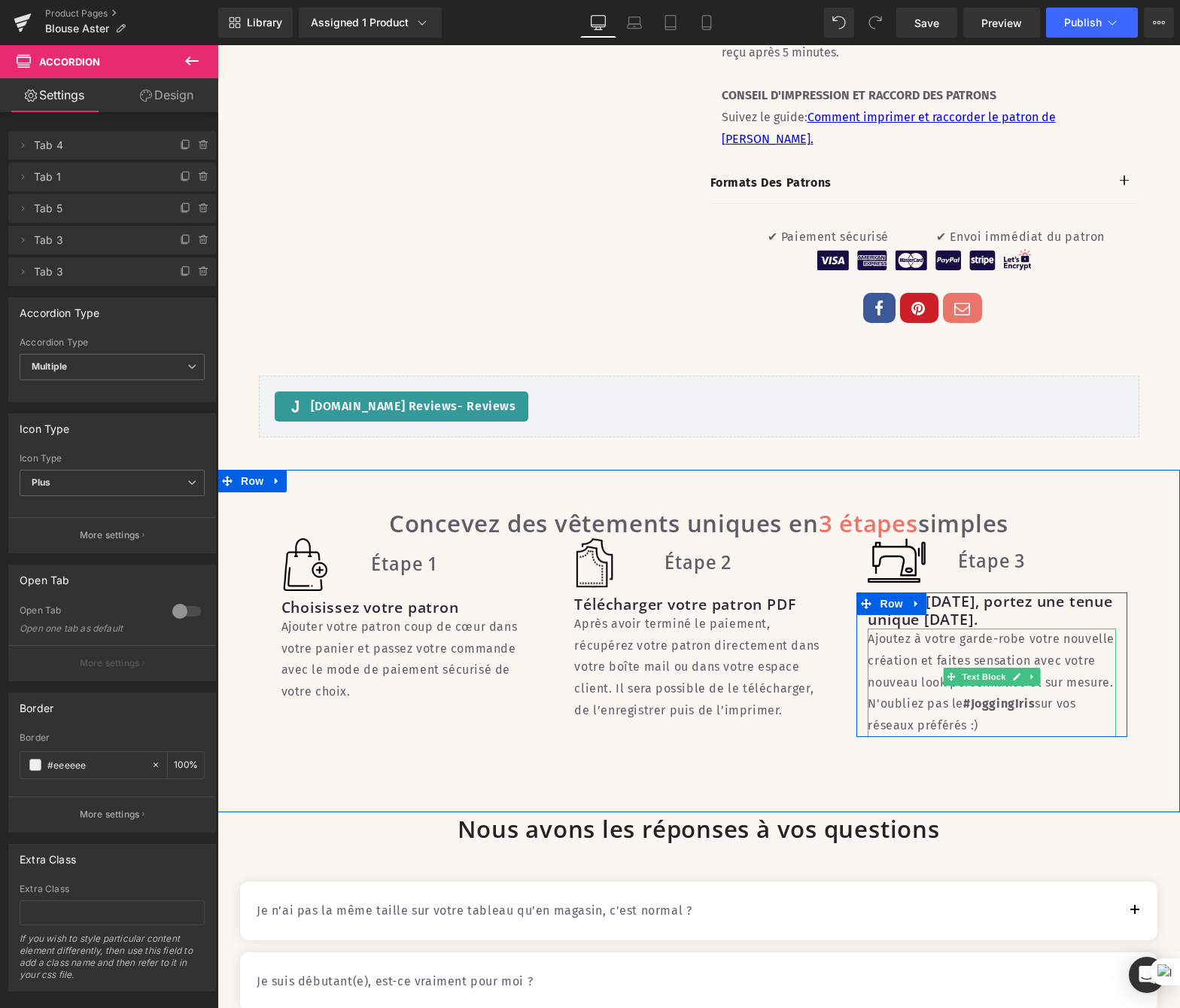
click at [993, 696] on strong "#JoggingIris" at bounding box center [998, 702] width 72 height 14
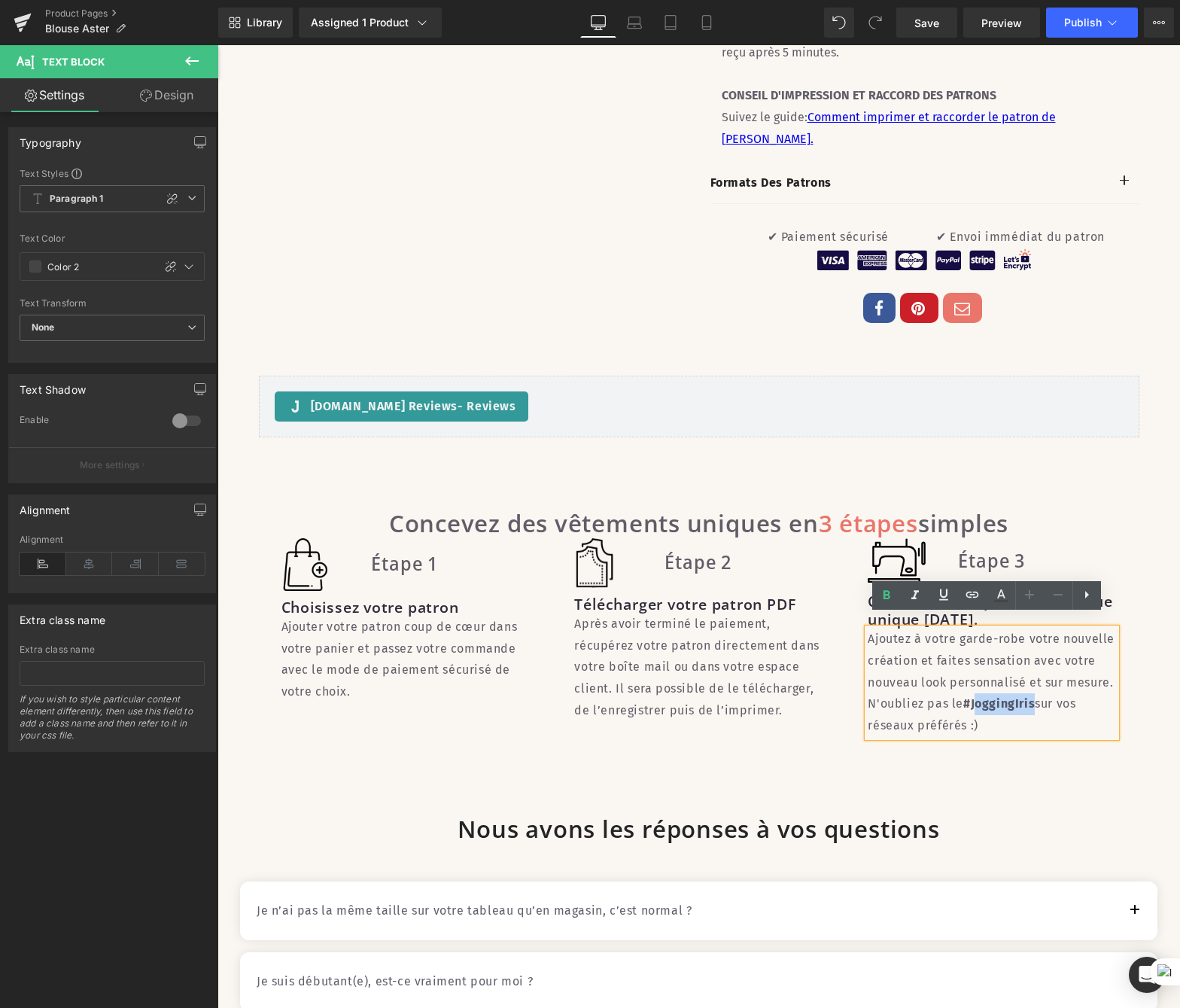
drag, startPoint x: 1016, startPoint y: 683, endPoint x: 965, endPoint y: 682, distance: 51.0
click at [965, 696] on strong "#JoggingIris" at bounding box center [998, 702] width 72 height 14
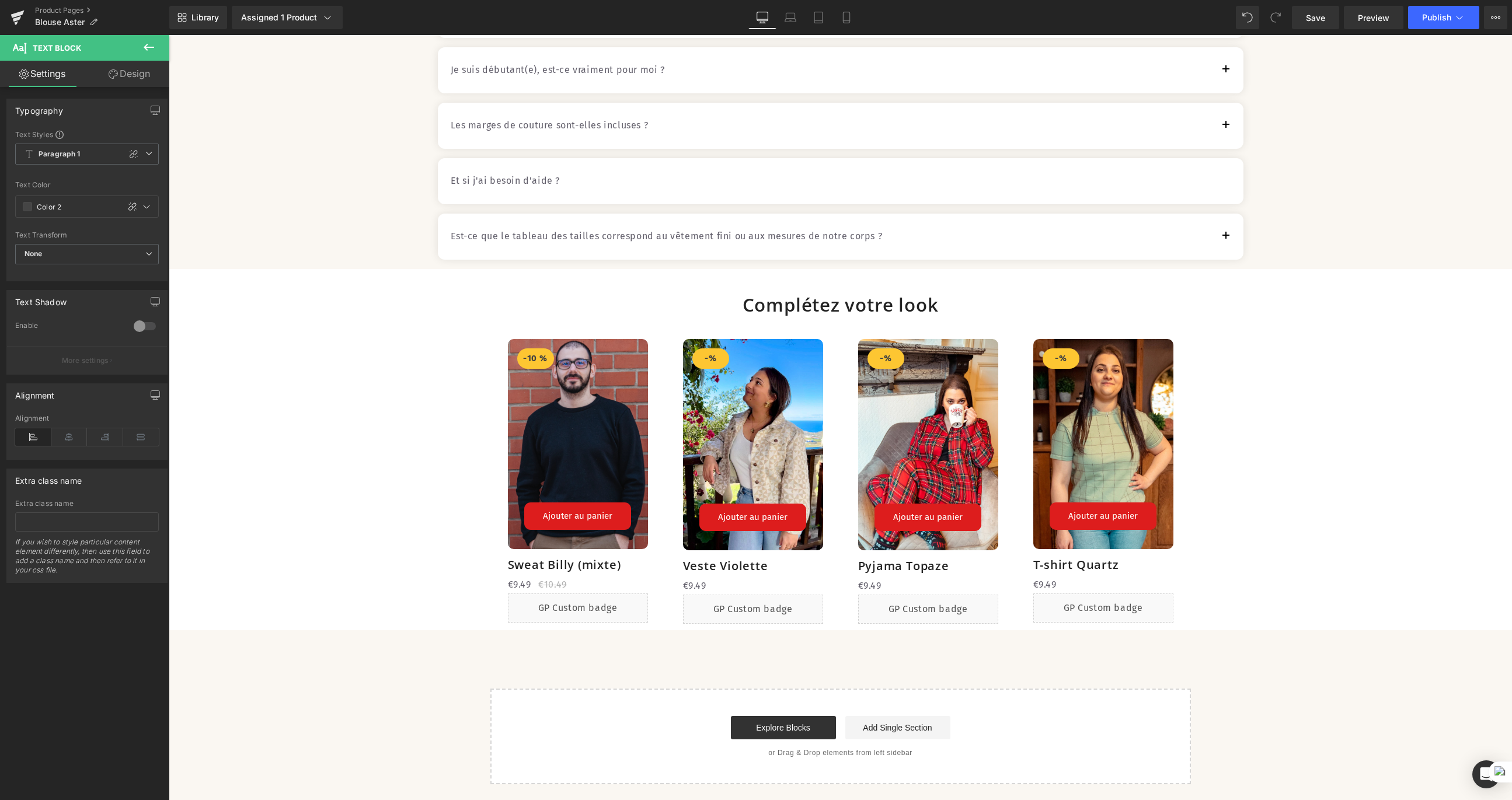
scroll to position [2757, 0]
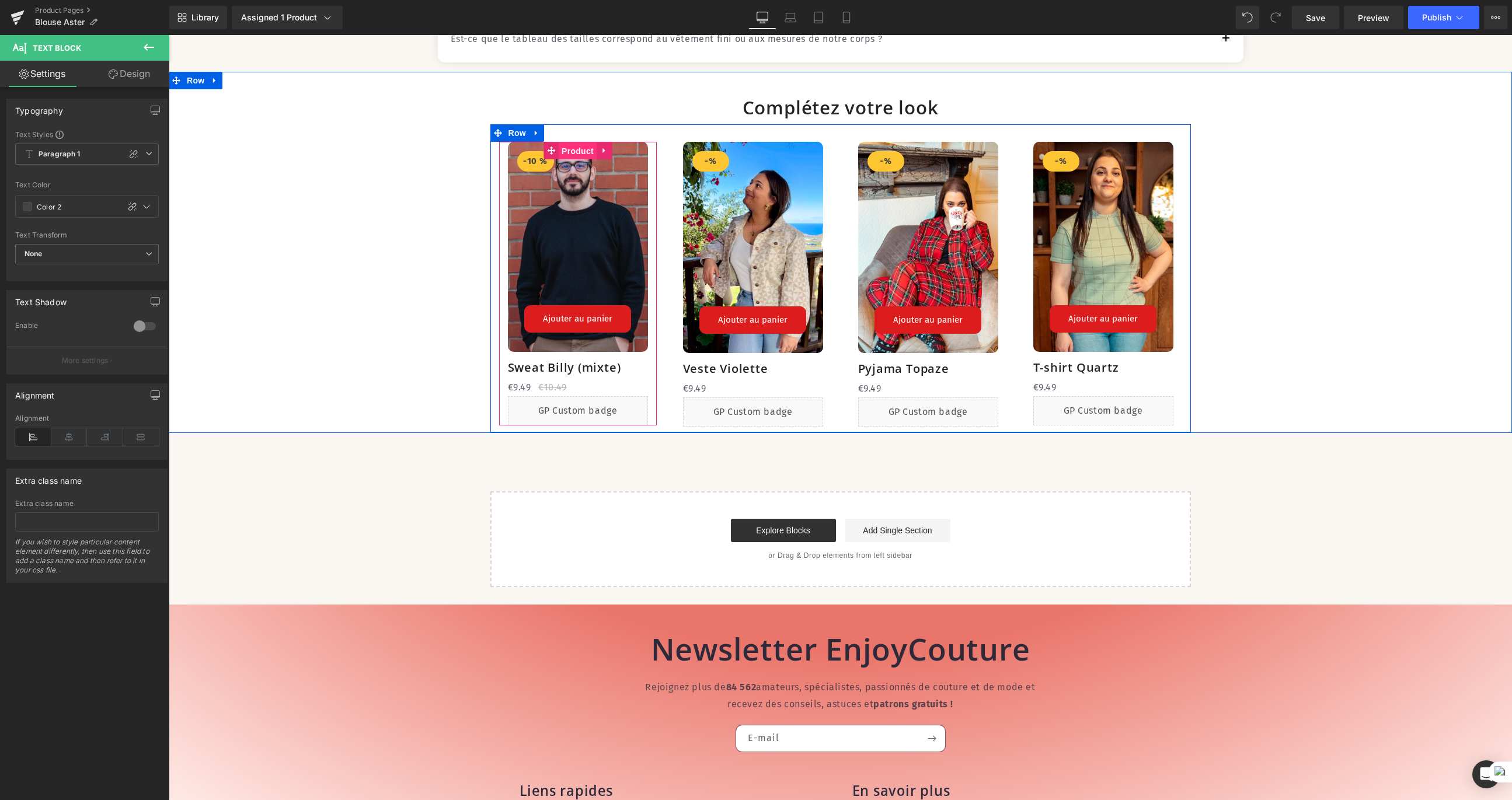
click at [575, 160] on span "Product" at bounding box center [577, 151] width 38 height 17
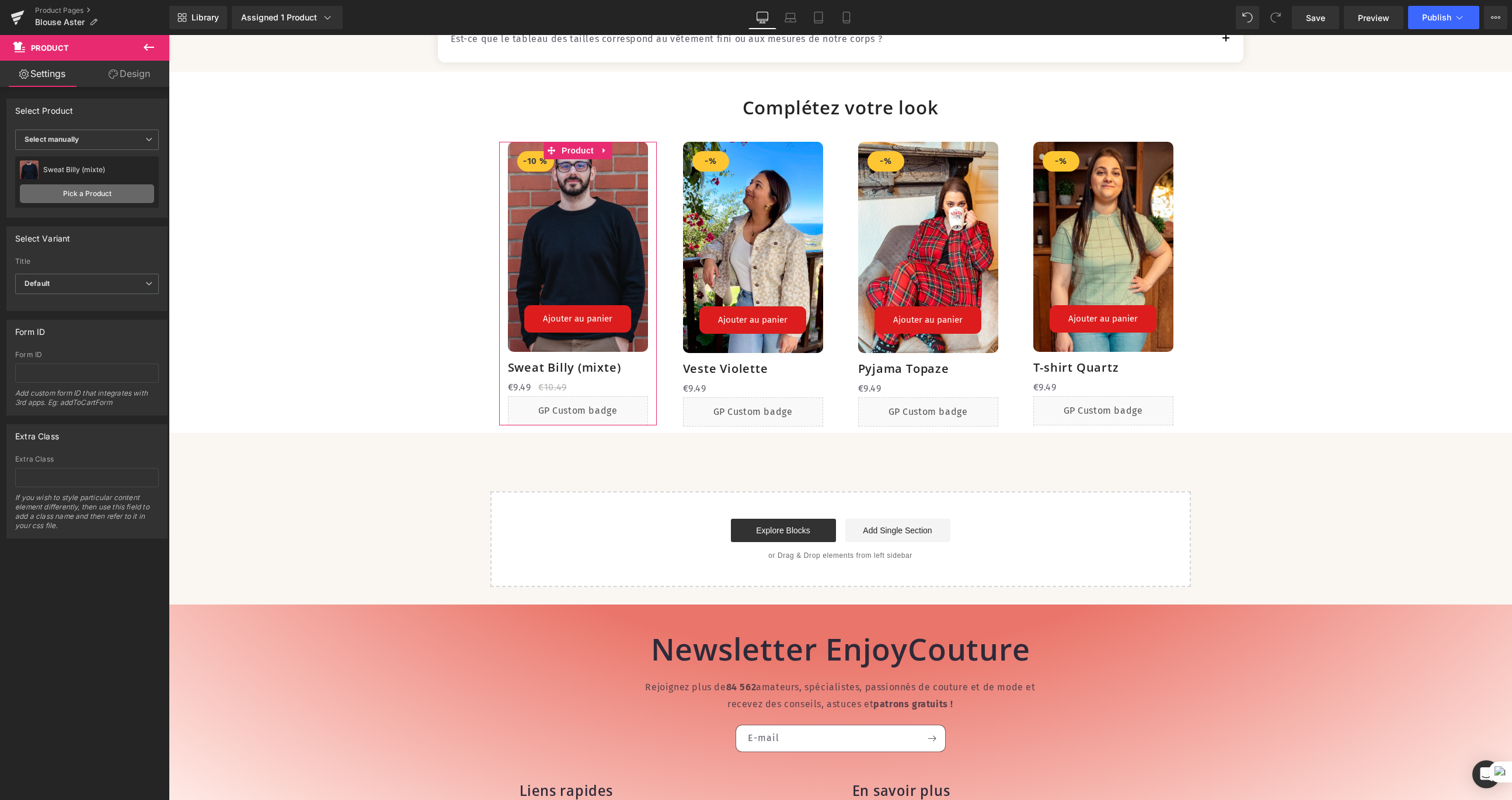
click at [108, 184] on link "Pick a Product" at bounding box center [87, 194] width 134 height 19
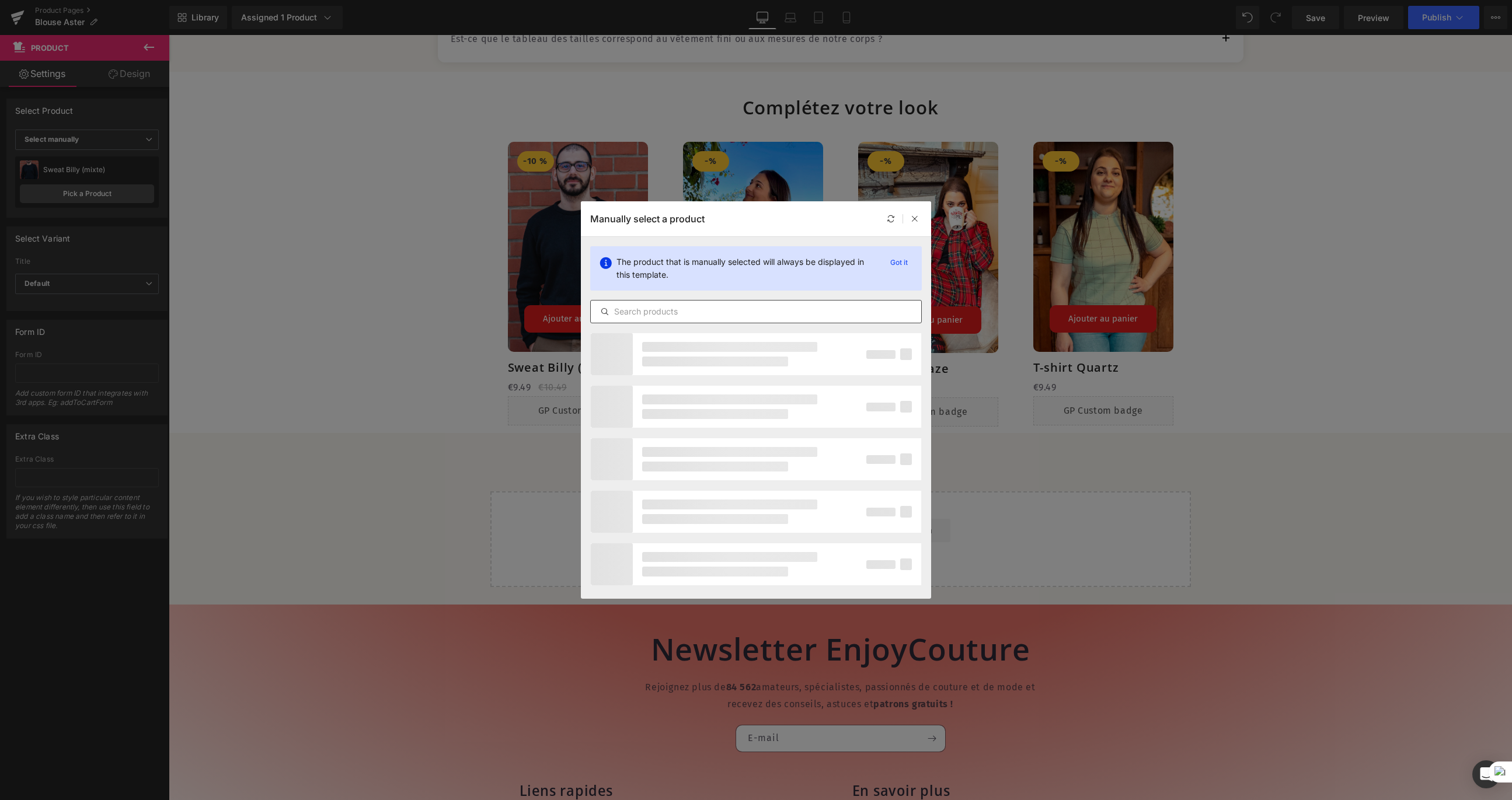
click at [725, 312] on input "text" at bounding box center [756, 311] width 330 height 14
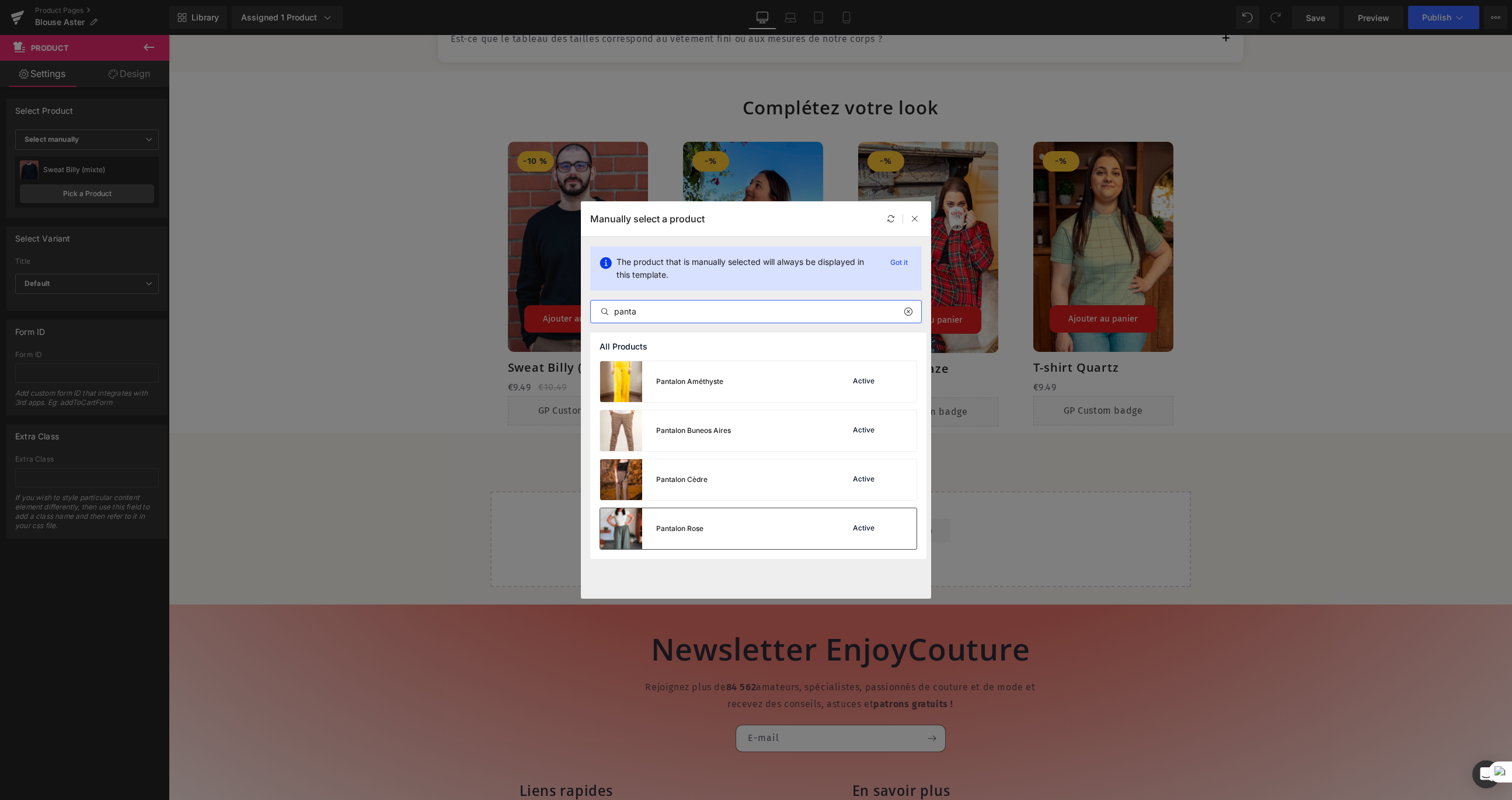
type input "panta"
click at [726, 518] on div "Pantalon Rose Active" at bounding box center [759, 529] width 316 height 41
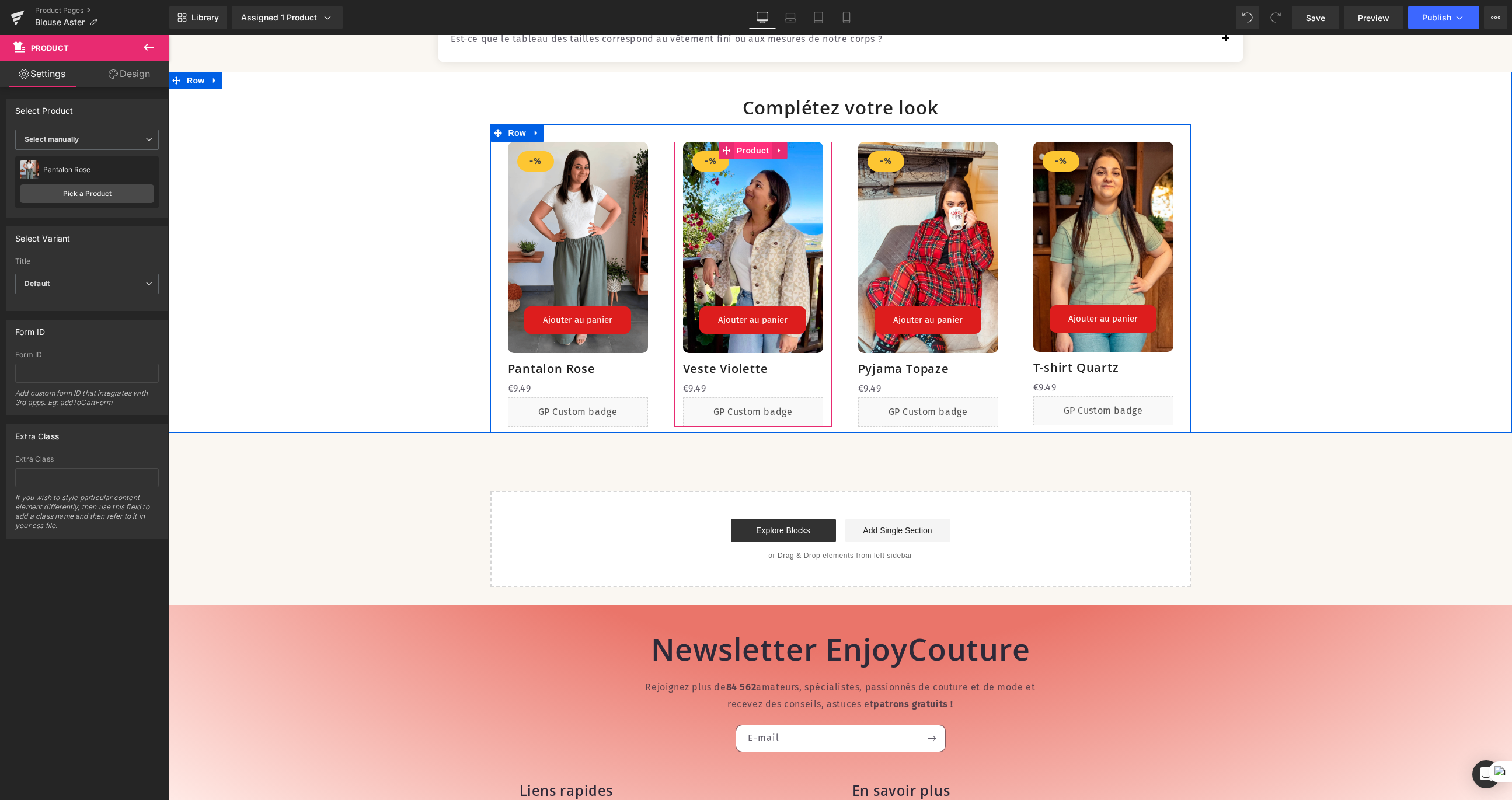
click at [735, 160] on span "Product" at bounding box center [753, 150] width 38 height 17
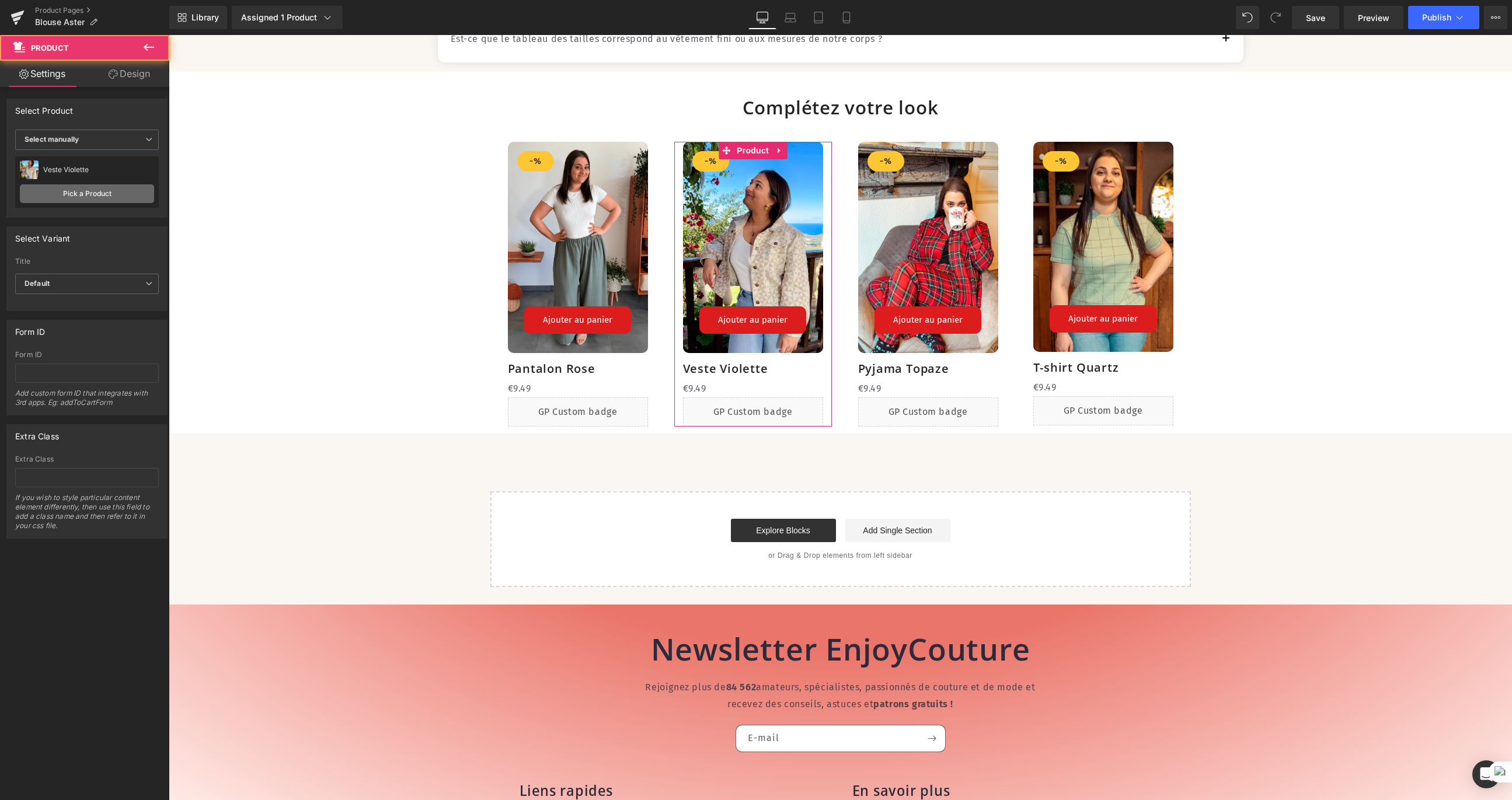
click at [108, 189] on link "Pick a Product" at bounding box center [87, 194] width 134 height 19
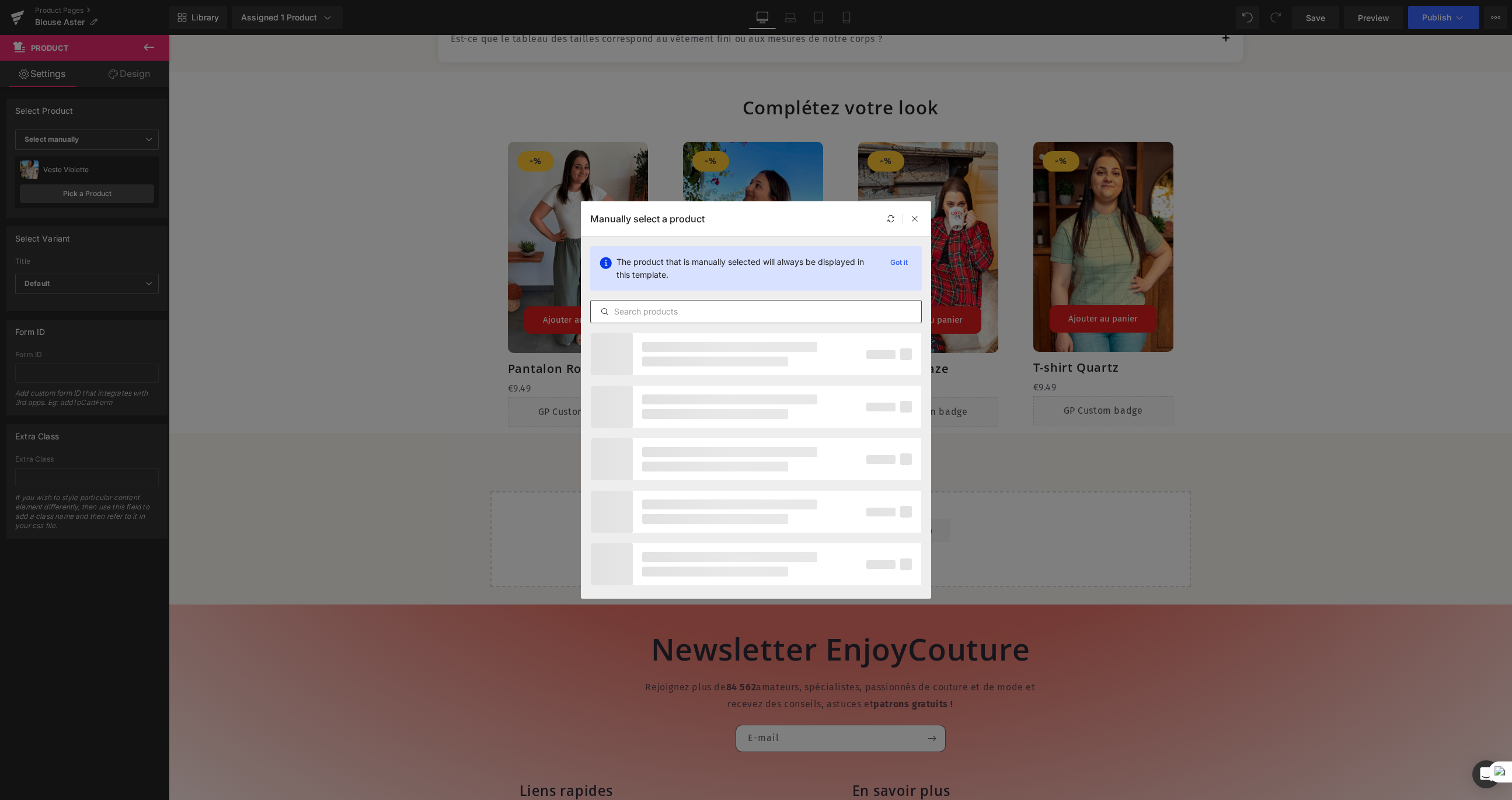
click at [708, 307] on input "text" at bounding box center [756, 311] width 330 height 14
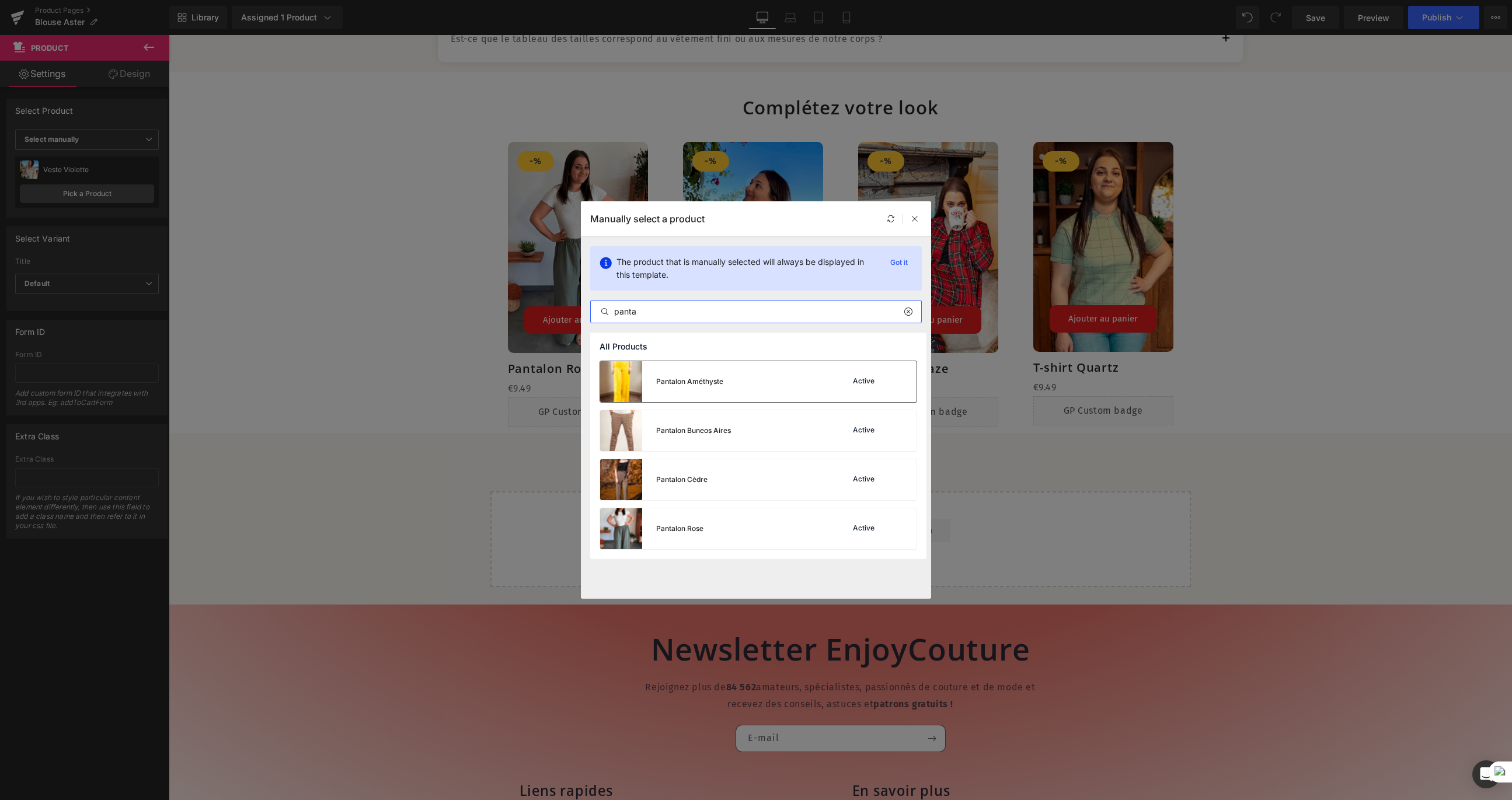
type input "panta"
click at [712, 375] on div "Pantalon Améthyste" at bounding box center [662, 381] width 124 height 41
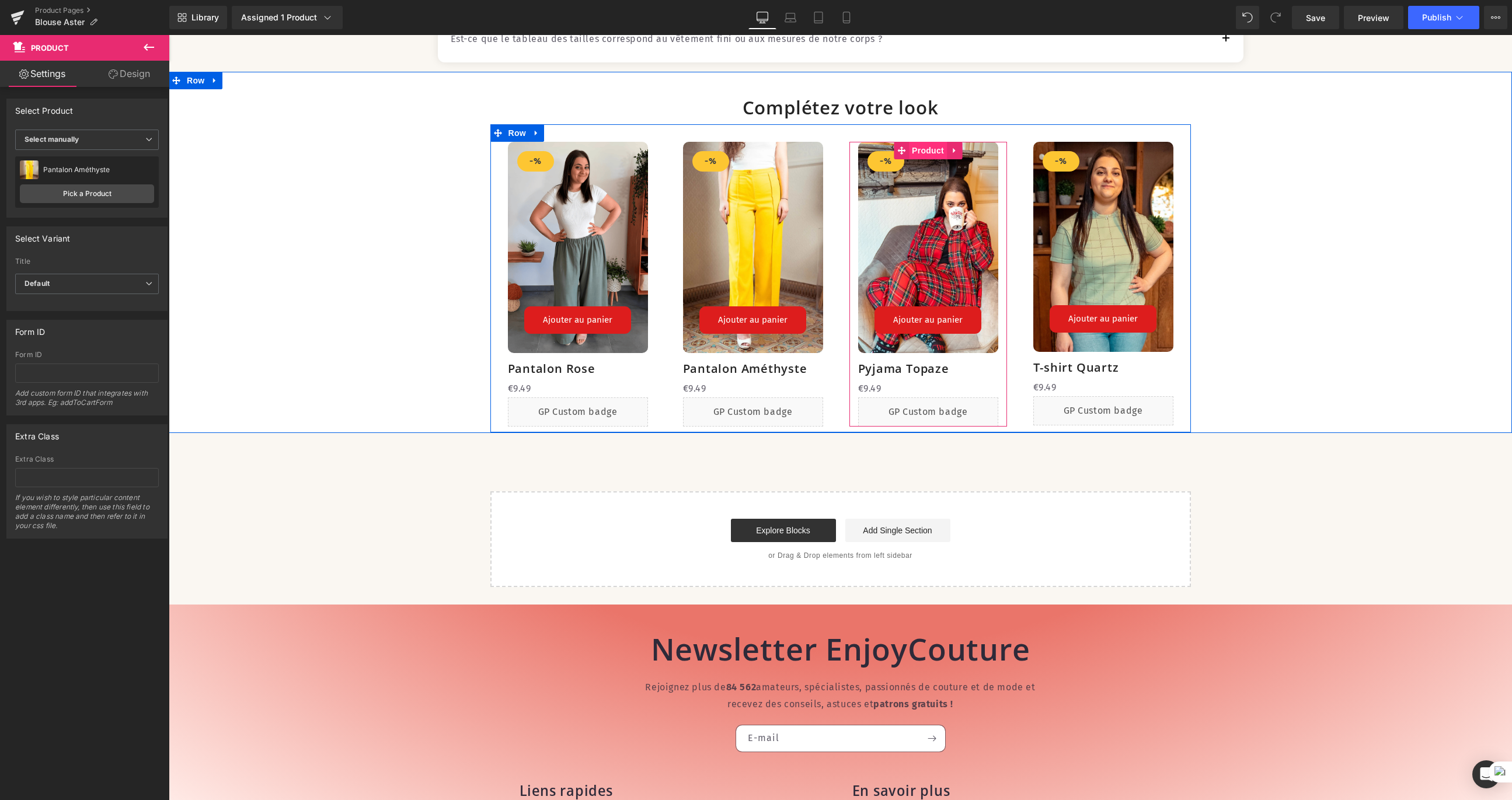
click at [917, 160] on span "Product" at bounding box center [928, 150] width 38 height 17
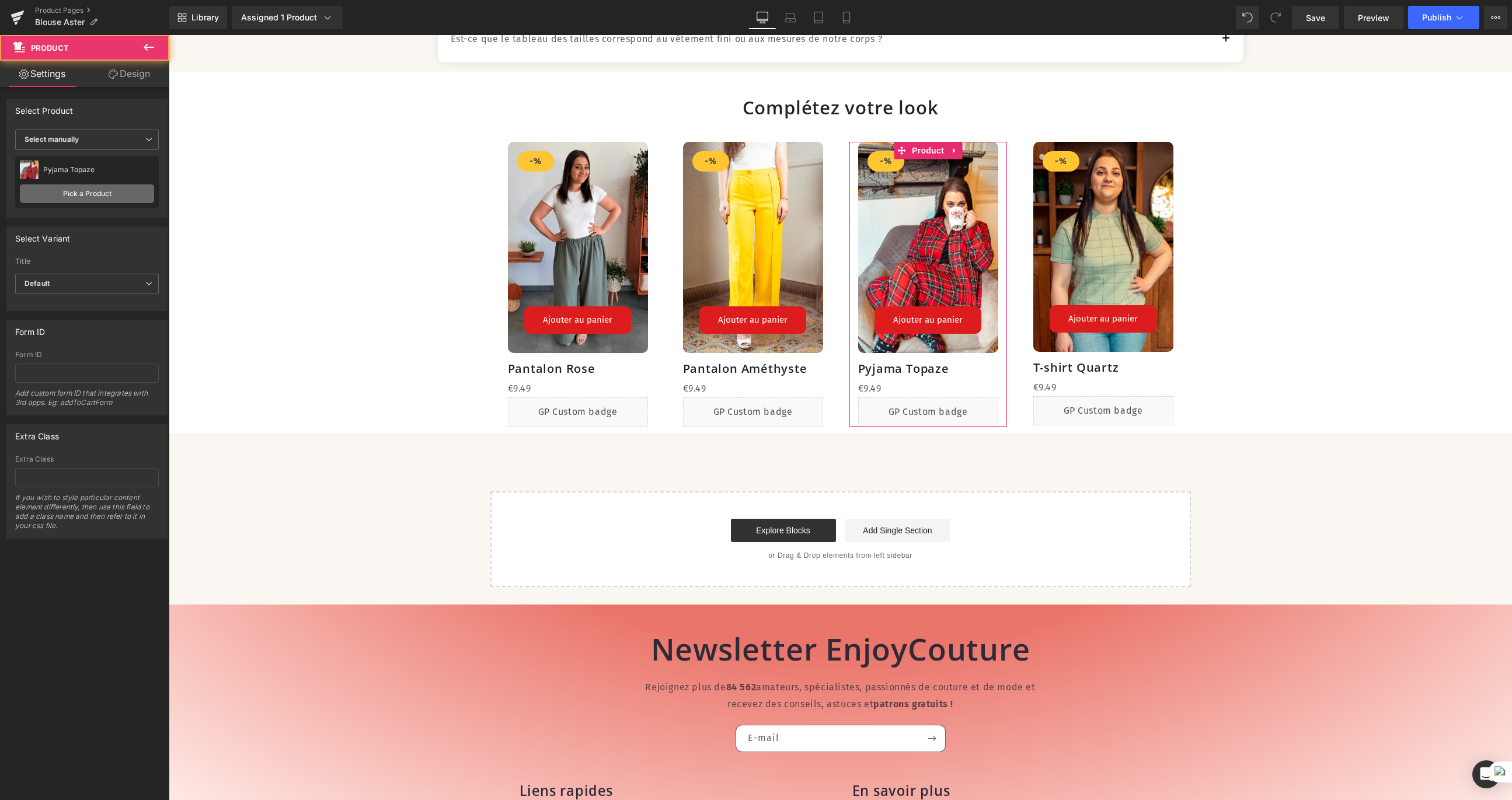
click at [109, 197] on link "Pick a Product" at bounding box center [87, 194] width 134 height 19
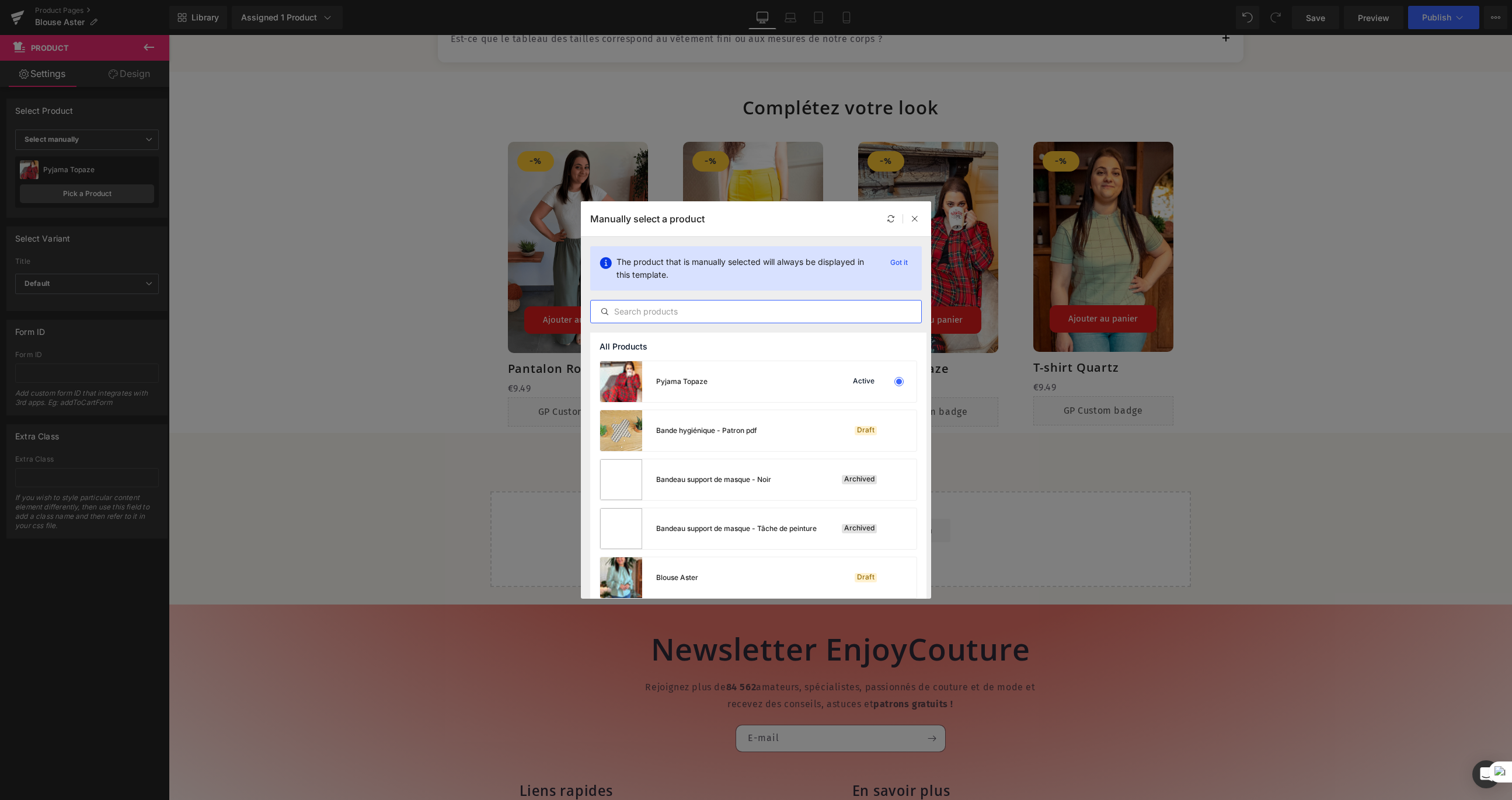
click at [687, 308] on input "text" at bounding box center [756, 311] width 330 height 14
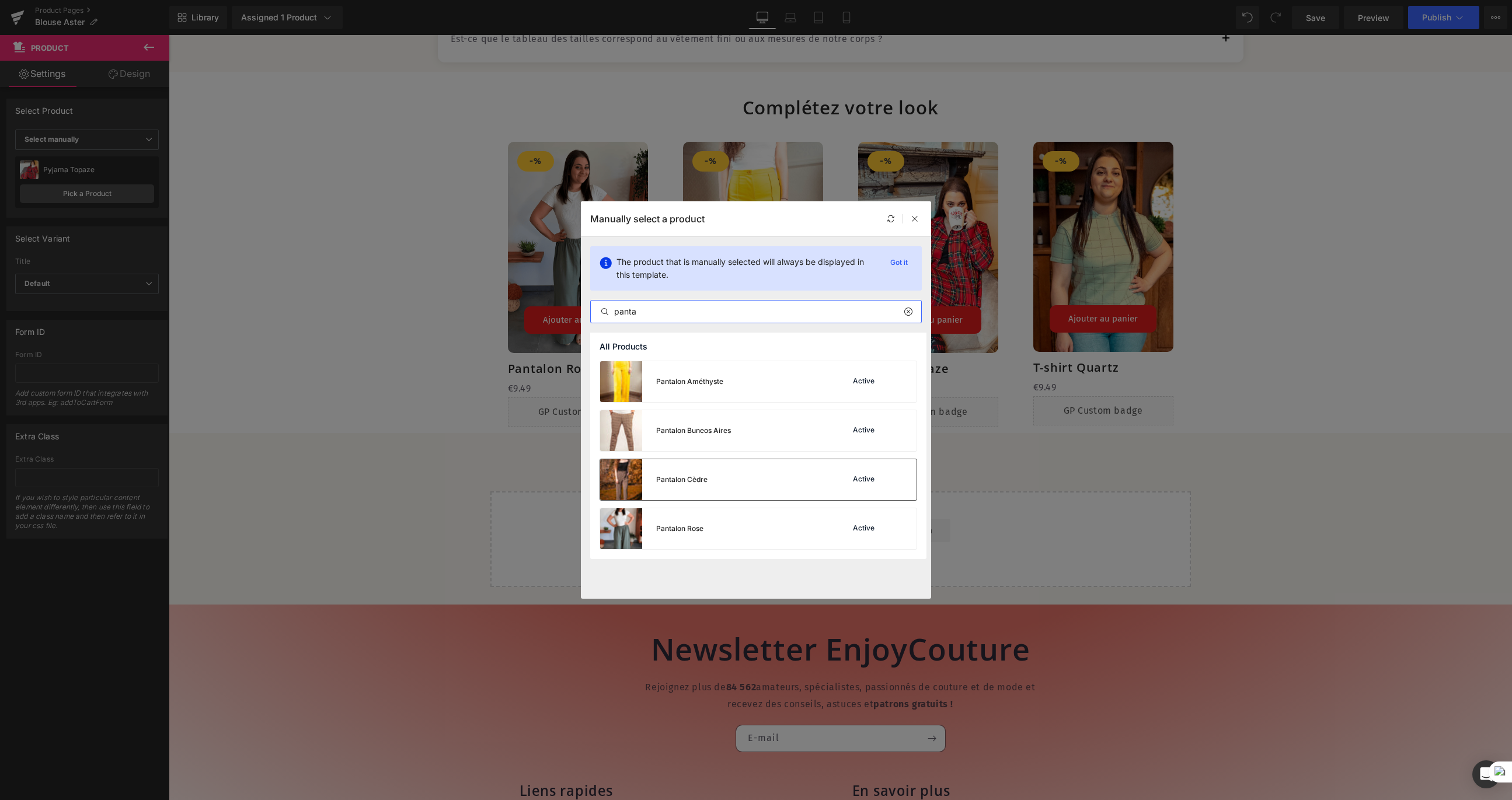
type input "panta"
click at [737, 483] on div "Pantalon Cèdre Active" at bounding box center [759, 479] width 316 height 41
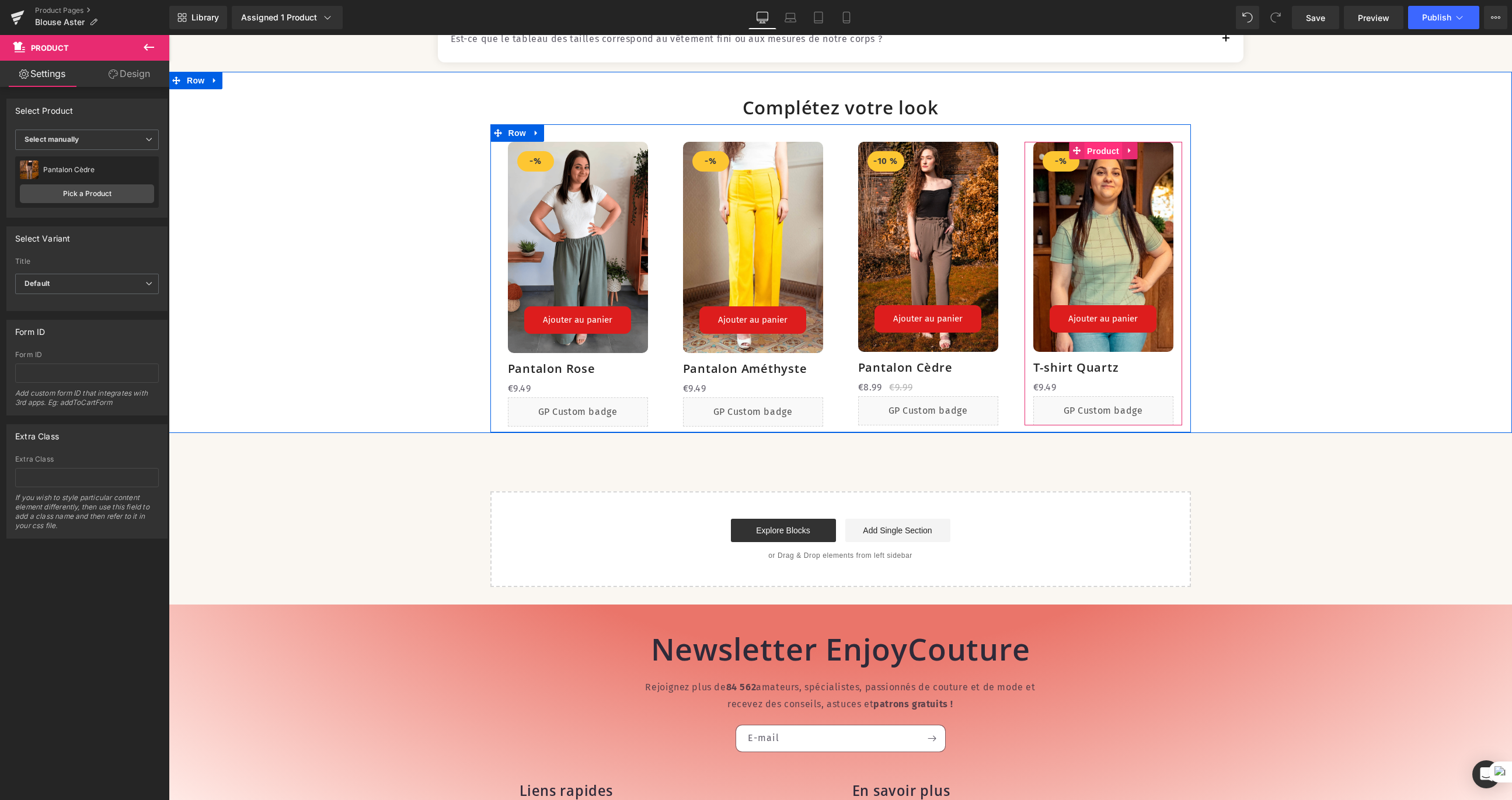
click at [1030, 160] on span "Product" at bounding box center [1103, 151] width 38 height 17
click at [1030, 160] on span "Product" at bounding box center [1103, 150] width 38 height 17
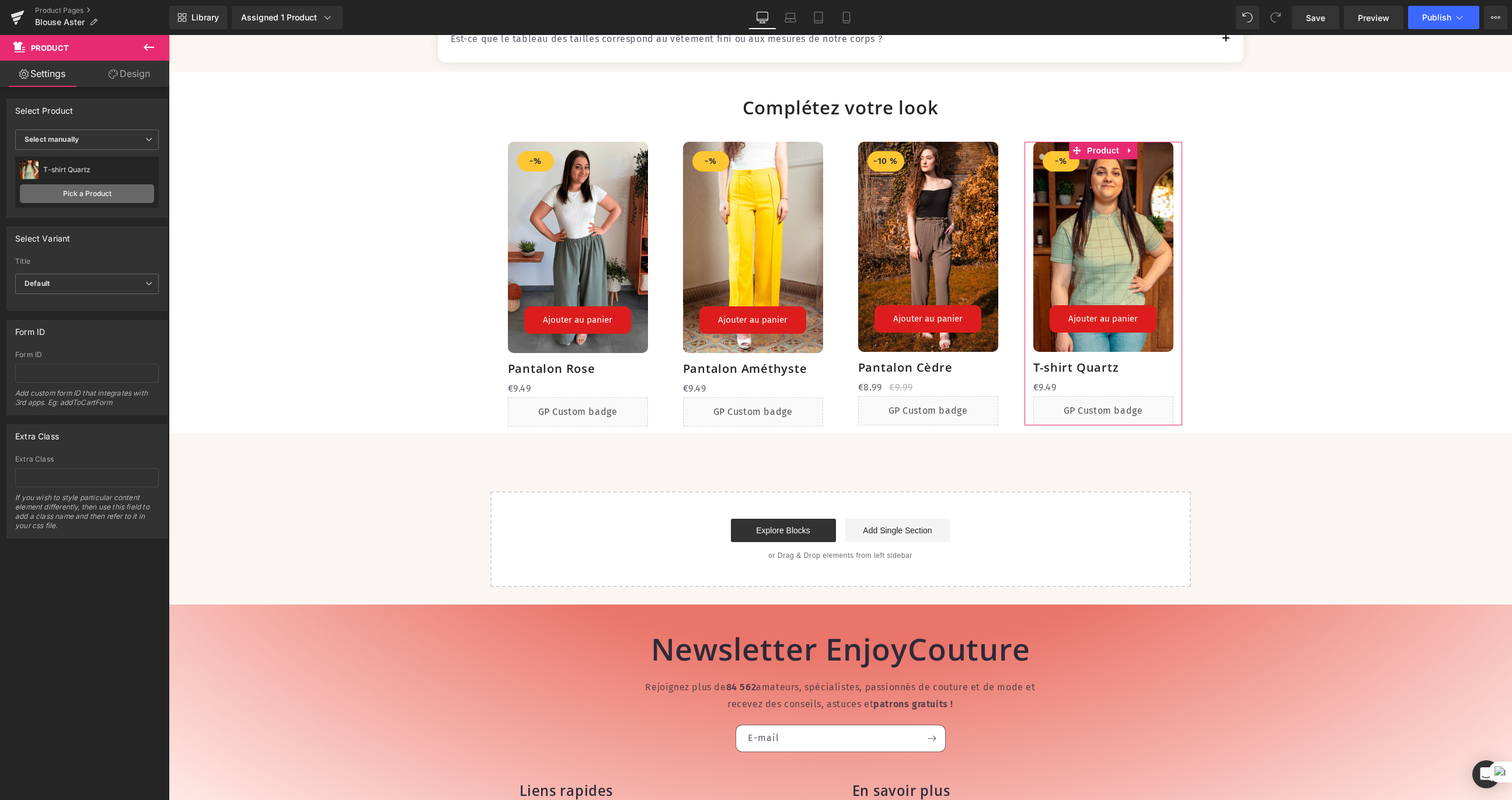
click at [37, 196] on link "Pick a Product" at bounding box center [87, 194] width 134 height 19
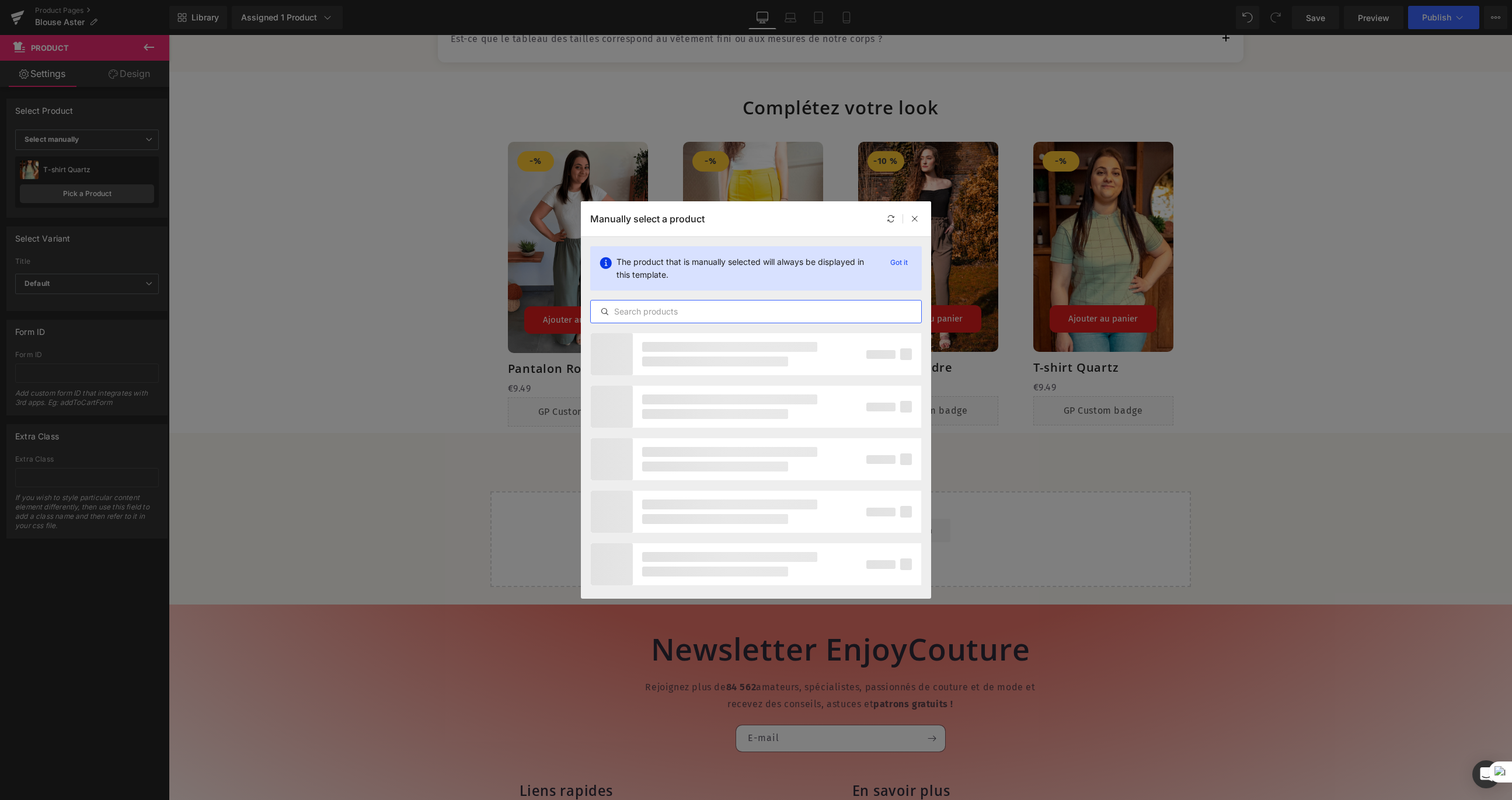
click at [732, 310] on input "text" at bounding box center [756, 311] width 330 height 14
type input "jupe"
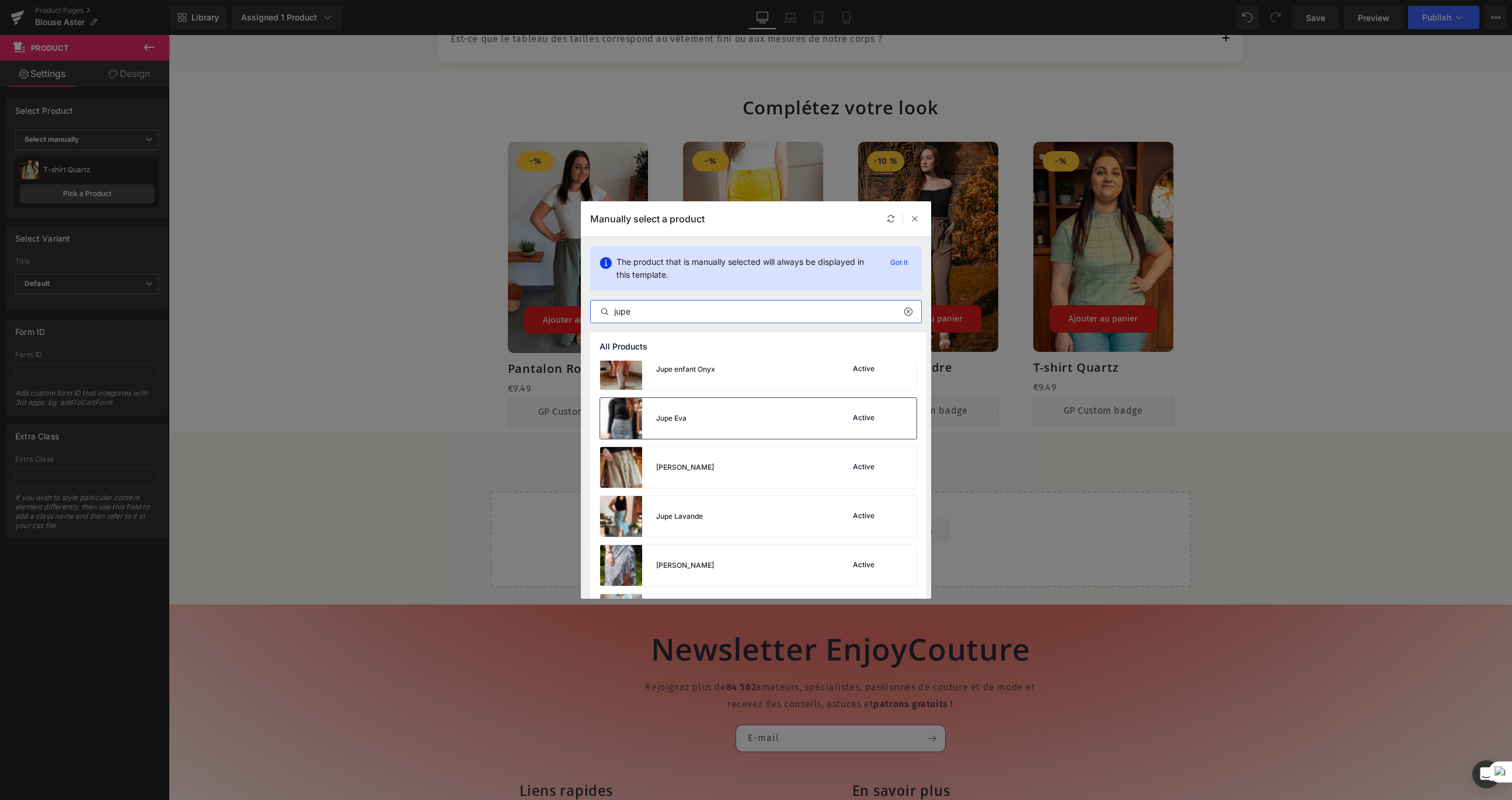
scroll to position [157, 0]
click at [743, 470] on div "Jupe Lavande Active" at bounding box center [759, 470] width 316 height 41
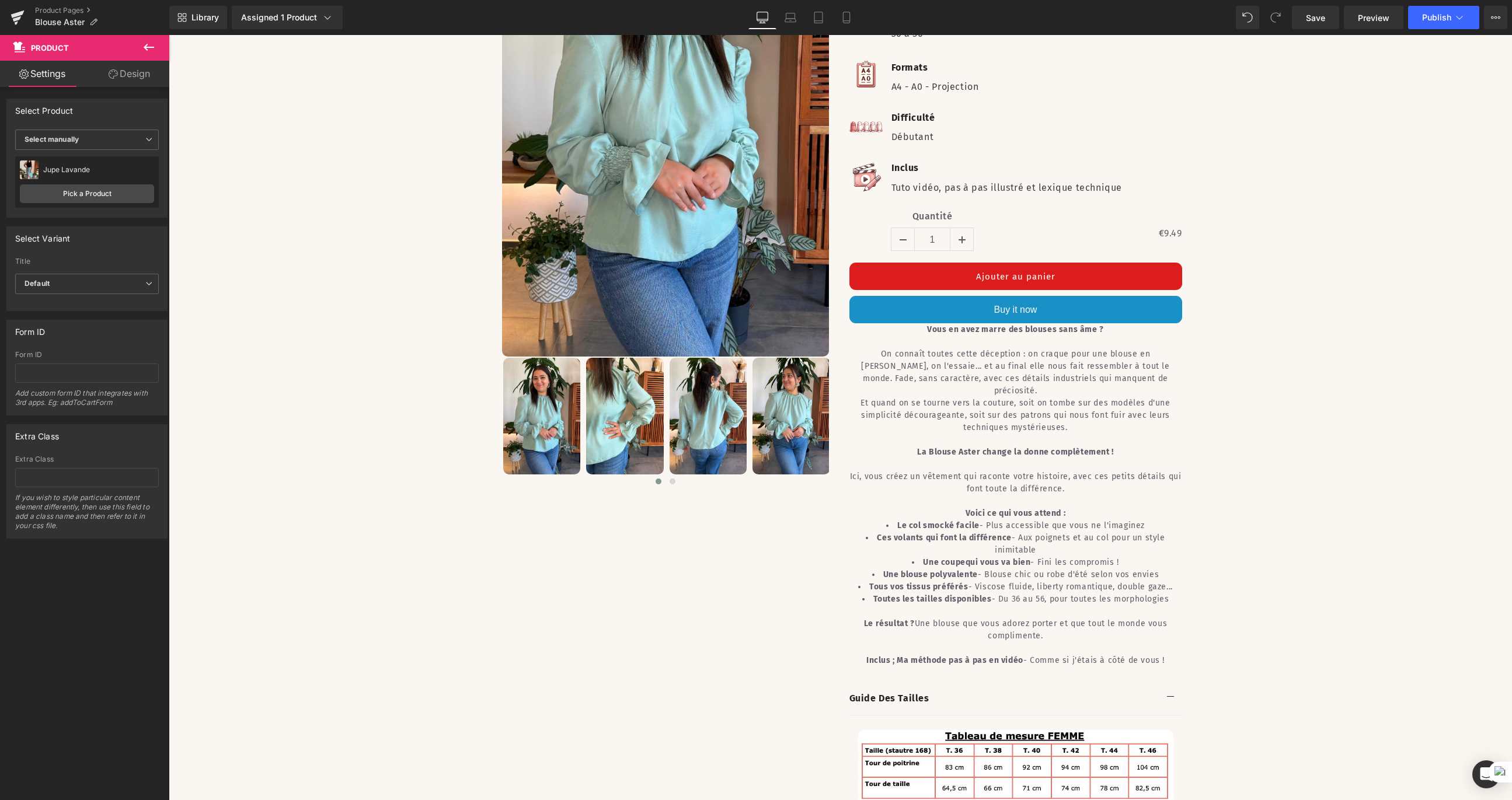
scroll to position [0, 0]
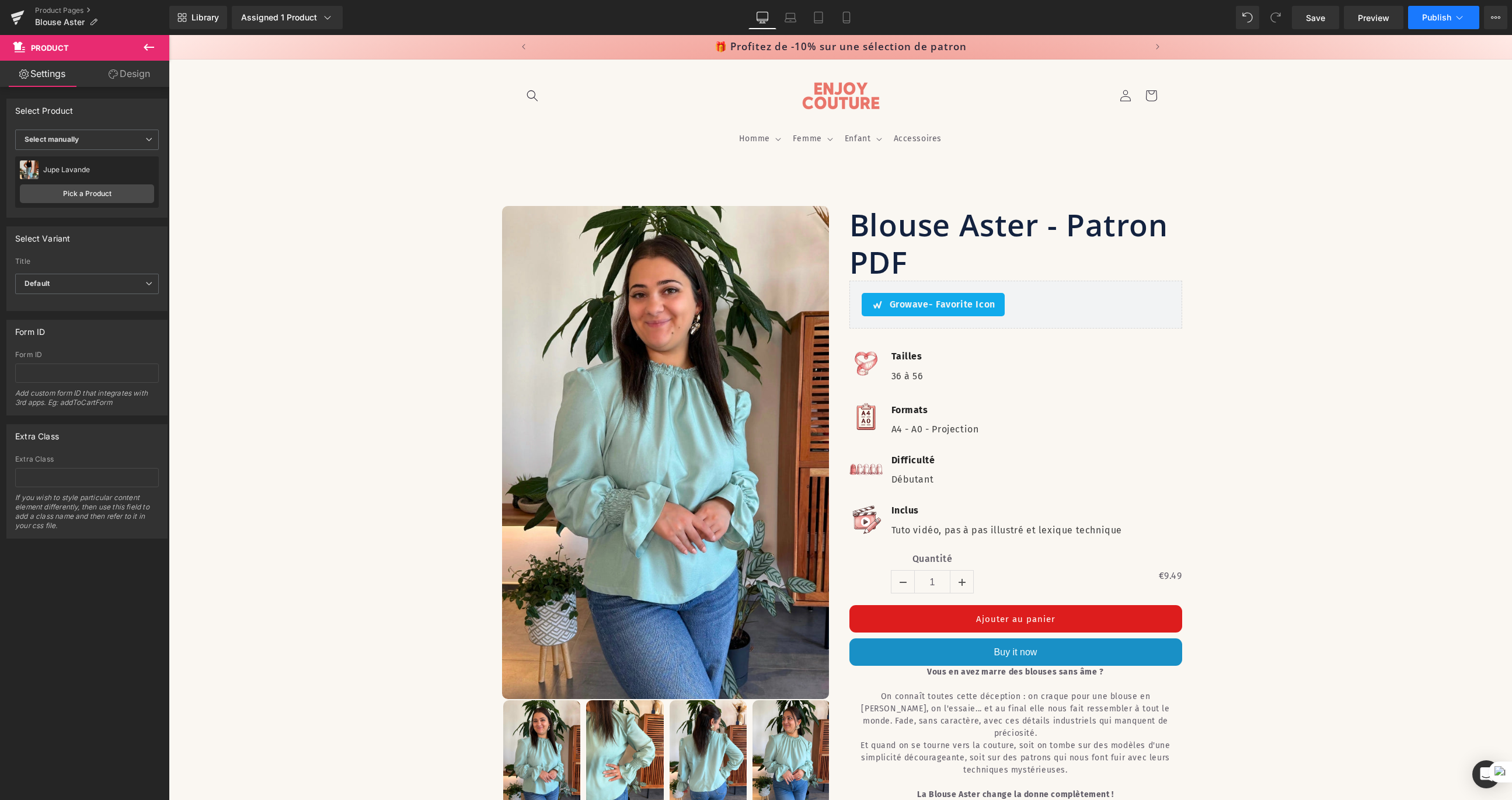
click at [1030, 22] on button "Publish" at bounding box center [1443, 17] width 72 height 23
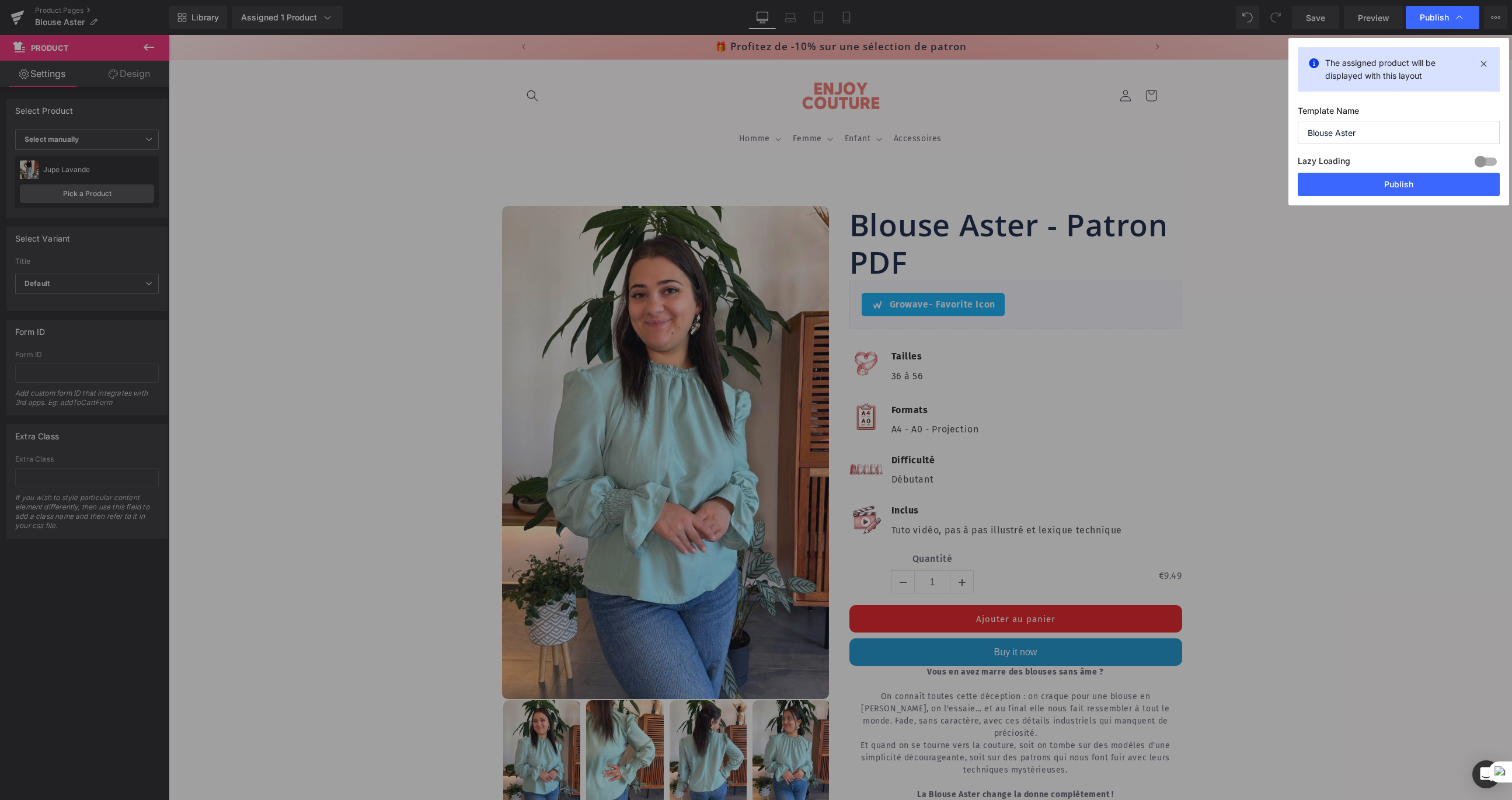
click at [1030, 158] on div at bounding box center [1485, 162] width 28 height 19
click at [1030, 181] on button "Publish" at bounding box center [1399, 184] width 202 height 23
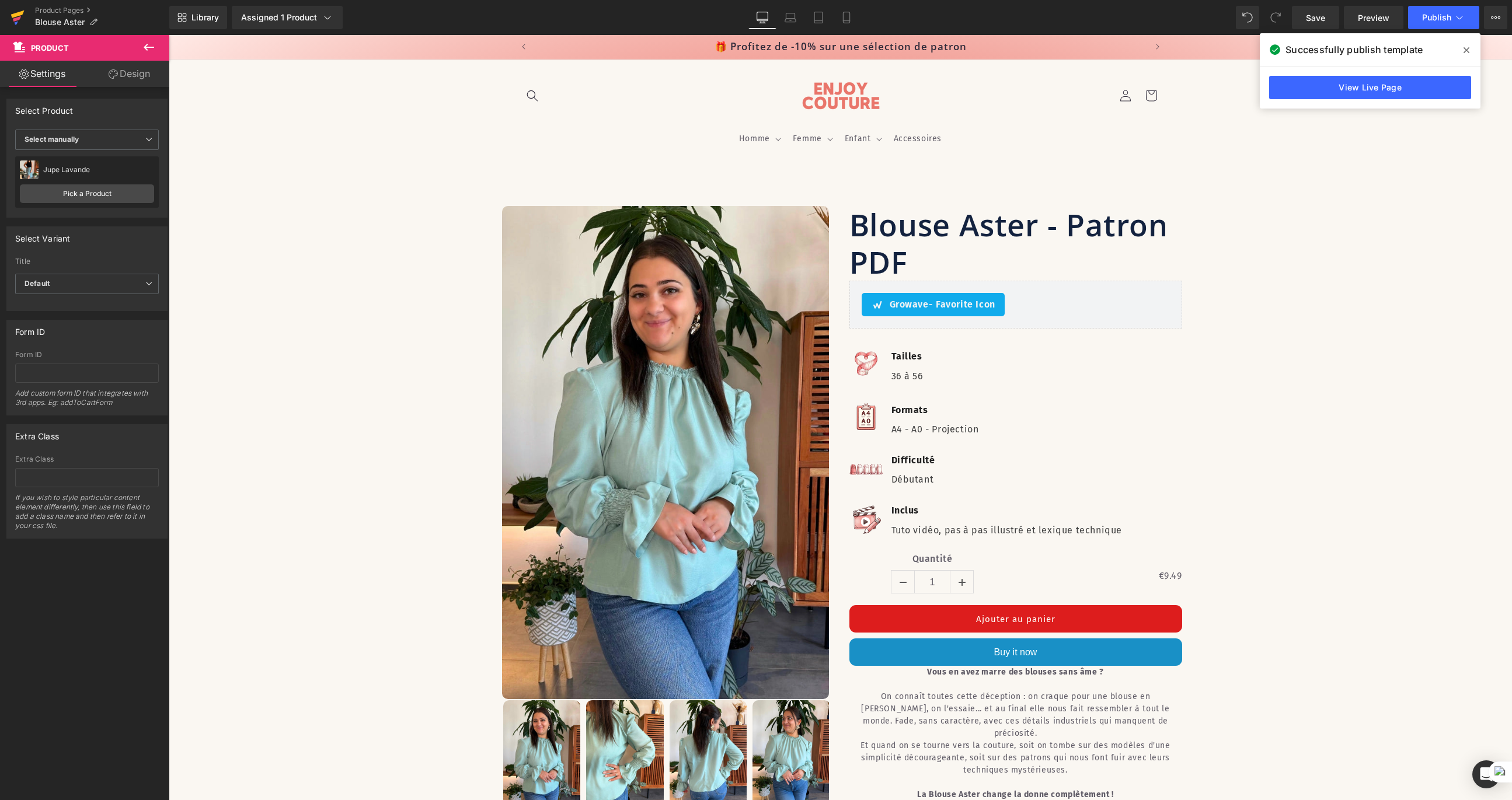
click at [17, 14] on icon at bounding box center [17, 14] width 14 height 8
